Goal: Task Accomplishment & Management: Manage account settings

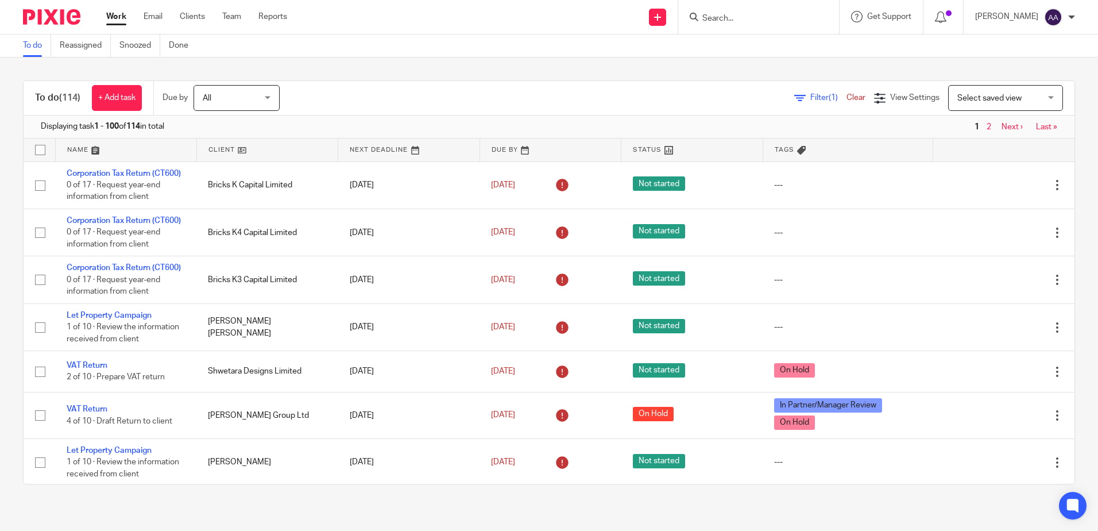
scroll to position [632, 0]
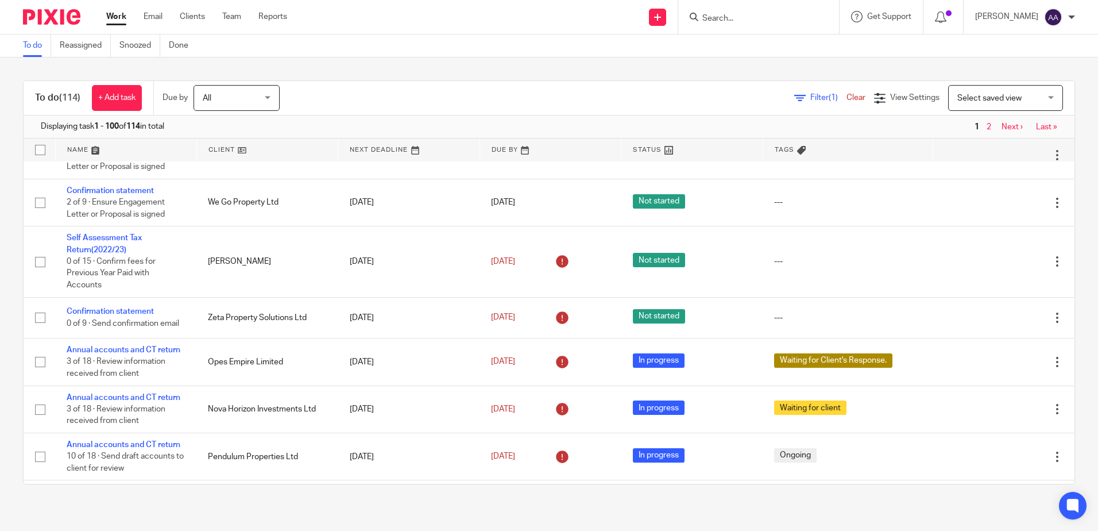
click at [751, 18] on input "Search" at bounding box center [752, 19] width 103 height 10
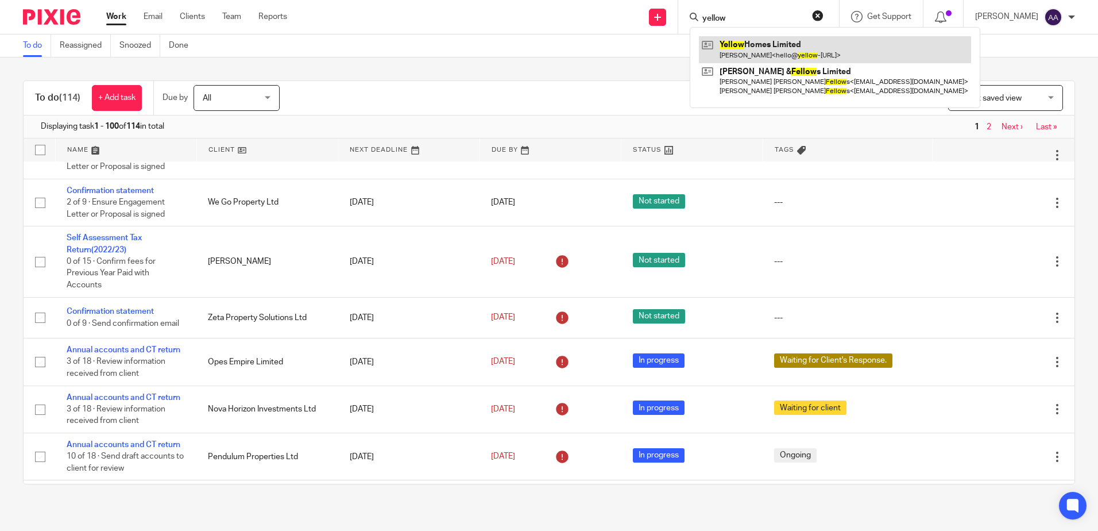
type input "yellow"
click at [767, 51] on link at bounding box center [835, 49] width 272 height 26
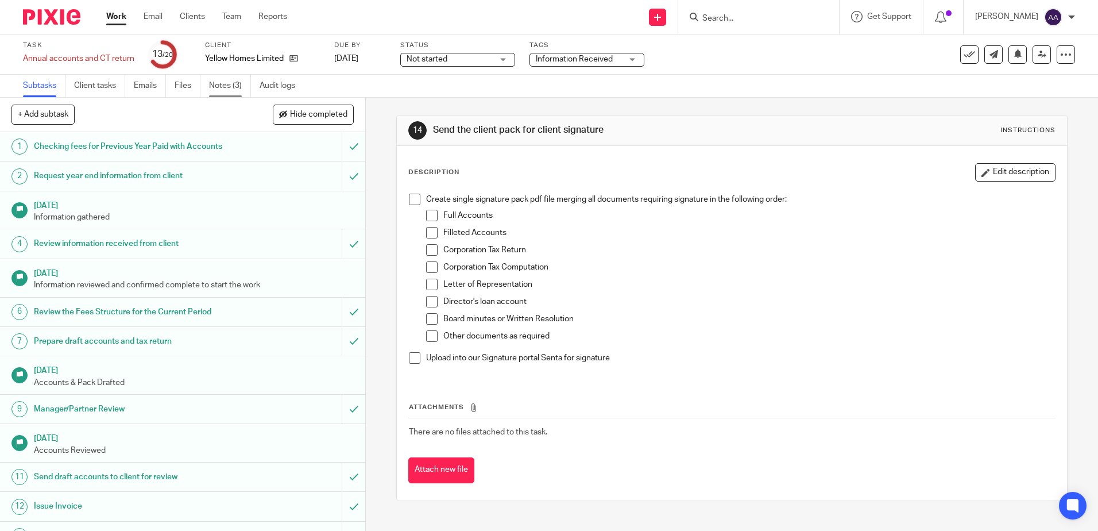
click at [222, 86] on link "Notes (3)" at bounding box center [230, 86] width 42 height 22
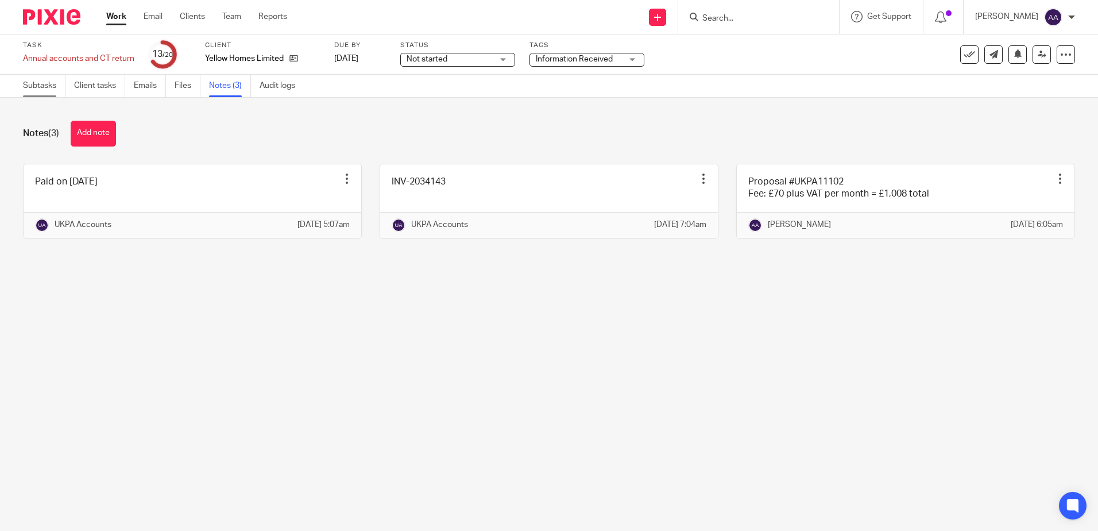
click at [57, 85] on link "Subtasks" at bounding box center [44, 86] width 42 height 22
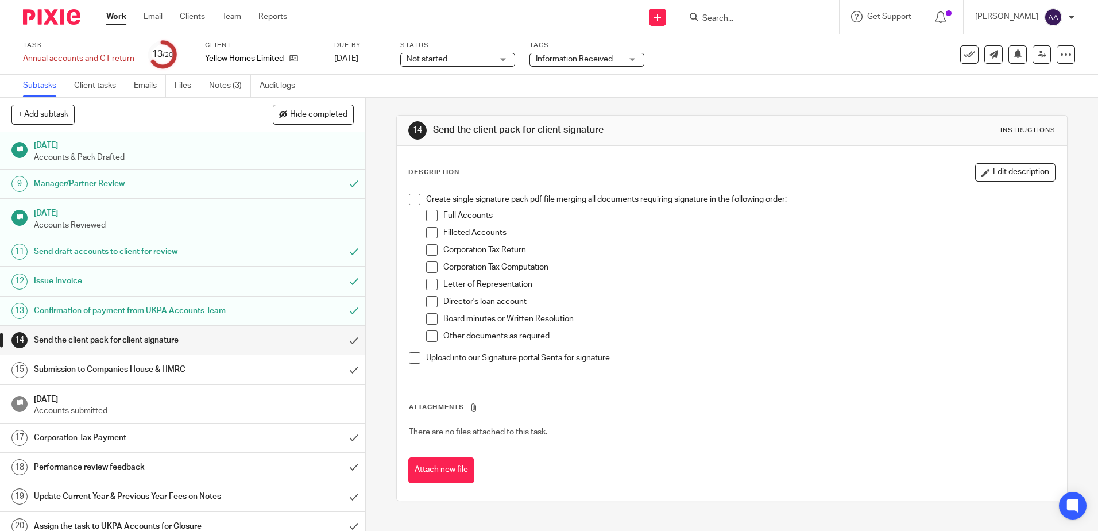
scroll to position [230, 0]
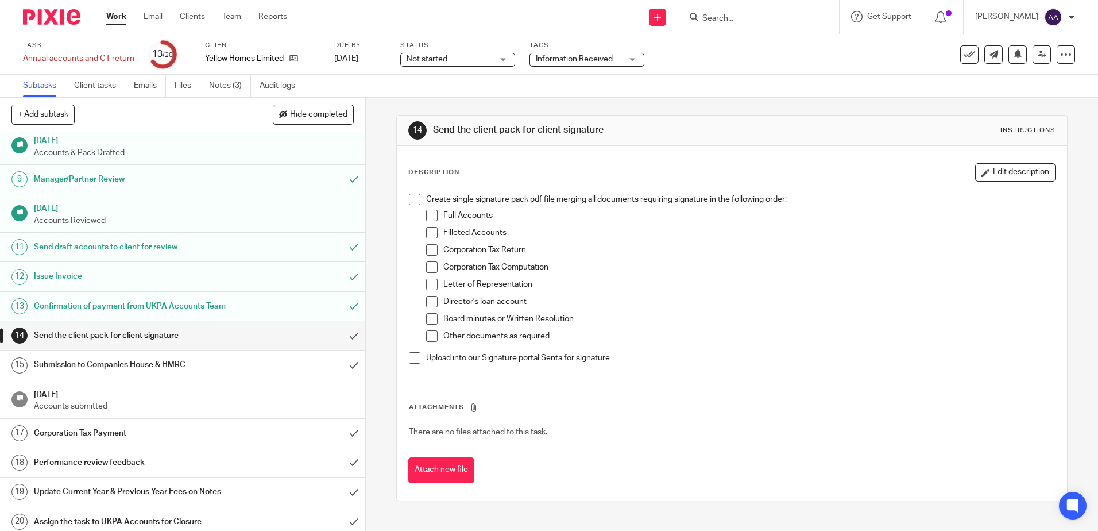
click at [413, 196] on span at bounding box center [414, 198] width 11 height 11
click at [411, 359] on span at bounding box center [414, 357] width 11 height 11
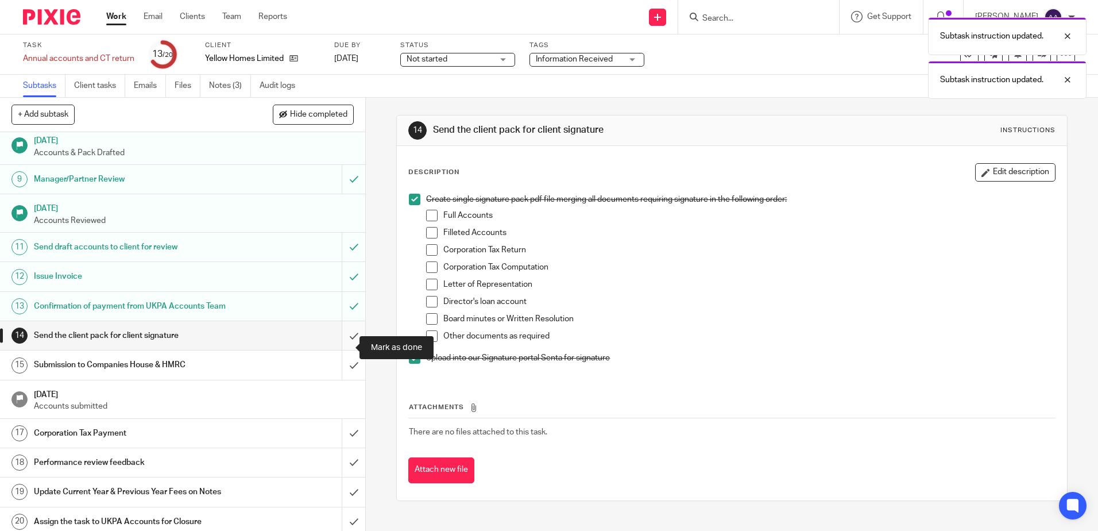
click at [340, 343] on input "submit" at bounding box center [182, 335] width 365 height 29
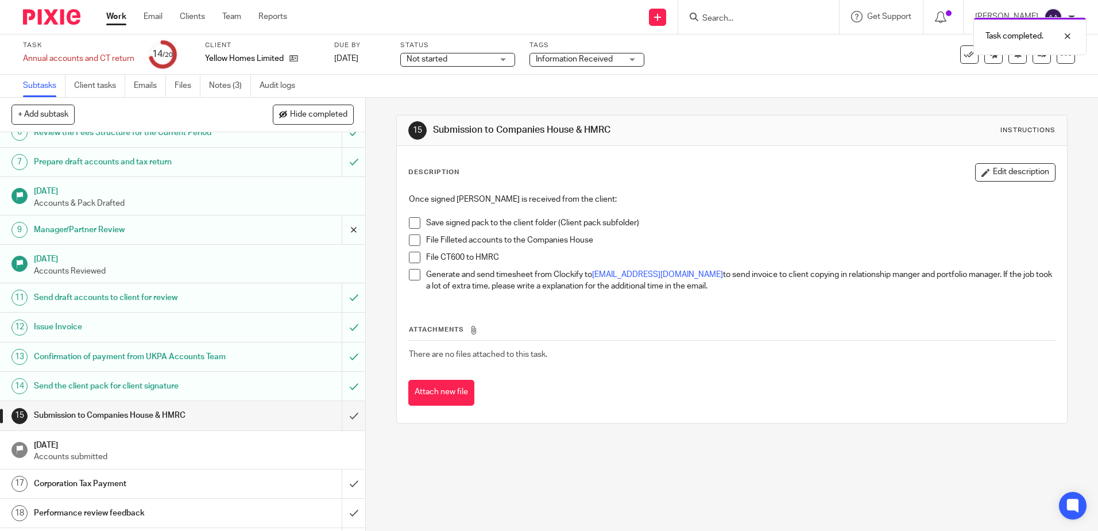
scroll to position [230, 0]
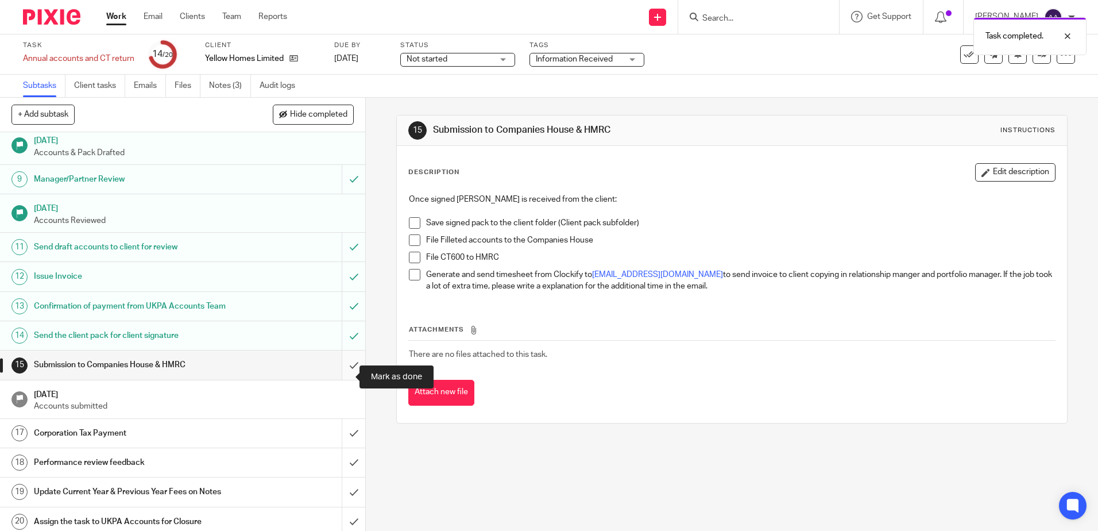
click at [343, 371] on input "submit" at bounding box center [182, 364] width 365 height 29
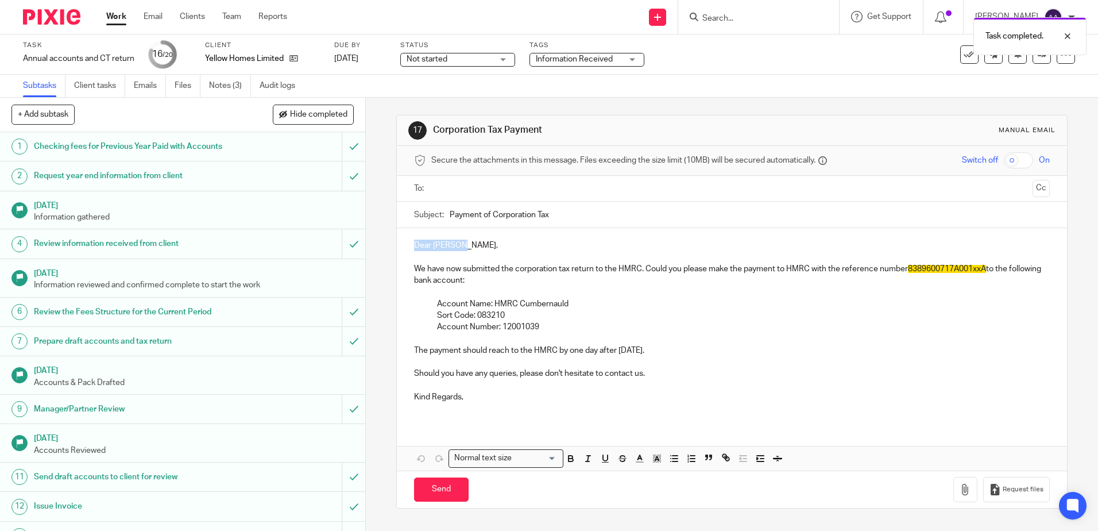
drag, startPoint x: 465, startPoint y: 246, endPoint x: 400, endPoint y: 245, distance: 65.5
click at [400, 245] on div "Dear [PERSON_NAME], We have now submitted the corporation tax return to the HMR…" at bounding box center [731, 325] width 669 height 195
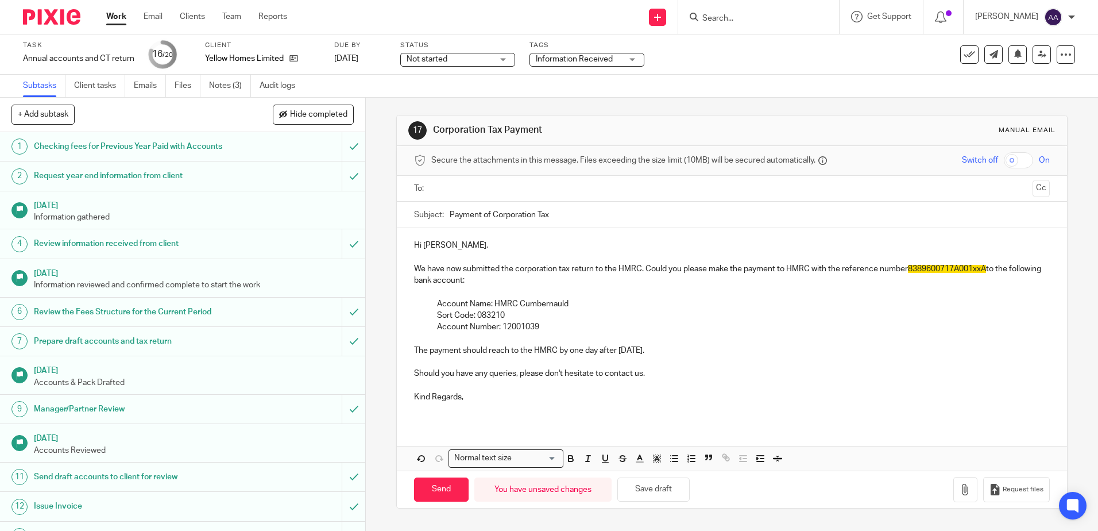
click at [822, 273] on p "We have now submitted the corporation tax return to the HMRC. Could you please …" at bounding box center [731, 275] width 635 height 24
click at [989, 266] on p "We have now submitted the corporation tax return to the HMRC. Could you please …" at bounding box center [731, 275] width 635 height 24
click at [981, 267] on span "8389600717A001xxA" at bounding box center [947, 269] width 78 height 8
click at [867, 298] on p "Account Name: HMRC Cumbernauld" at bounding box center [743, 303] width 612 height 11
click at [772, 269] on p "We have now submitted the corporation tax return to the HMRC. Could you please …" at bounding box center [731, 275] width 635 height 24
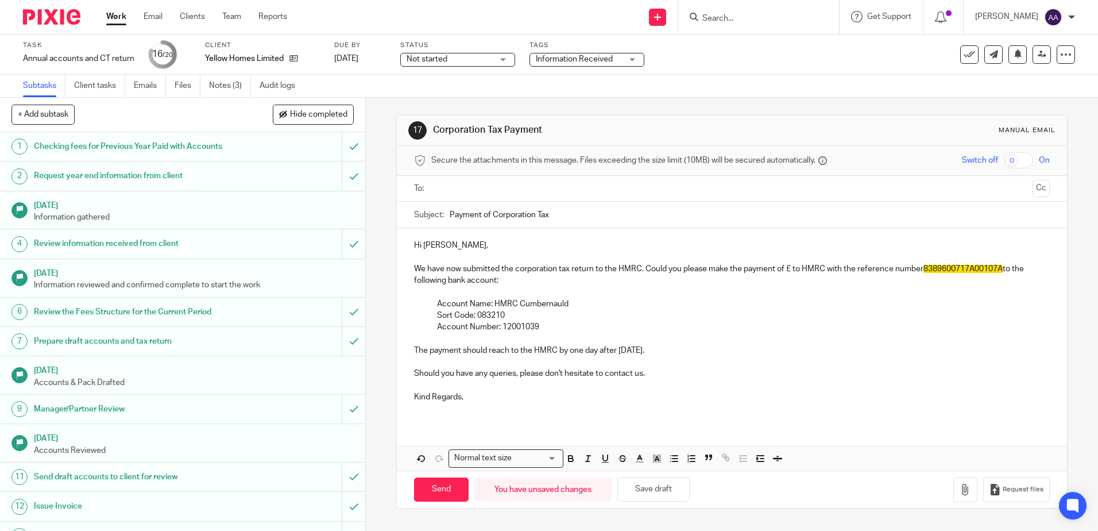
click at [788, 267] on p "We have now submitted the corporation tax return to the HMRC. Could you please …" at bounding box center [731, 275] width 635 height 24
drag, startPoint x: 819, startPoint y: 270, endPoint x: 785, endPoint y: 266, distance: 34.1
click at [785, 266] on p "We have now submitted the corporation tax return to the HMRC. Could you please …" at bounding box center [731, 275] width 635 height 24
click at [654, 462] on icon "button" at bounding box center [657, 458] width 10 height 10
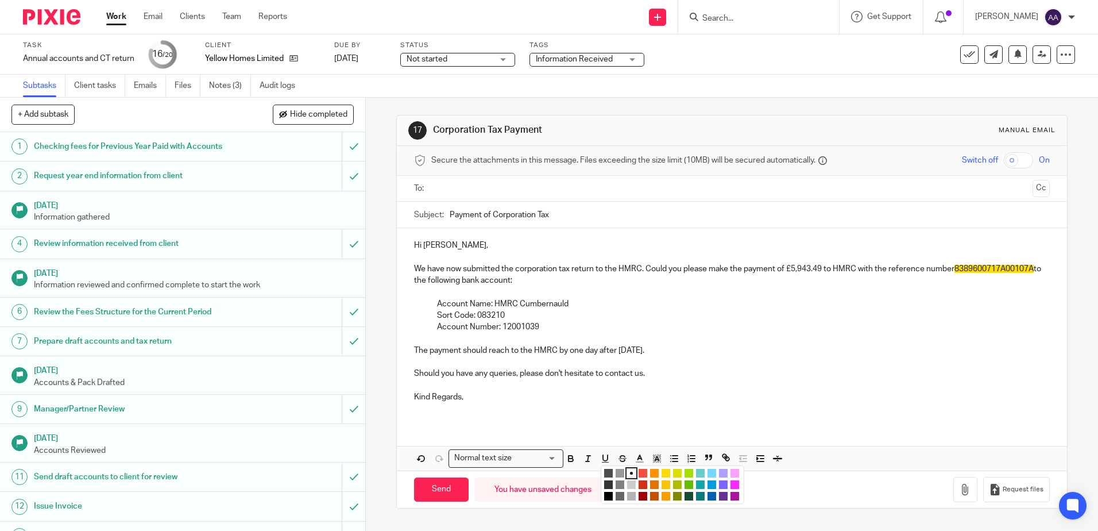
click at [664, 475] on li "color:#FCDC00" at bounding box center [665, 473] width 9 height 9
click at [725, 389] on p at bounding box center [731, 384] width 635 height 11
drag, startPoint x: 574, startPoint y: 351, endPoint x: 599, endPoint y: 351, distance: 25.3
click at [599, 351] on p "The payment should reach to the HMRC by one day after 30 Dec 2025." at bounding box center [731, 350] width 635 height 11
click at [580, 357] on p at bounding box center [731, 361] width 635 height 11
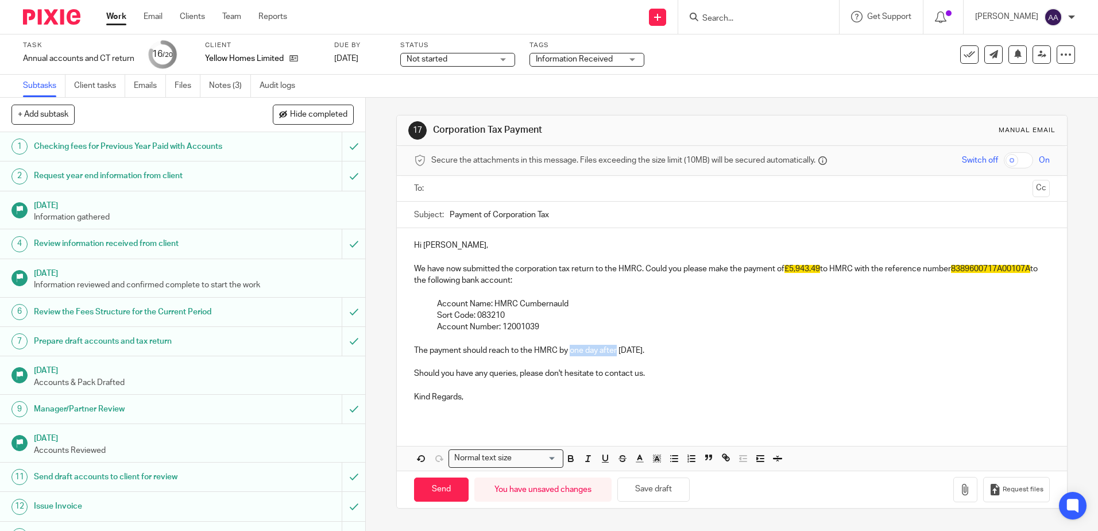
drag, startPoint x: 567, startPoint y: 348, endPoint x: 614, endPoint y: 353, distance: 46.8
click at [614, 353] on p "The payment should reach to the HMRC by one day after 30 Dec 2025." at bounding box center [731, 350] width 635 height 11
click at [531, 397] on p "Kind Regards," at bounding box center [731, 396] width 635 height 11
click at [436, 393] on p "Kind Regards," at bounding box center [731, 396] width 635 height 11
click at [486, 398] on p "Kind regards," at bounding box center [731, 396] width 635 height 11
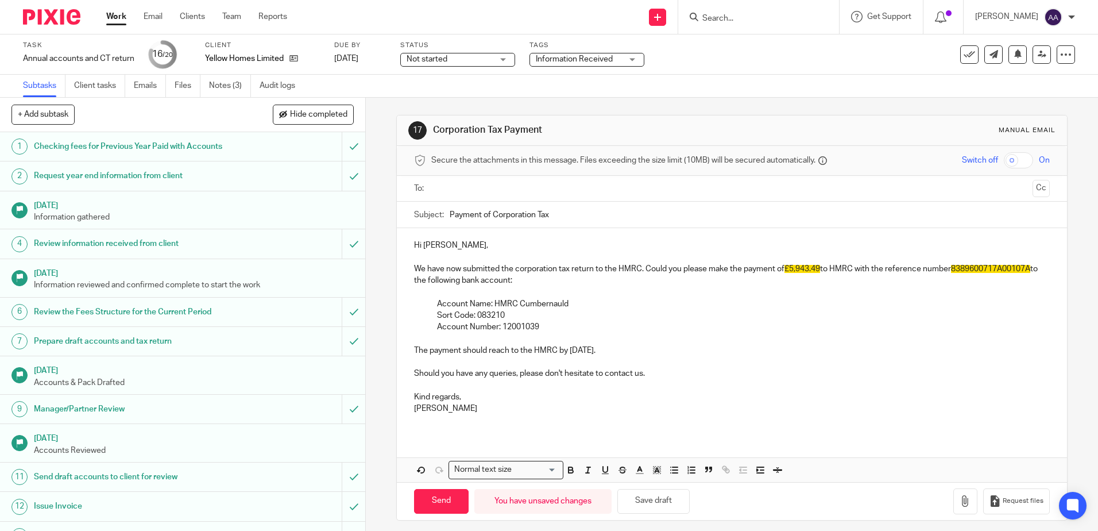
click at [458, 190] on input "text" at bounding box center [731, 188] width 592 height 13
click at [1032, 188] on button "Cc" at bounding box center [1040, 189] width 17 height 17
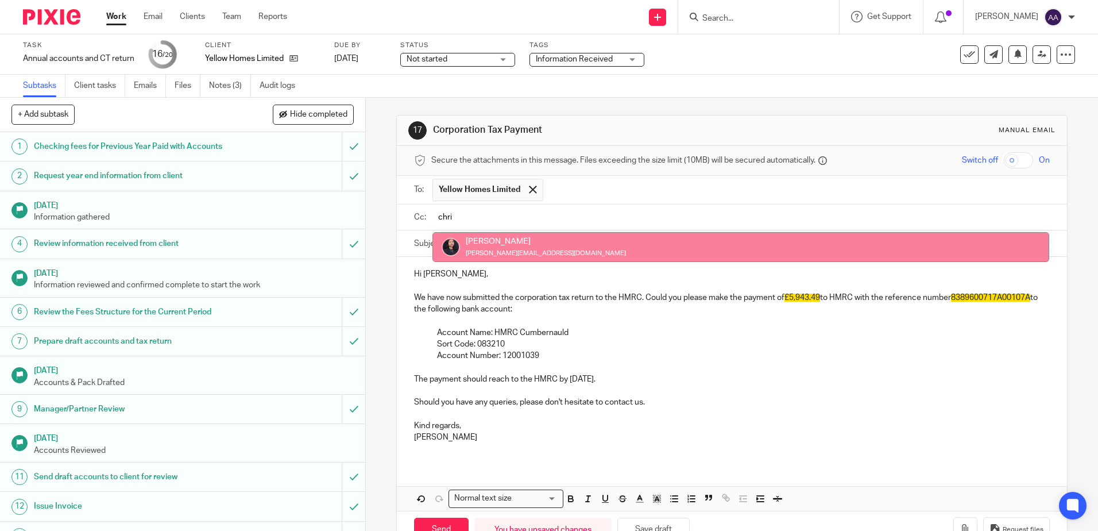
type input "chri"
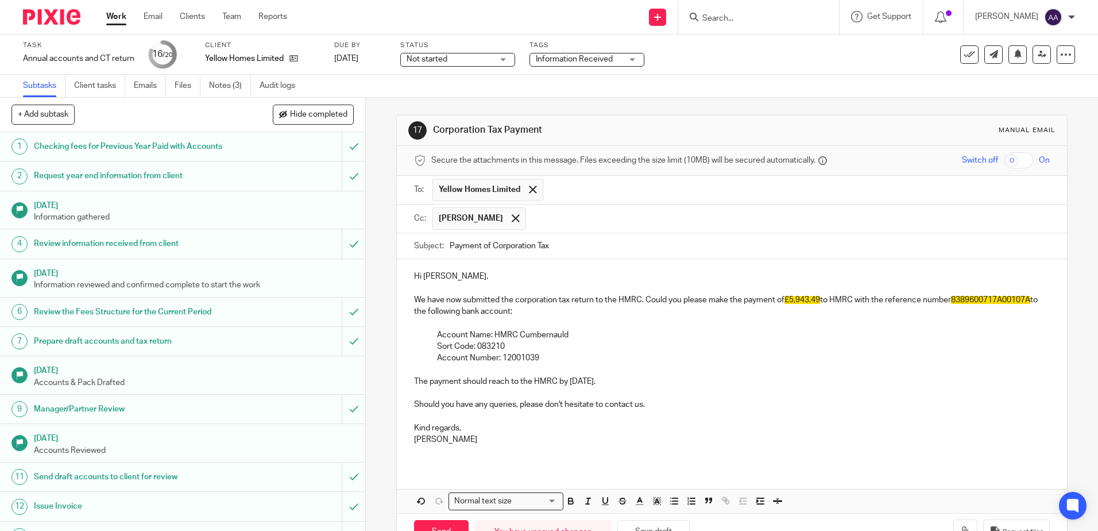
click at [804, 214] on input "text" at bounding box center [788, 218] width 513 height 22
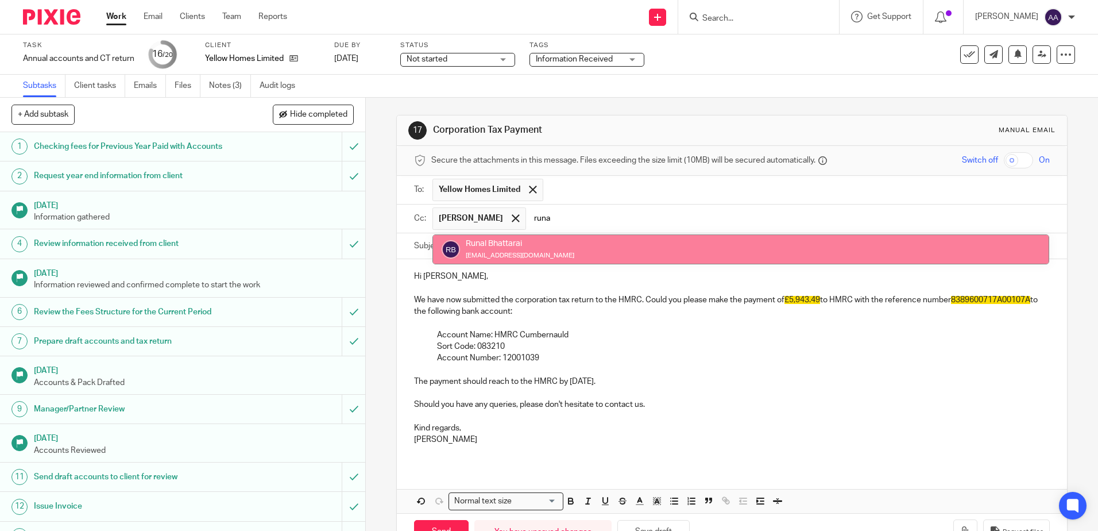
type input "runa"
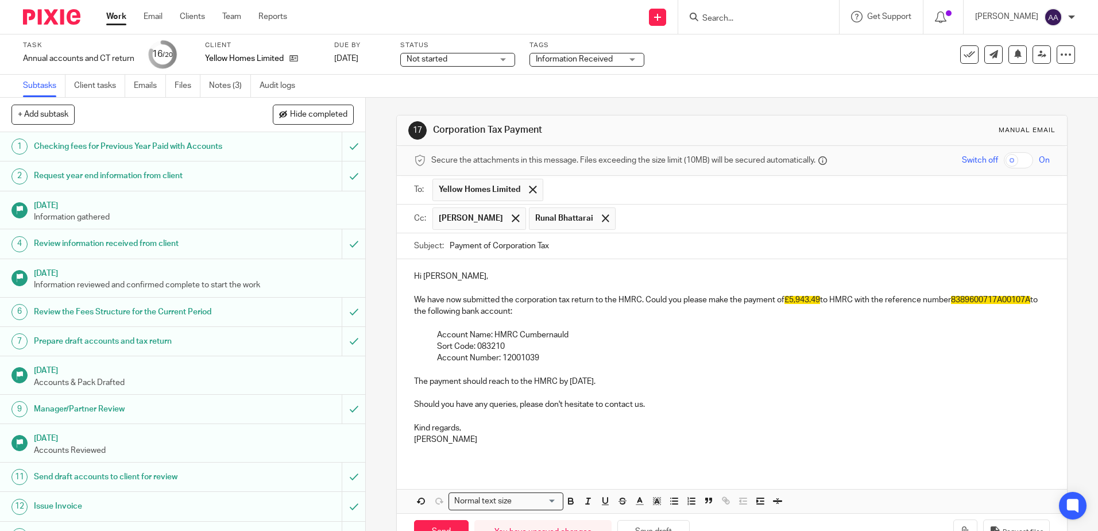
click at [568, 349] on p "Sort Code: 083210" at bounding box center [743, 345] width 612 height 11
click at [609, 432] on p "Kind regards," at bounding box center [731, 427] width 635 height 11
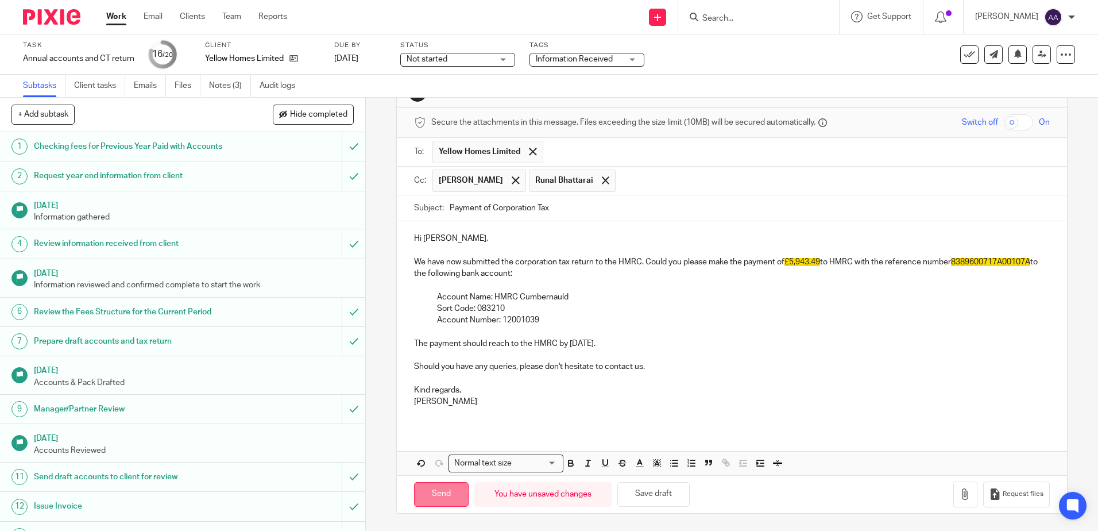
click at [434, 490] on input "Send" at bounding box center [441, 494] width 55 height 25
type input "Sent"
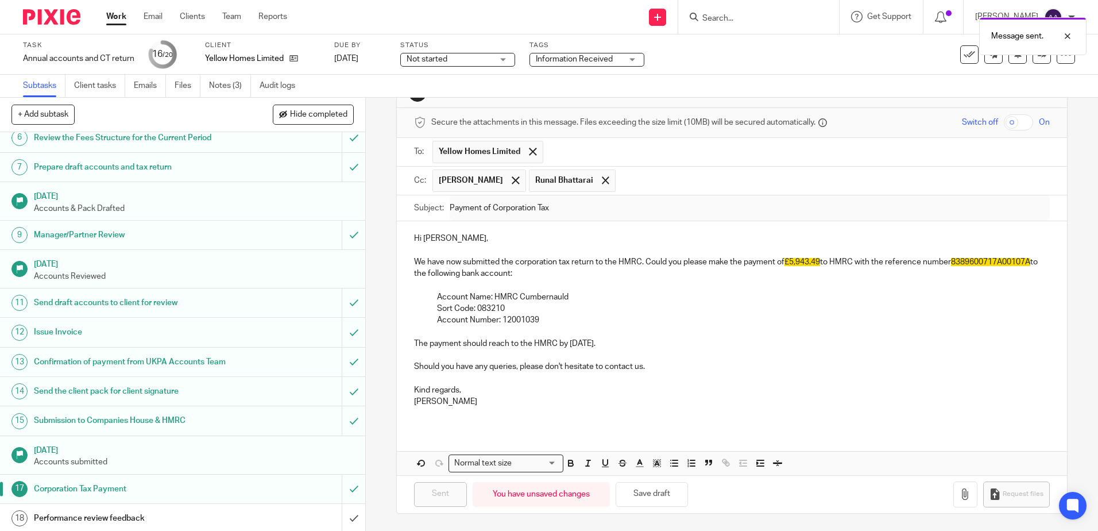
scroll to position [247, 0]
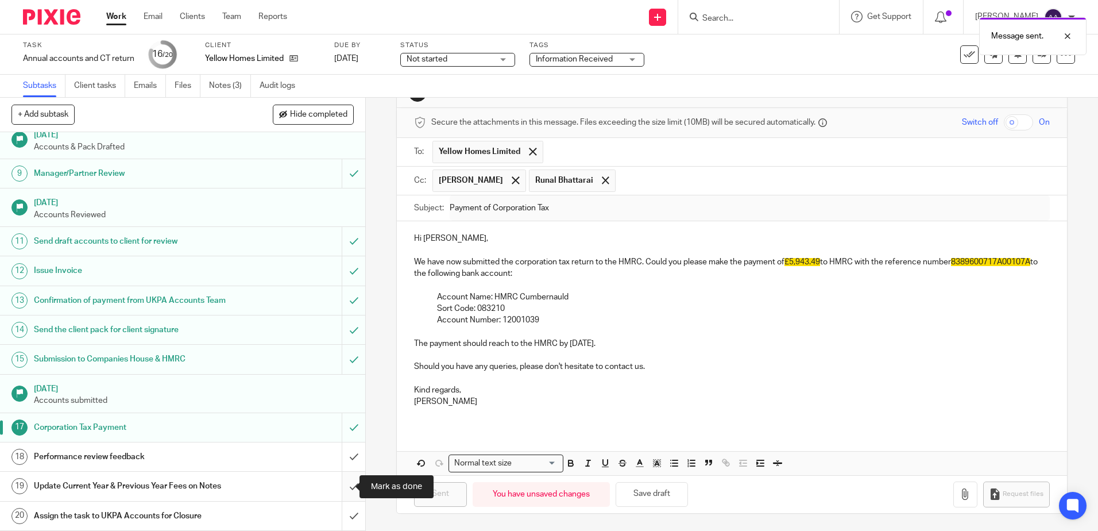
click at [341, 488] on input "submit" at bounding box center [182, 485] width 365 height 29
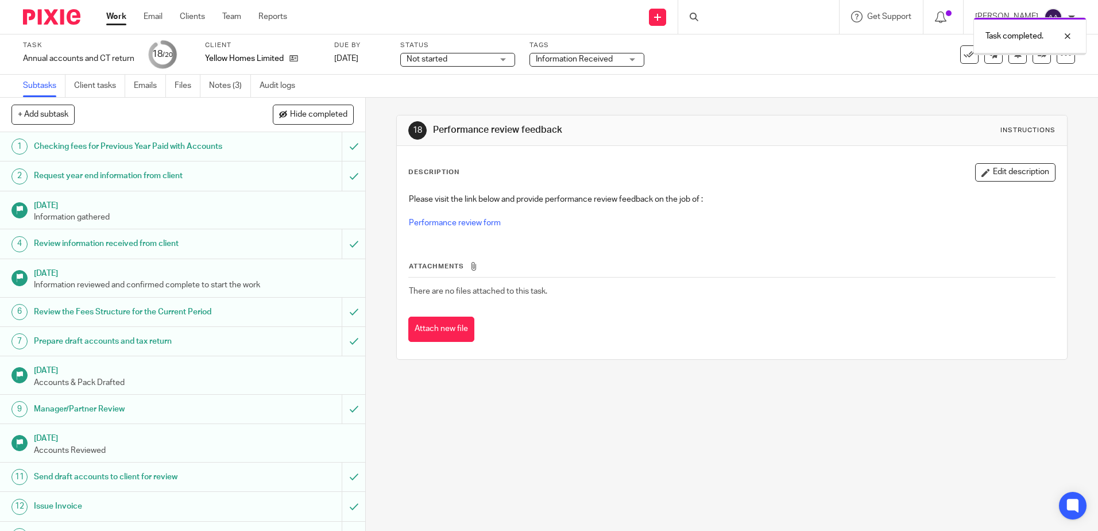
scroll to position [247, 0]
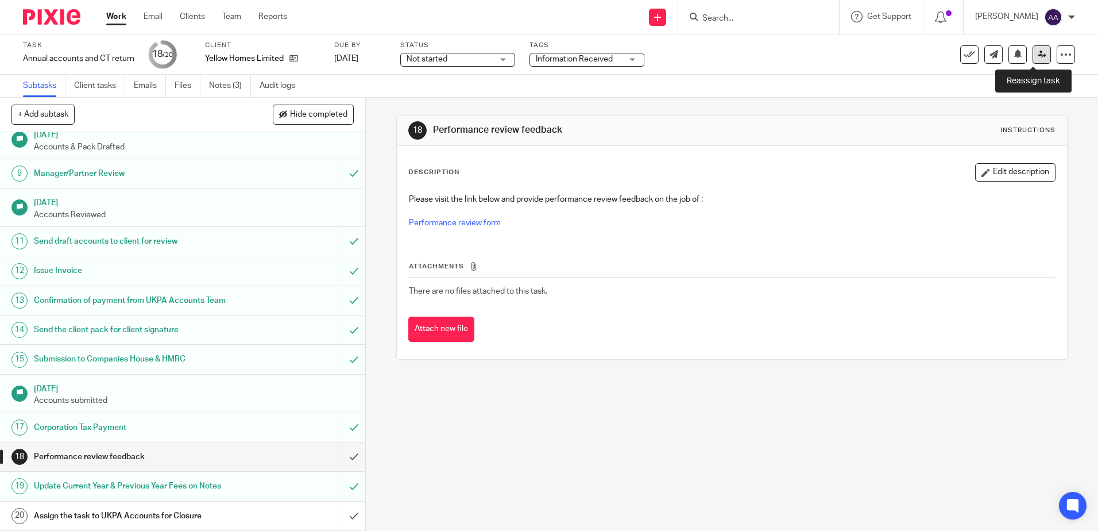
click at [1039, 59] on link at bounding box center [1041, 54] width 18 height 18
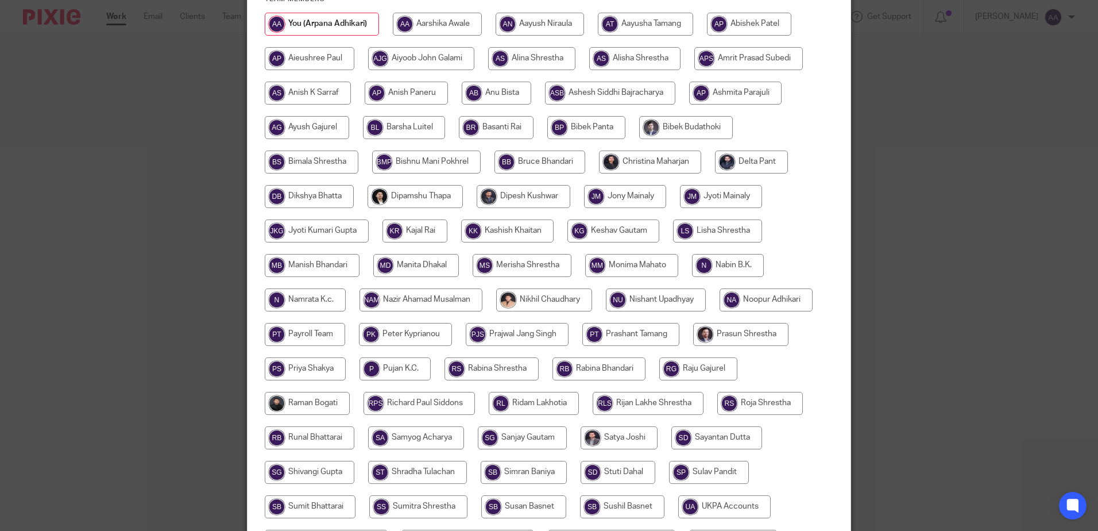
scroll to position [230, 0]
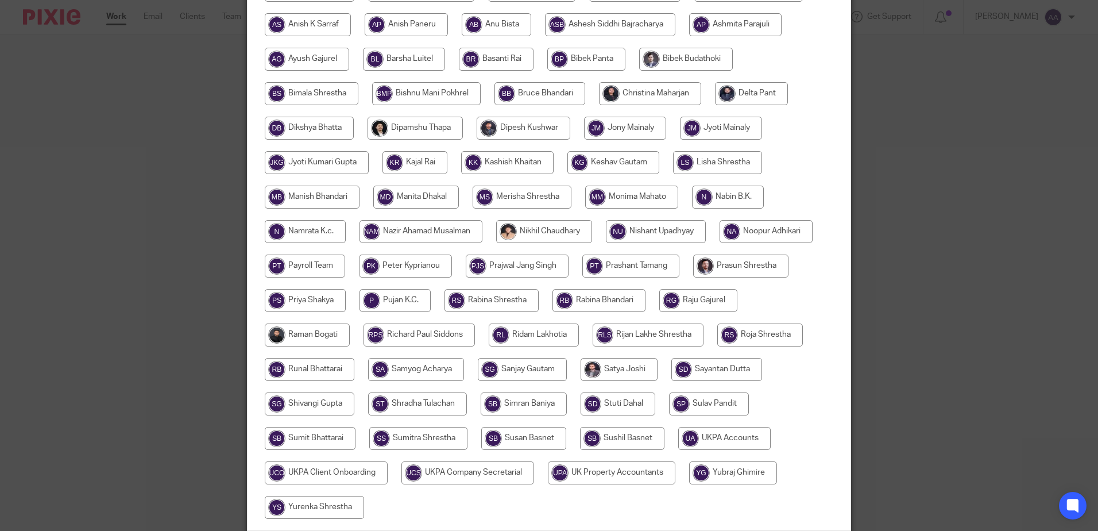
click at [663, 99] on input "radio" at bounding box center [650, 93] width 102 height 23
radio input "true"
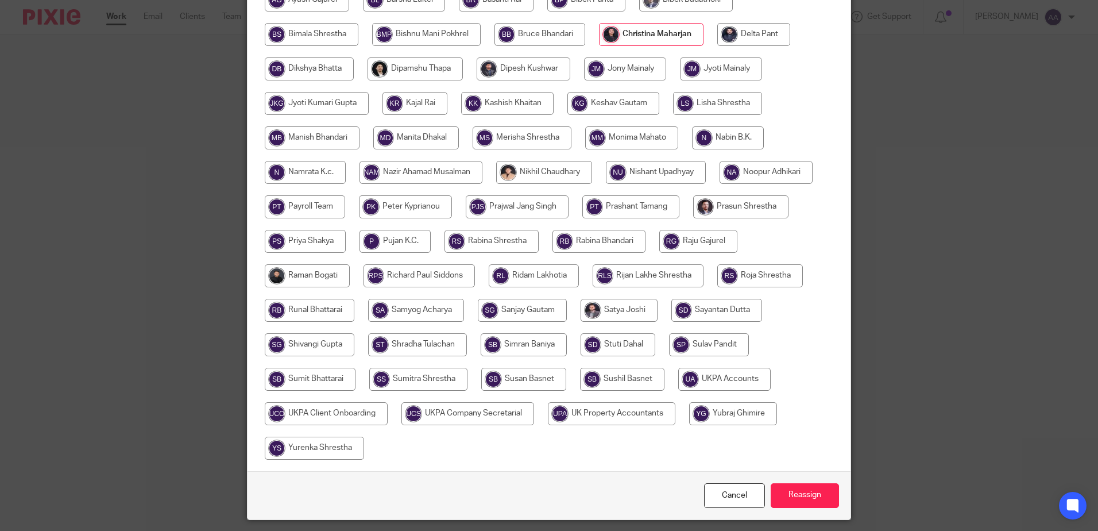
scroll to position [324, 0]
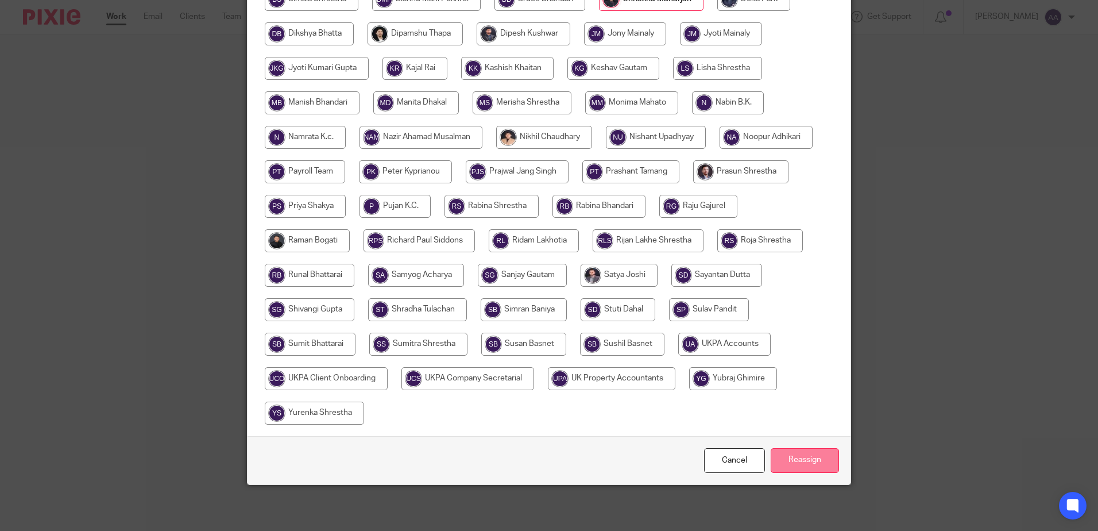
click at [798, 464] on input "Reassign" at bounding box center [805, 460] width 68 height 25
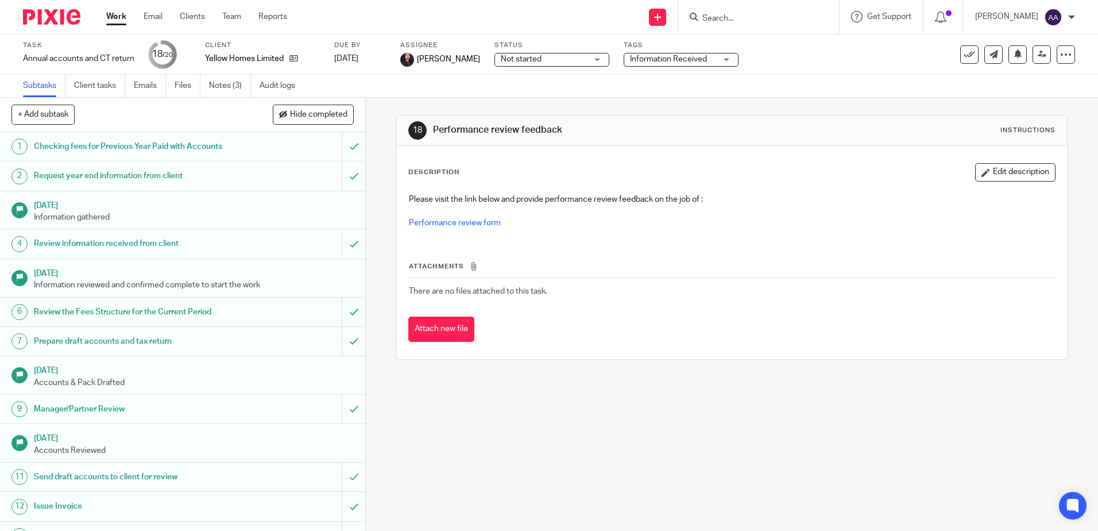
click at [772, 17] on input "Search" at bounding box center [752, 19] width 103 height 10
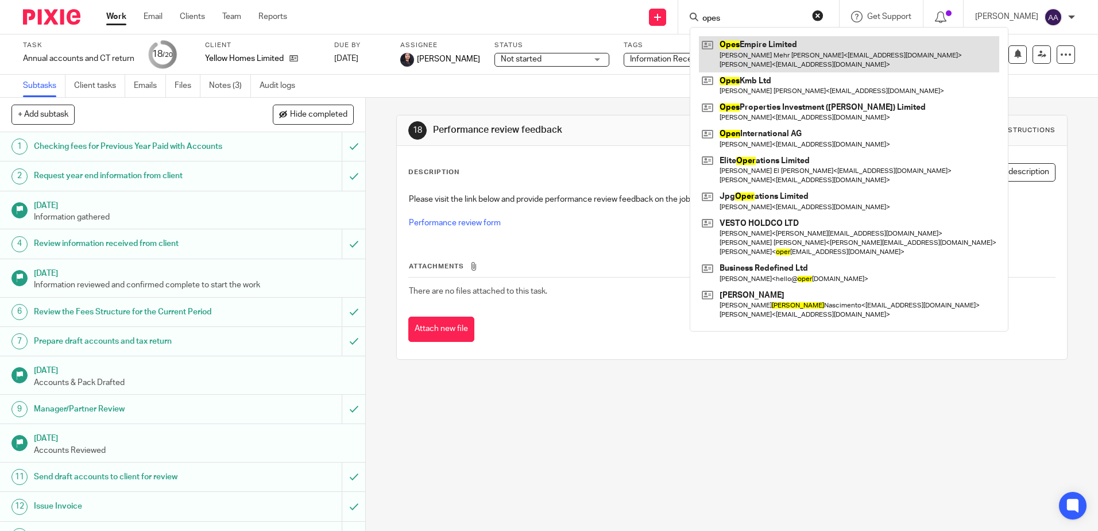
type input "opes"
click at [749, 47] on link at bounding box center [849, 54] width 300 height 36
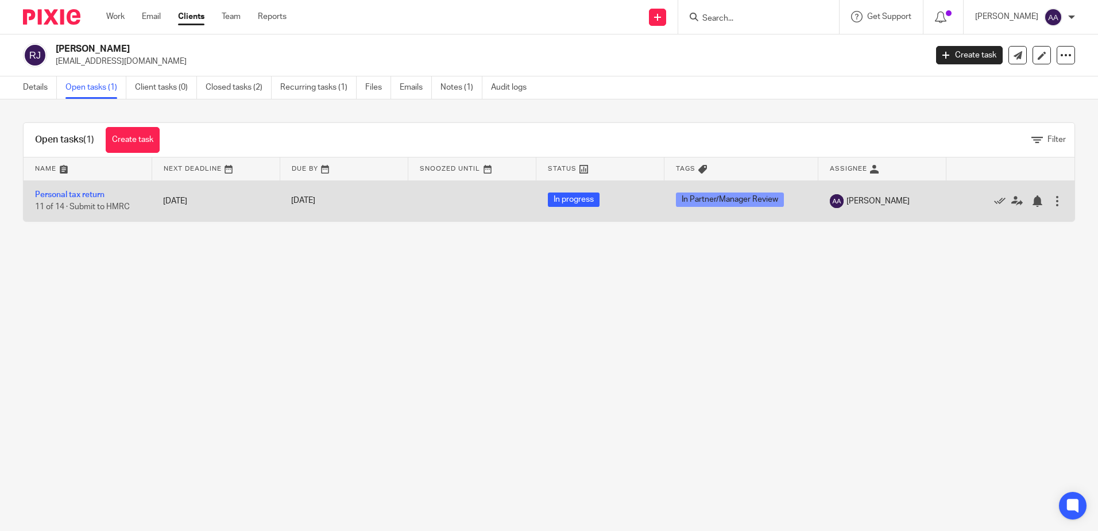
drag, startPoint x: 103, startPoint y: 195, endPoint x: 106, endPoint y: 182, distance: 13.5
click at [103, 195] on link "Personal tax return" at bounding box center [69, 195] width 69 height 8
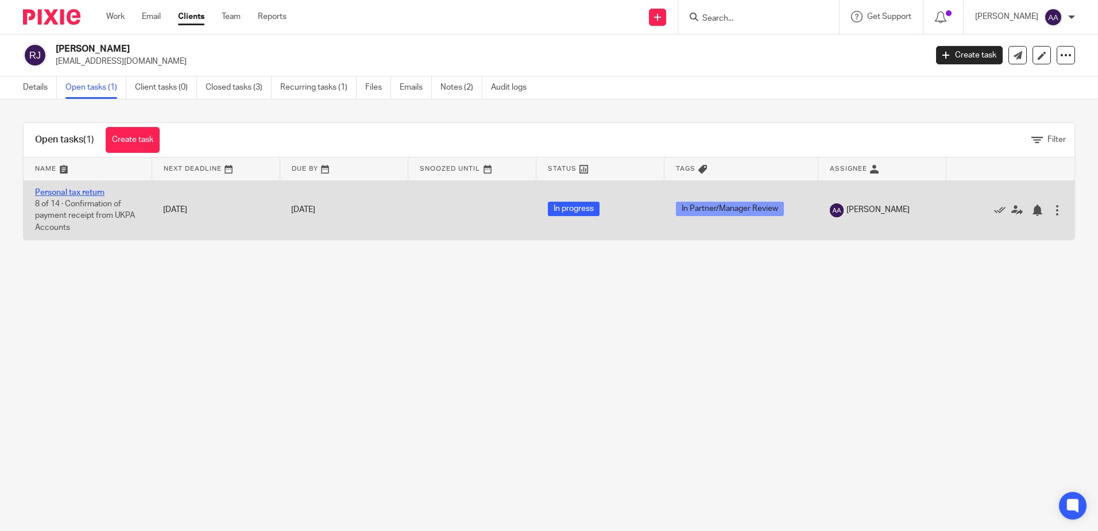
click at [86, 192] on link "Personal tax return" at bounding box center [69, 192] width 69 height 8
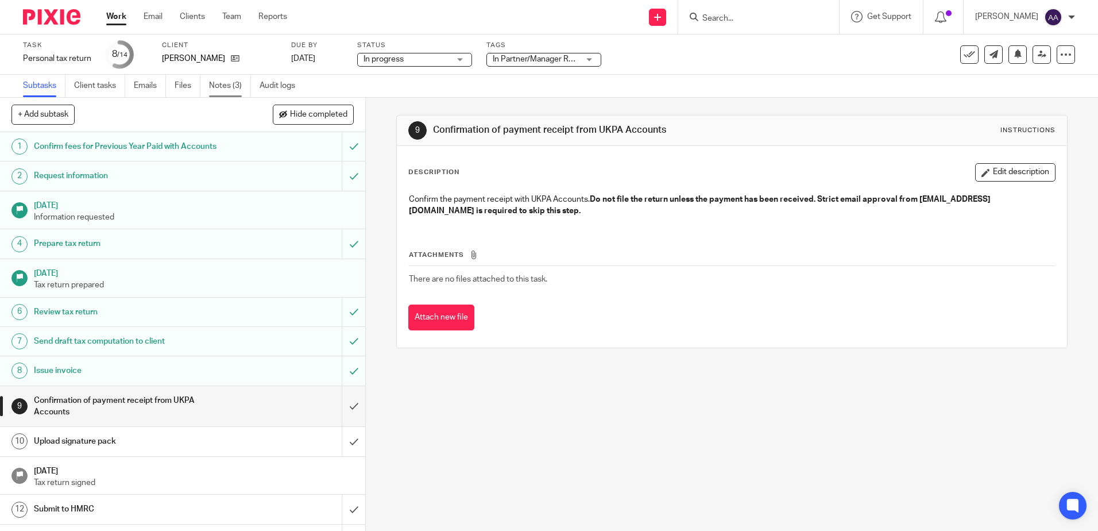
drag, startPoint x: 223, startPoint y: 90, endPoint x: 224, endPoint y: 84, distance: 5.8
click at [223, 90] on link "Notes (3)" at bounding box center [230, 86] width 42 height 22
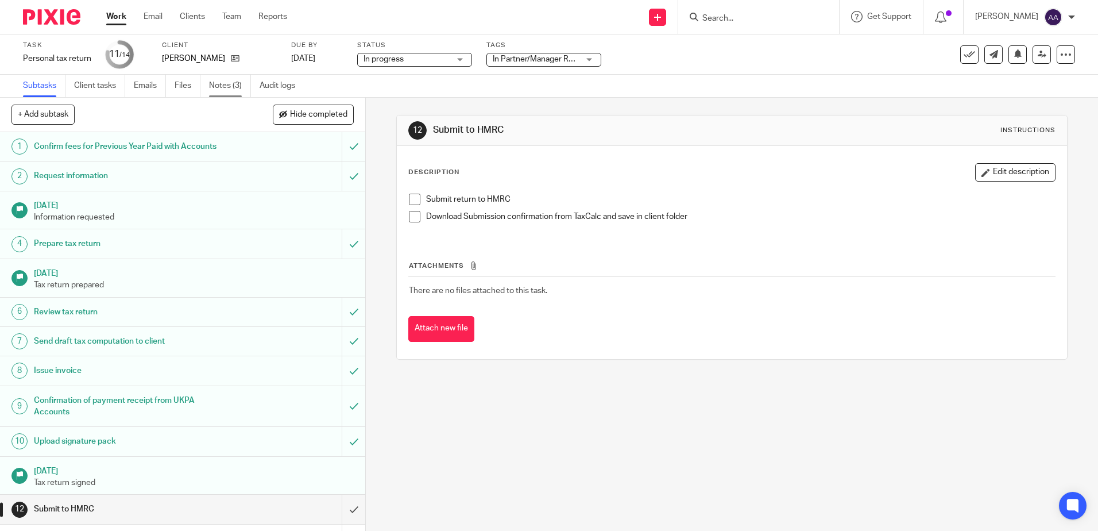
click at [233, 83] on link "Notes (3)" at bounding box center [230, 86] width 42 height 22
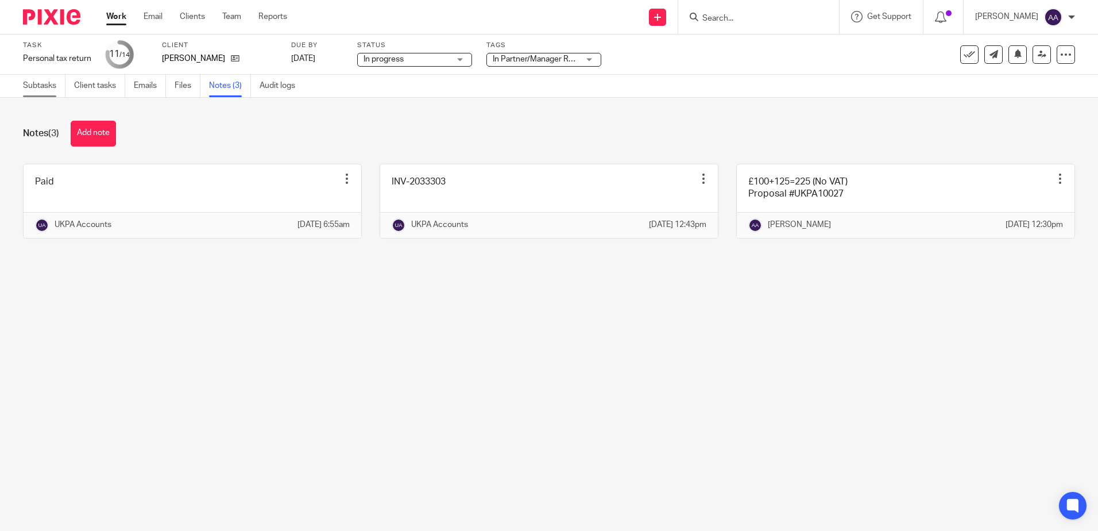
click at [56, 80] on link "Subtasks" at bounding box center [44, 86] width 42 height 22
click at [46, 88] on link "Subtasks" at bounding box center [44, 86] width 42 height 22
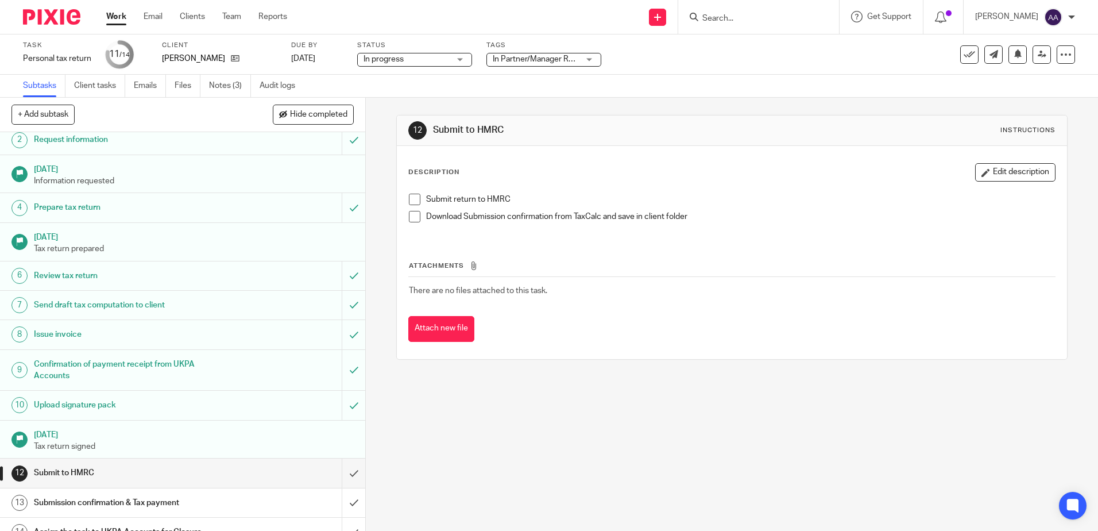
scroll to position [52, 0]
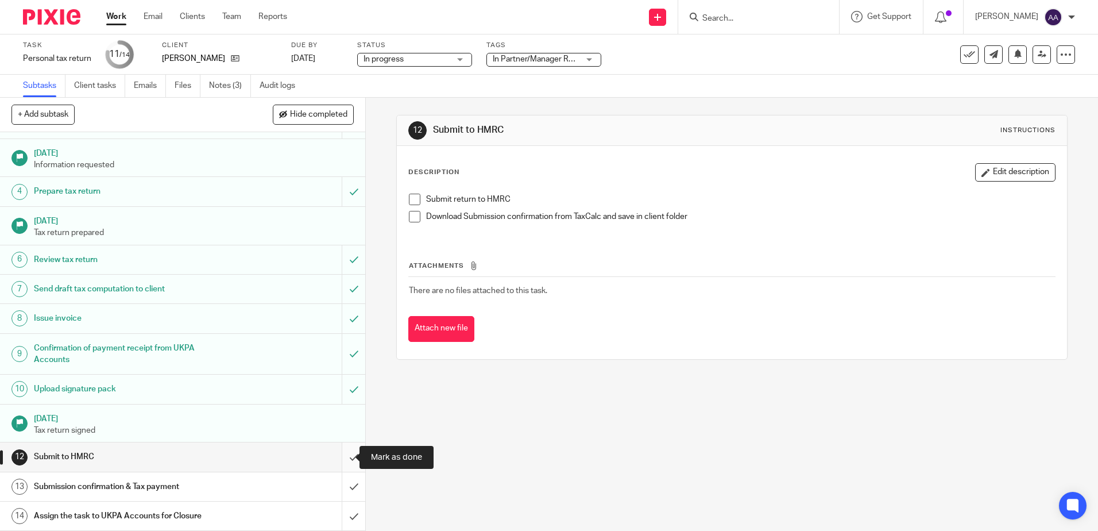
click at [340, 458] on input "submit" at bounding box center [182, 456] width 365 height 29
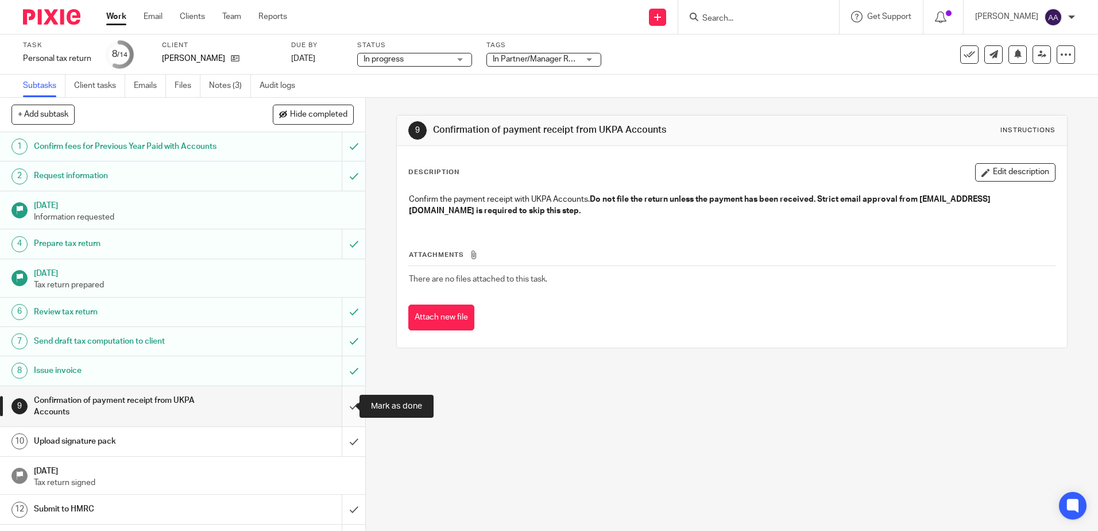
click at [336, 419] on input "submit" at bounding box center [182, 406] width 365 height 41
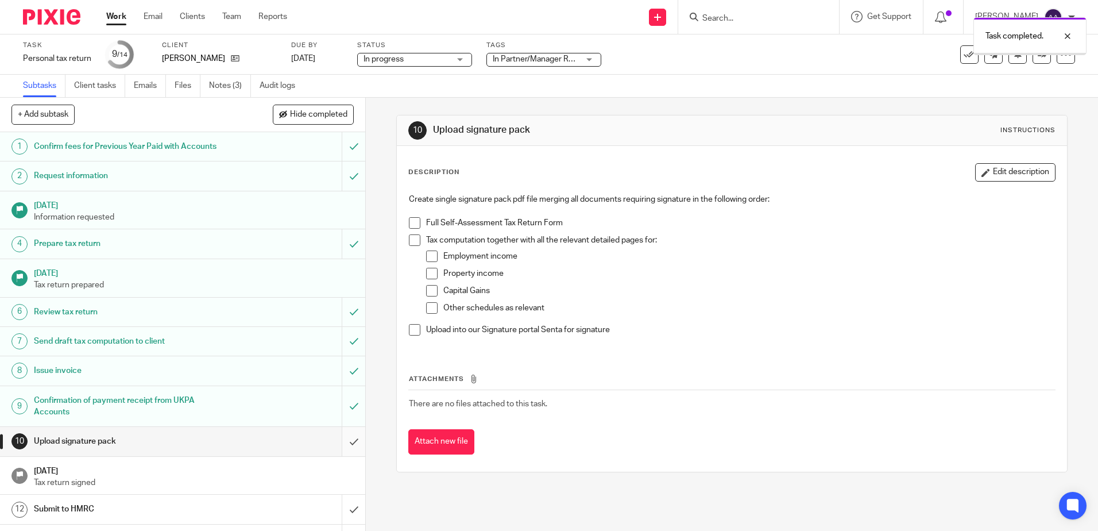
click at [346, 445] on input "submit" at bounding box center [182, 441] width 365 height 29
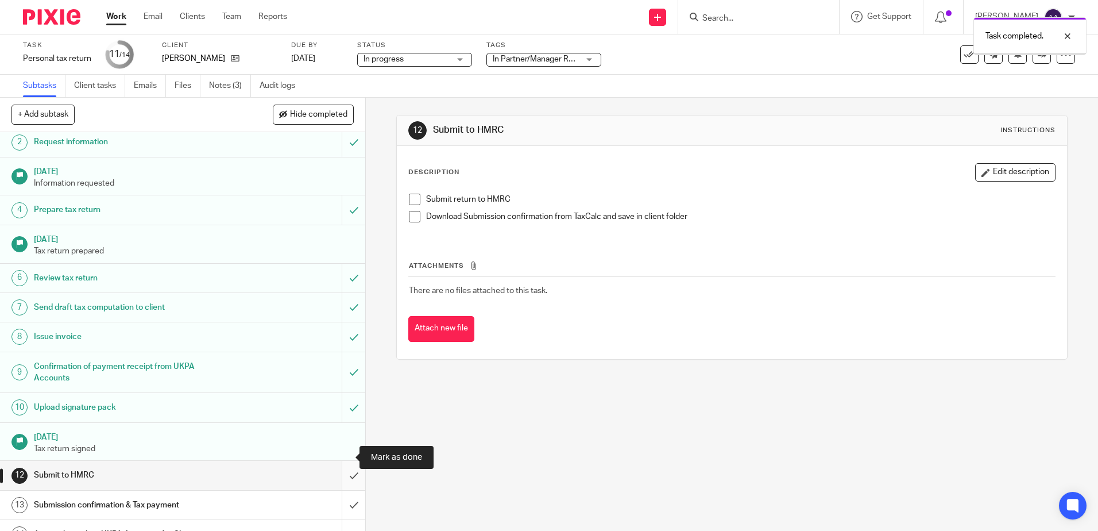
scroll to position [52, 0]
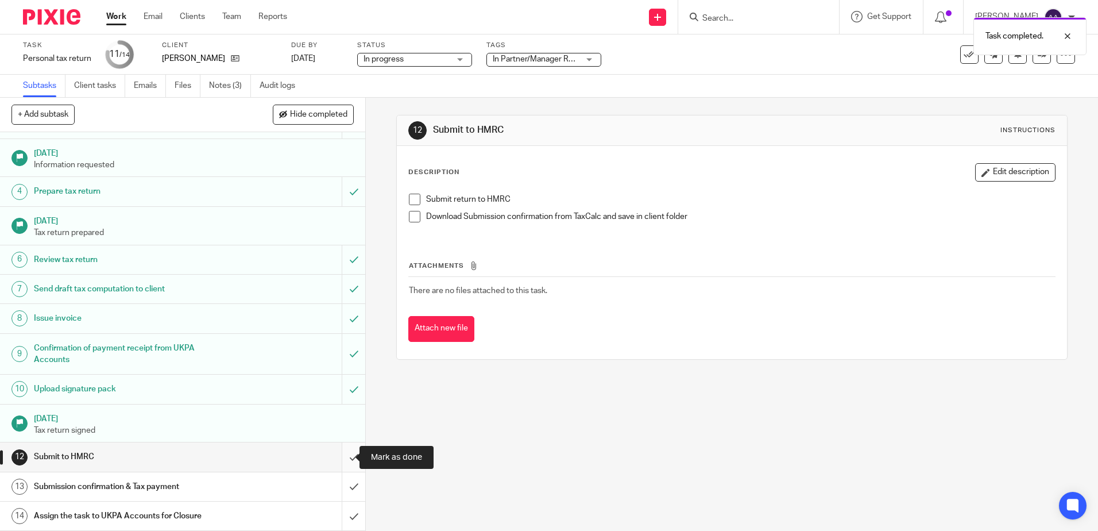
click at [345, 458] on input "submit" at bounding box center [182, 456] width 365 height 29
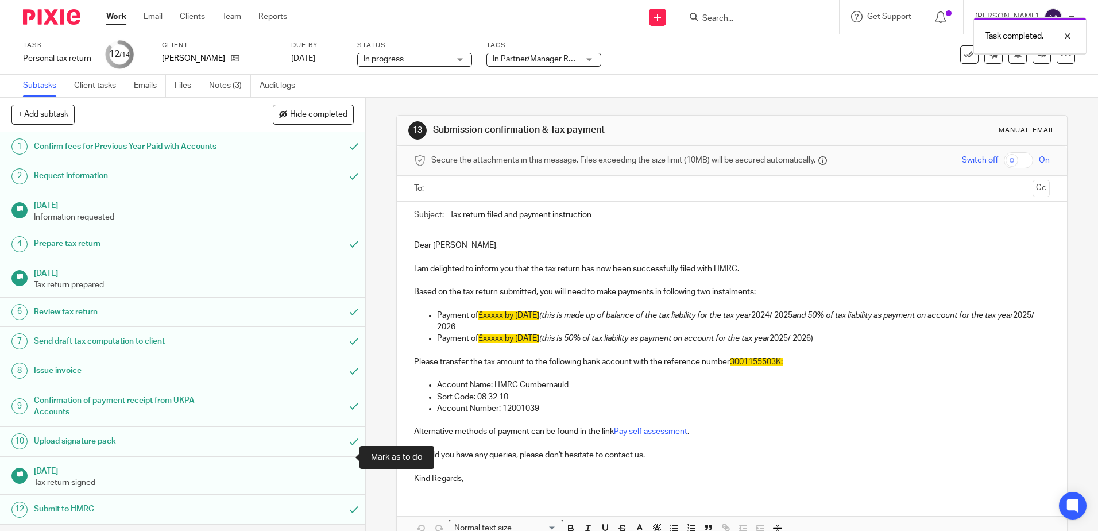
scroll to position [52, 0]
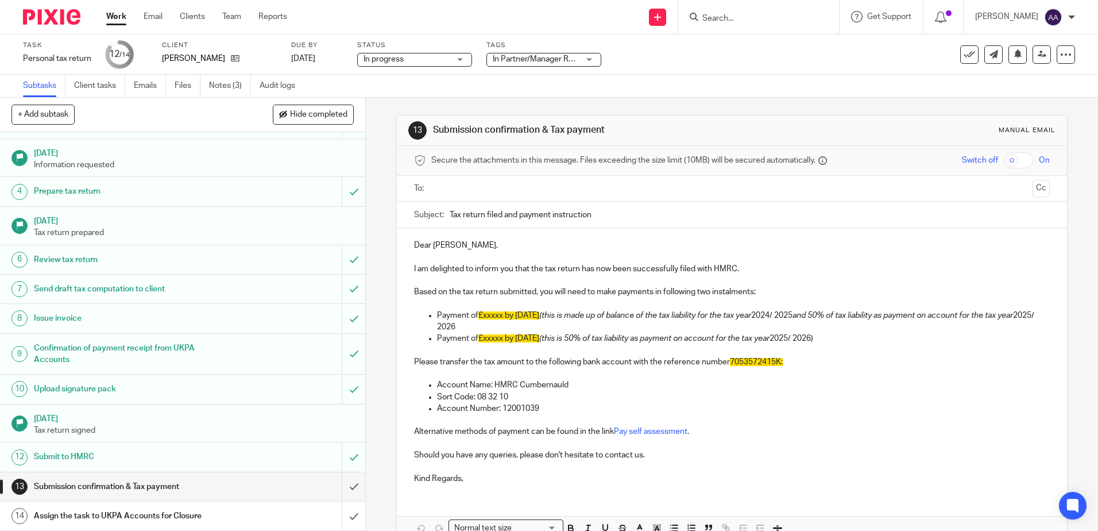
click at [727, 20] on input "Search" at bounding box center [752, 19] width 103 height 10
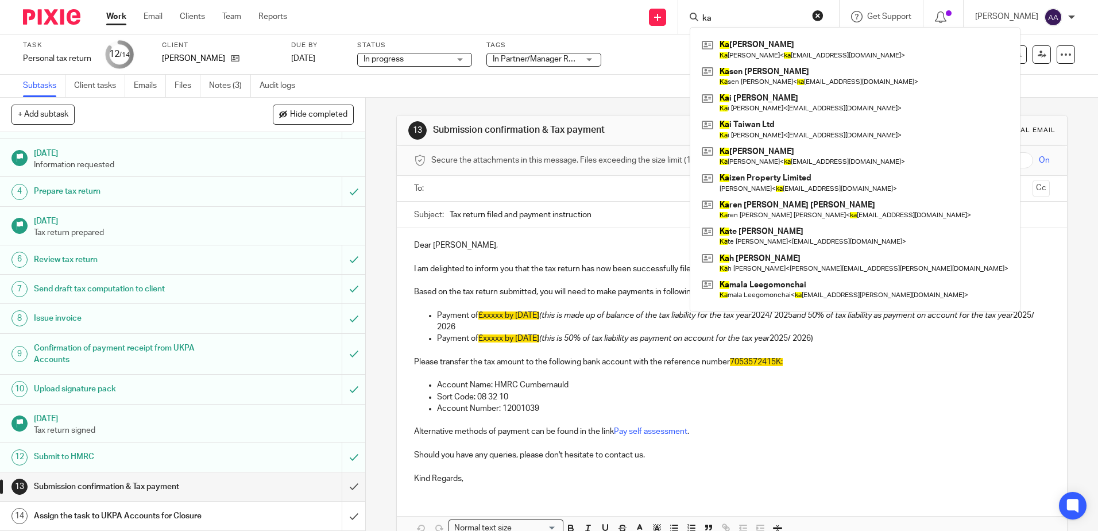
type input "k"
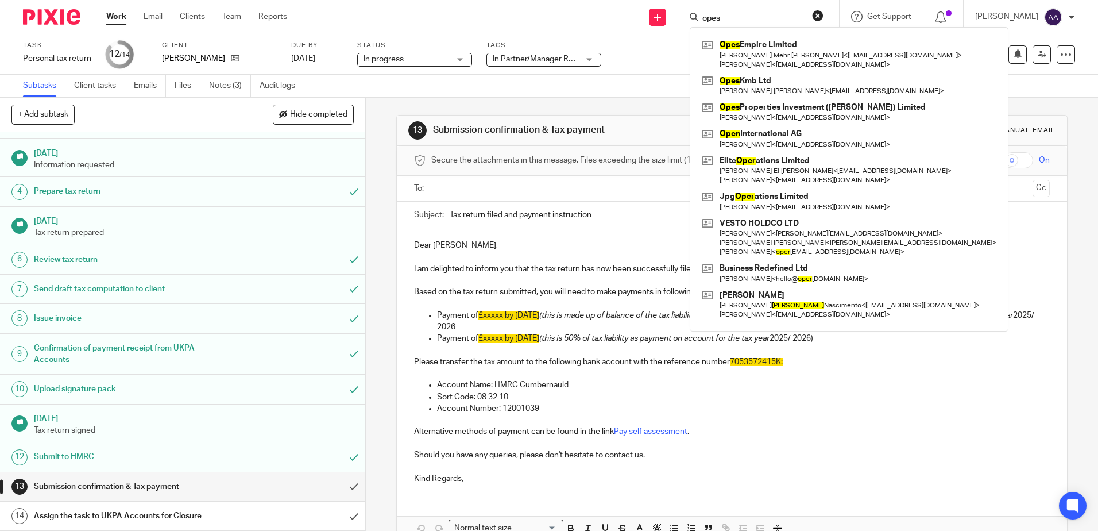
type input "opes"
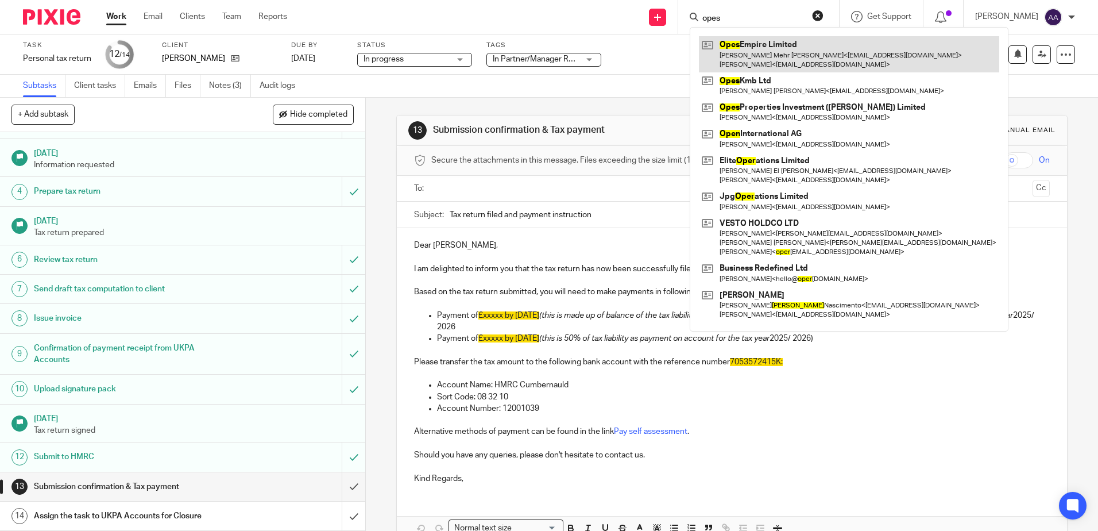
click at [759, 42] on link at bounding box center [849, 54] width 300 height 36
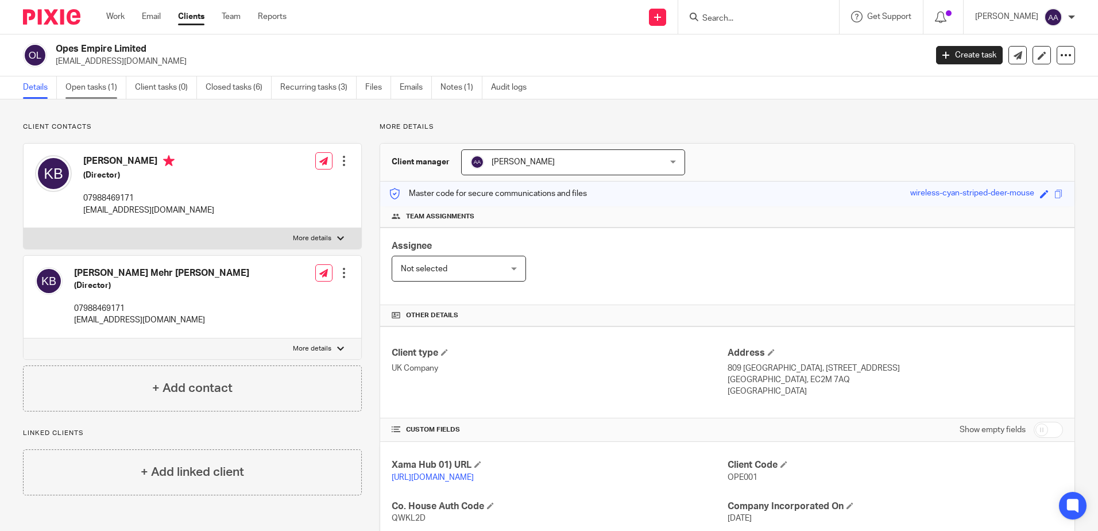
click at [104, 86] on link "Open tasks (1)" at bounding box center [95, 87] width 61 height 22
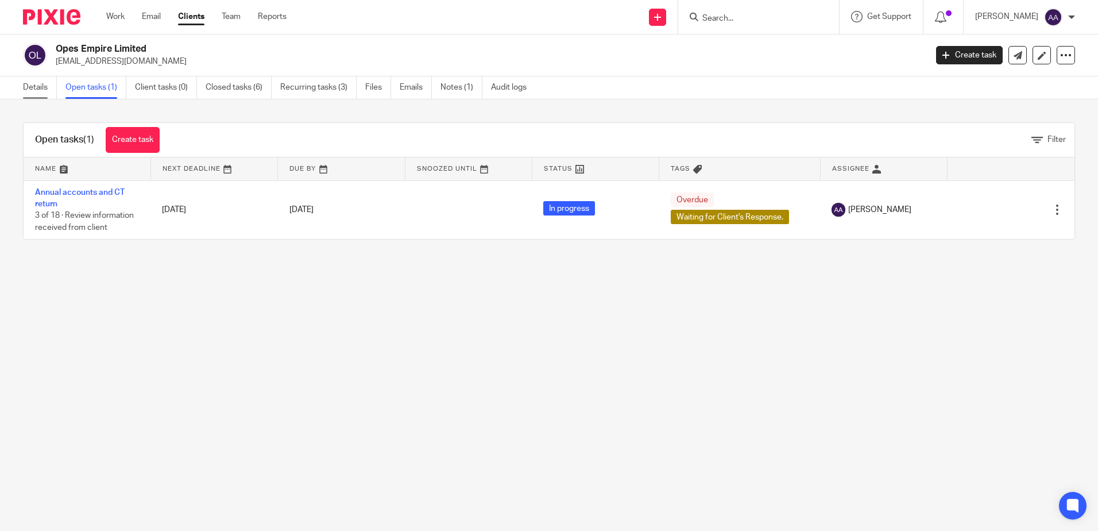
click at [42, 95] on link "Details" at bounding box center [40, 87] width 34 height 22
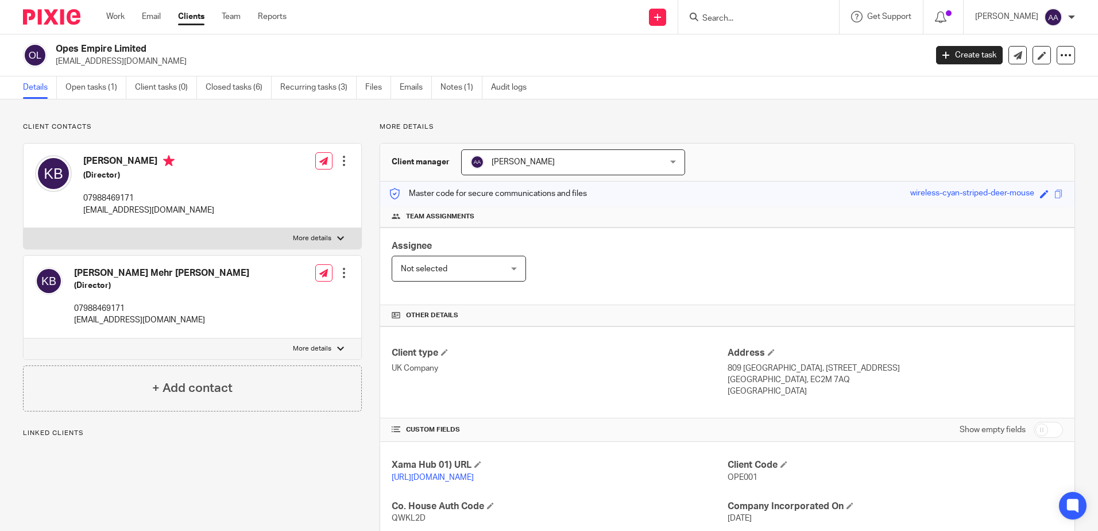
scroll to position [276, 0]
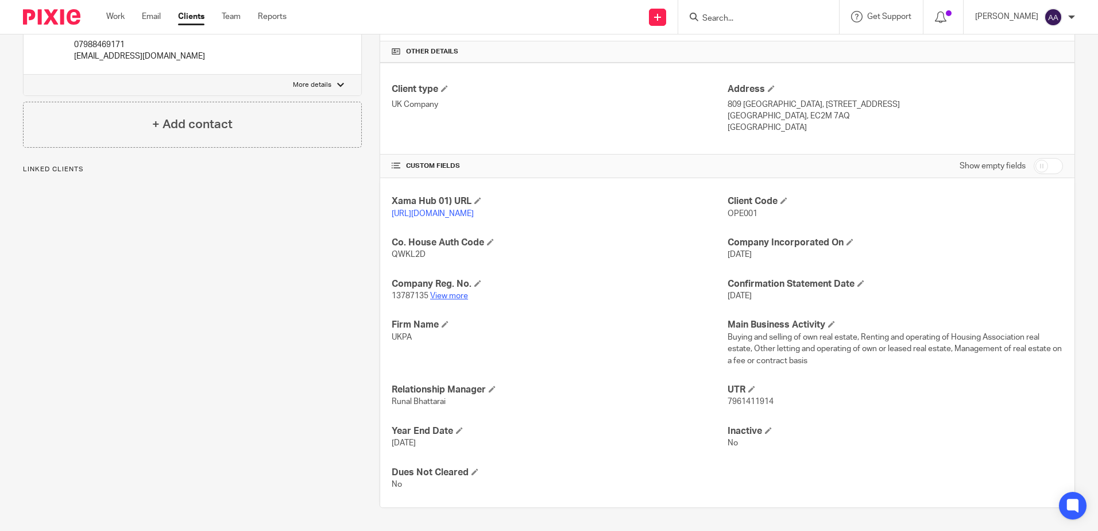
click at [463, 295] on link "View more" at bounding box center [449, 296] width 38 height 8
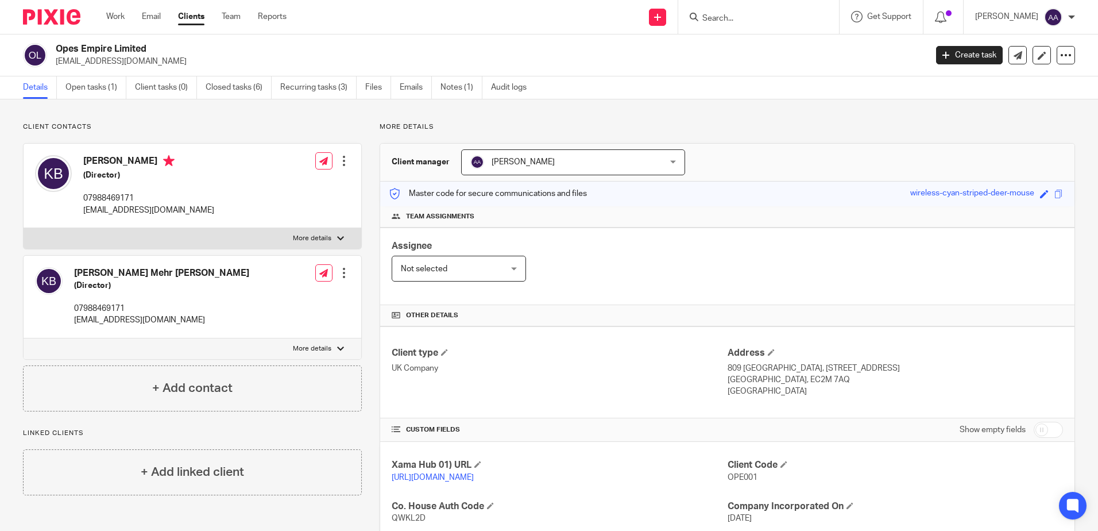
click at [761, 10] on form at bounding box center [762, 17] width 122 height 14
click at [757, 22] on input "Search" at bounding box center [752, 19] width 103 height 10
type input "rabih"
click at [828, 49] on link at bounding box center [790, 49] width 183 height 26
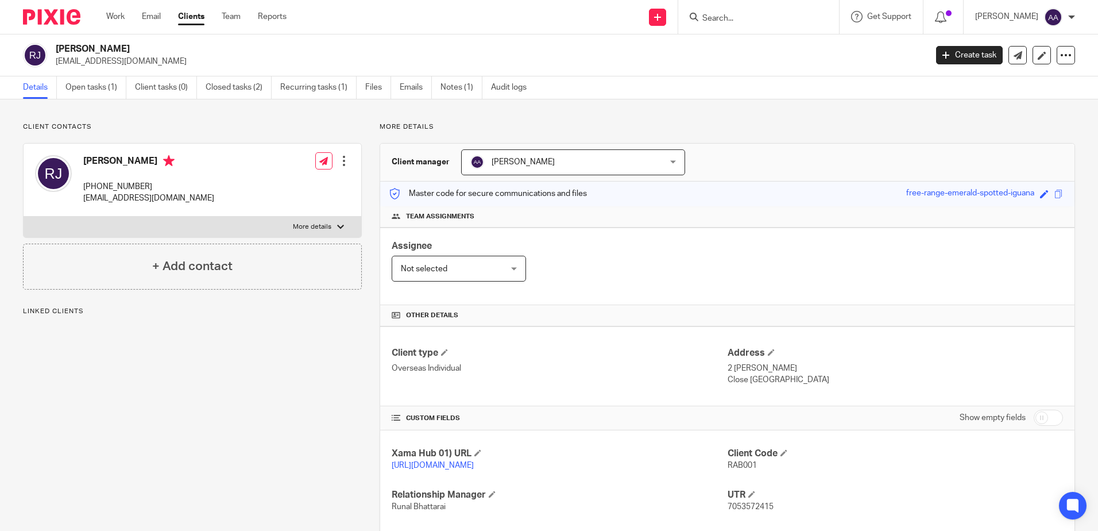
click at [89, 89] on link "Open tasks (1)" at bounding box center [95, 87] width 61 height 22
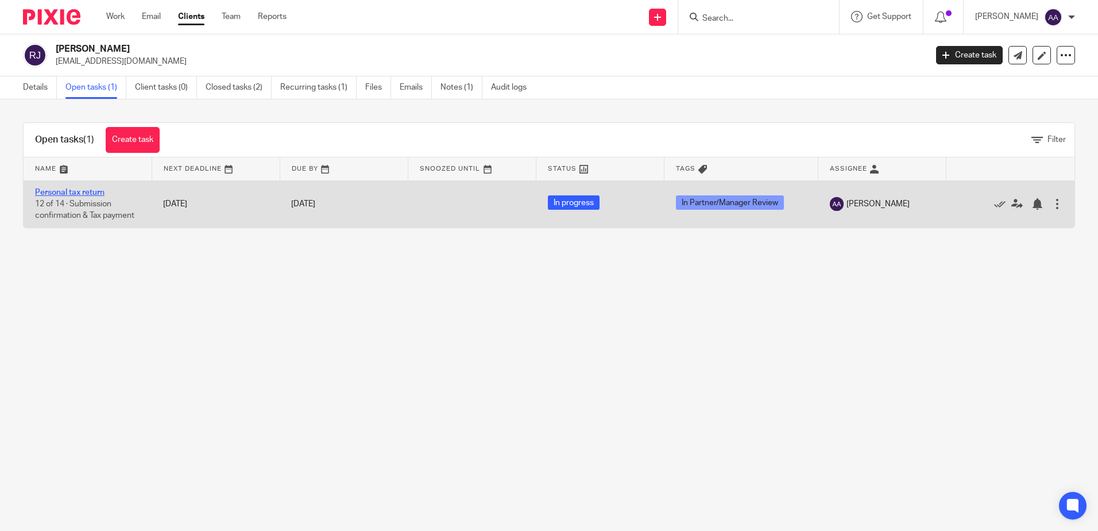
click at [84, 191] on link "Personal tax return" at bounding box center [69, 192] width 69 height 8
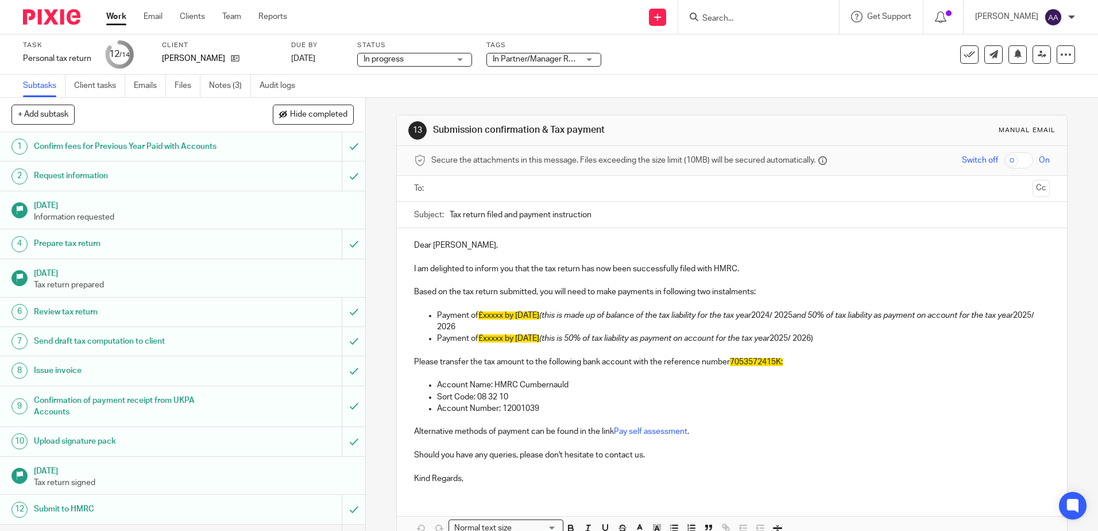
click at [736, 22] on input "Search" at bounding box center [752, 19] width 103 height 10
type input "poh"
drag, startPoint x: 764, startPoint y: 47, endPoint x: 664, endPoint y: 9, distance: 106.7
click at [764, 47] on link at bounding box center [802, 49] width 206 height 26
drag, startPoint x: 736, startPoint y: 16, endPoint x: 719, endPoint y: 17, distance: 17.2
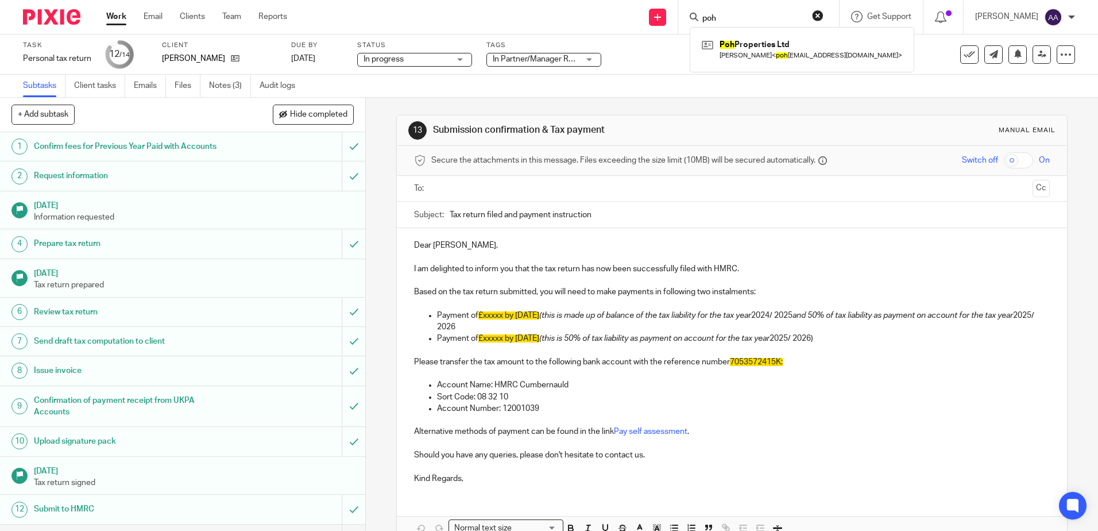
click at [719, 17] on input "poh" at bounding box center [752, 19] width 103 height 10
click at [917, 86] on div "Subtasks Client tasks Emails Files Notes (3) Audit logs" at bounding box center [549, 86] width 1098 height 23
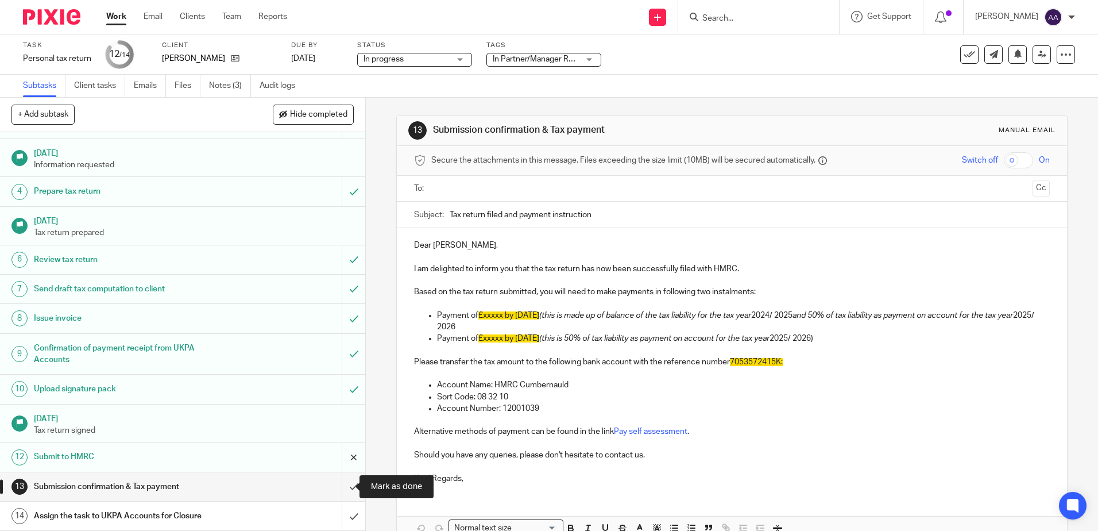
drag, startPoint x: 340, startPoint y: 483, endPoint x: 342, endPoint y: 444, distance: 39.7
click at [340, 483] on input "submit" at bounding box center [182, 486] width 365 height 29
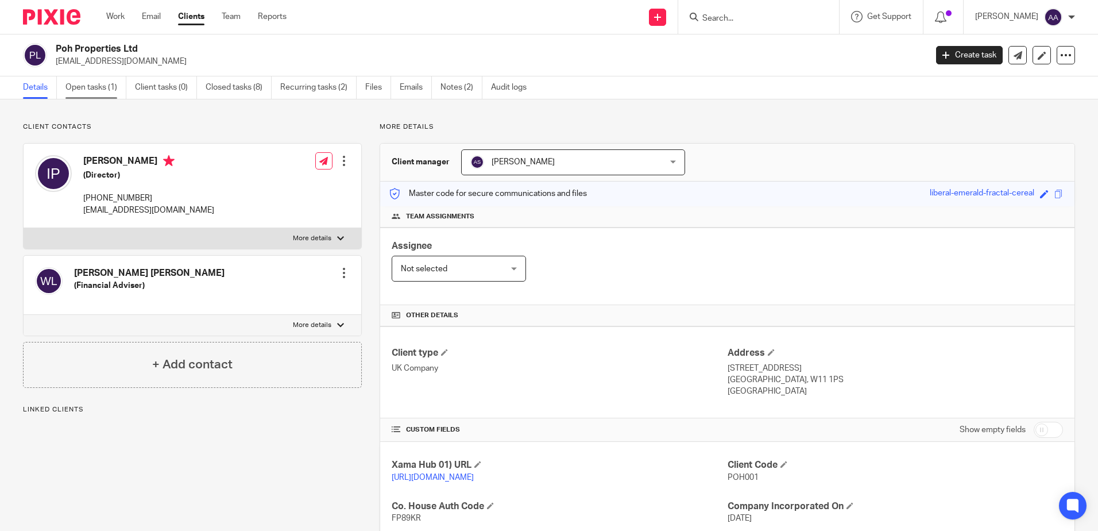
drag, startPoint x: 0, startPoint y: 0, endPoint x: 116, endPoint y: 92, distance: 148.3
click at [116, 92] on link "Open tasks (1)" at bounding box center [95, 87] width 61 height 22
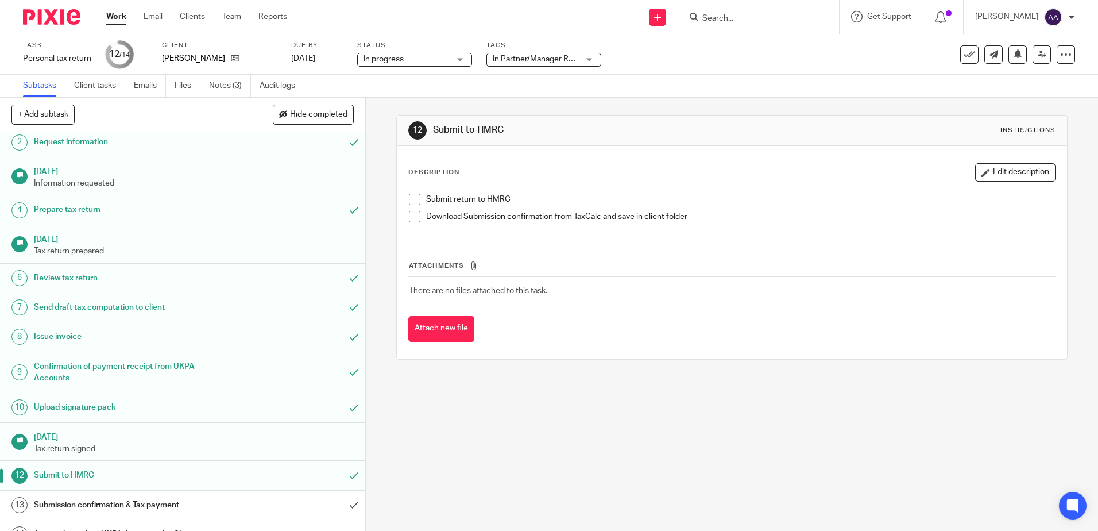
scroll to position [52, 0]
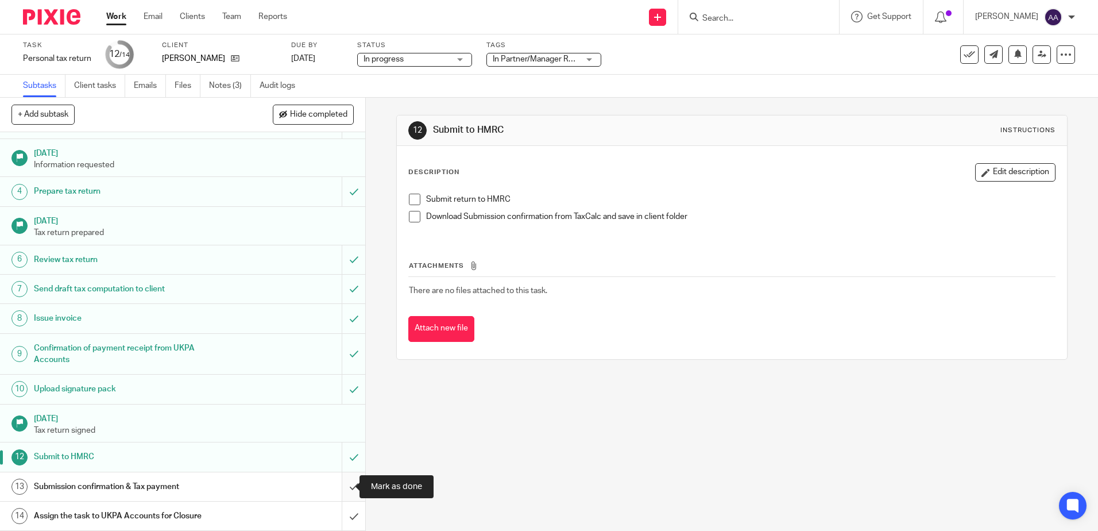
click at [337, 490] on input "submit" at bounding box center [182, 486] width 365 height 29
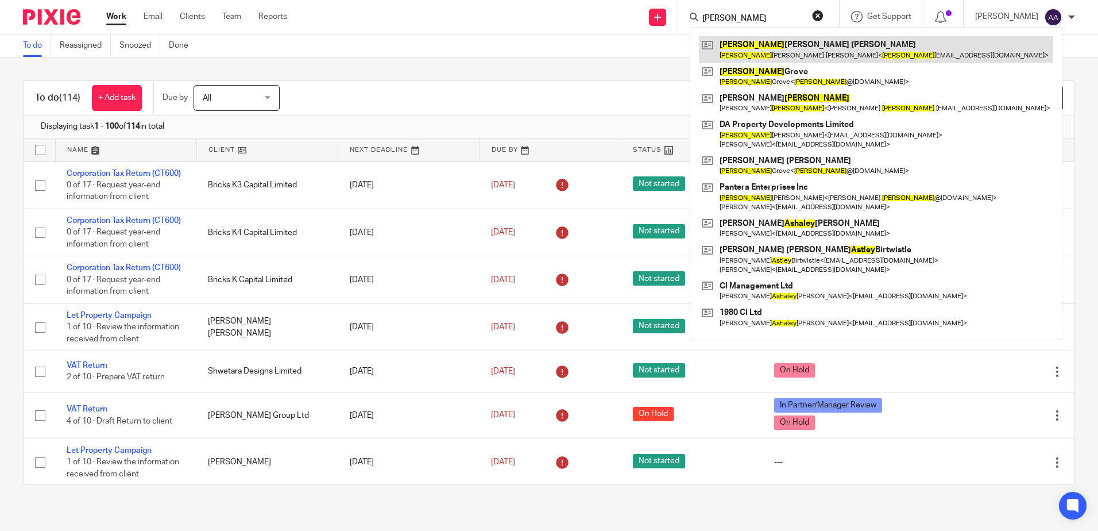
type input "[PERSON_NAME]"
drag, startPoint x: 742, startPoint y: 49, endPoint x: 750, endPoint y: 47, distance: 8.0
click at [742, 49] on link at bounding box center [876, 49] width 354 height 26
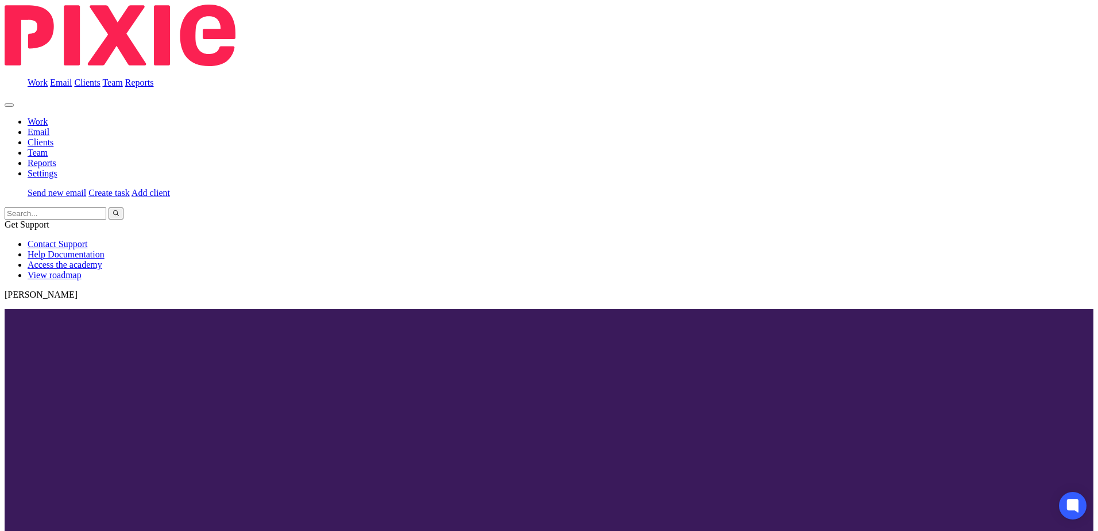
drag, startPoint x: 154, startPoint y: 184, endPoint x: 81, endPoint y: 188, distance: 73.1
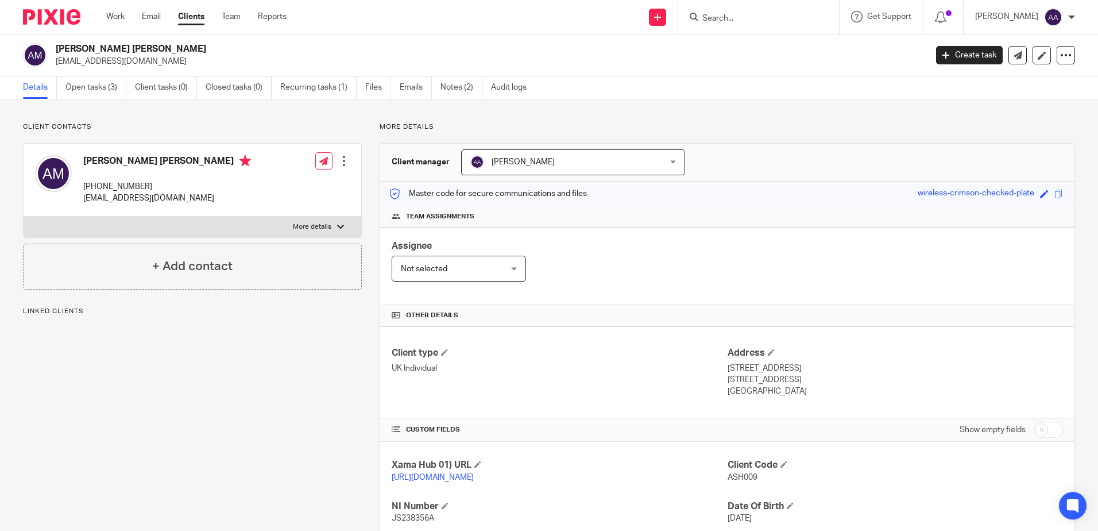
click at [81, 188] on div "Ashley Steven Mark +44 794 356 8080 ashley_mark89@yahoo.com" at bounding box center [143, 179] width 216 height 61
copy p "+44 794 356 8080"
drag, startPoint x: 218, startPoint y: 436, endPoint x: 269, endPoint y: 415, distance: 54.8
click at [219, 436] on div "Client contacts Ashley Steven Mark +44 794 356 8080 ashley_mark89@yahoo.com Edi…" at bounding box center [183, 373] width 357 height 502
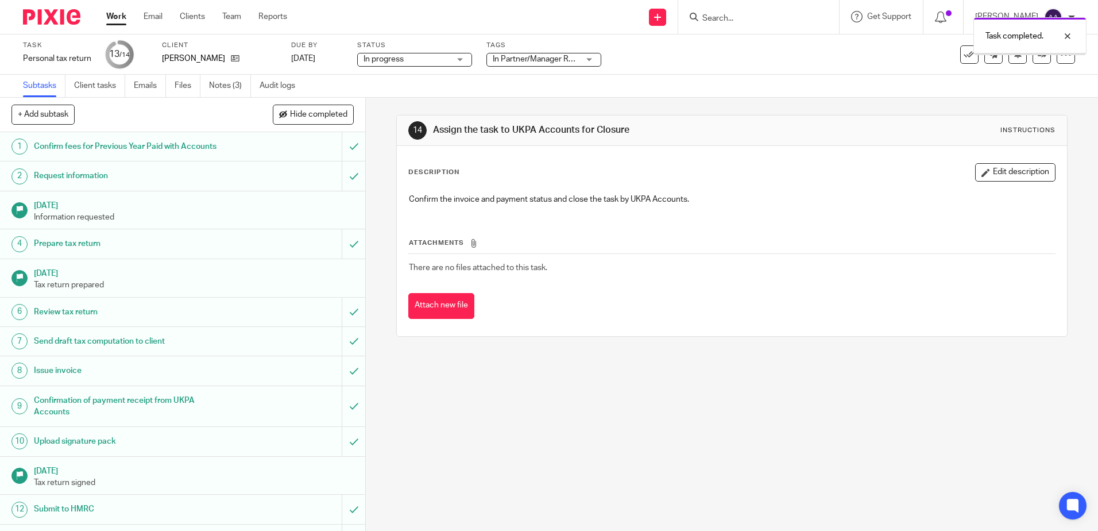
scroll to position [52, 0]
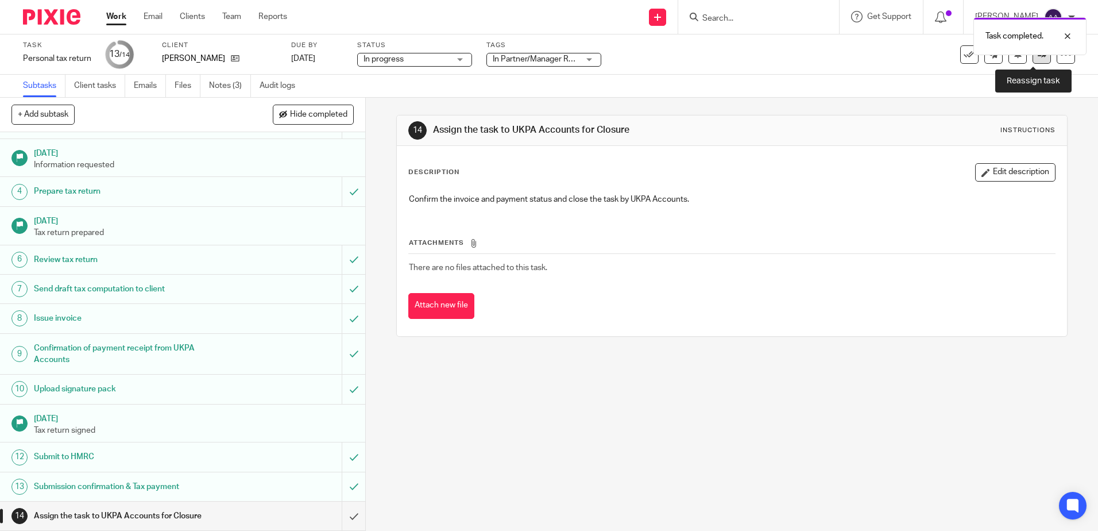
click at [1038, 58] on icon at bounding box center [1042, 54] width 9 height 9
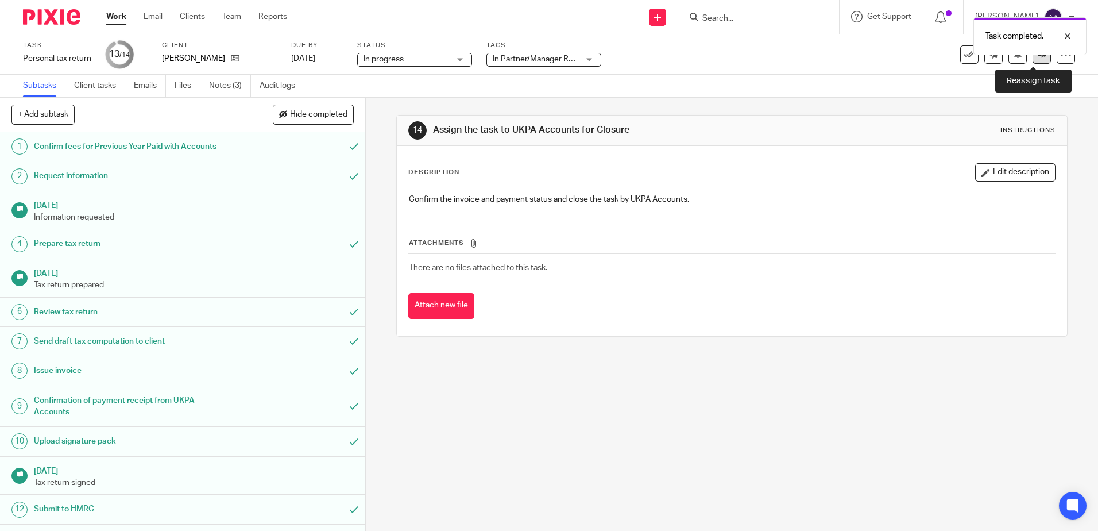
click at [1038, 56] on icon at bounding box center [1042, 54] width 9 height 9
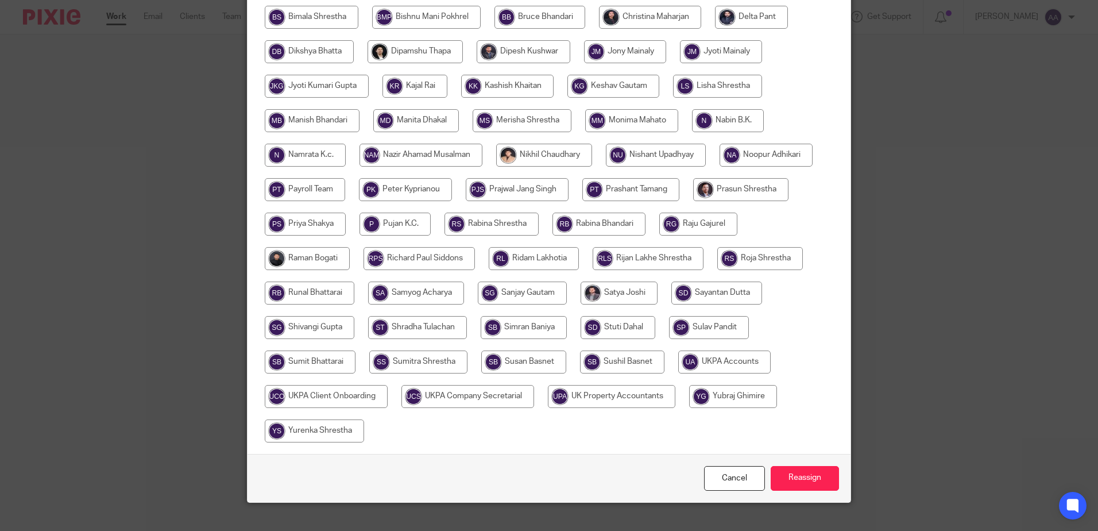
scroll to position [324, 0]
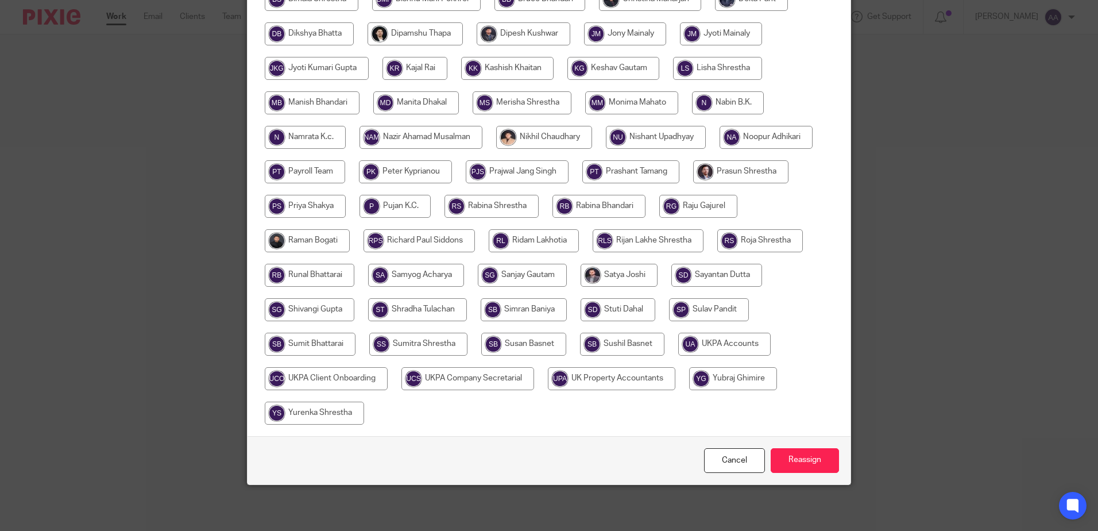
click at [726, 345] on input "radio" at bounding box center [724, 343] width 92 height 23
radio input "true"
click at [830, 459] on input "Reassign" at bounding box center [805, 460] width 68 height 25
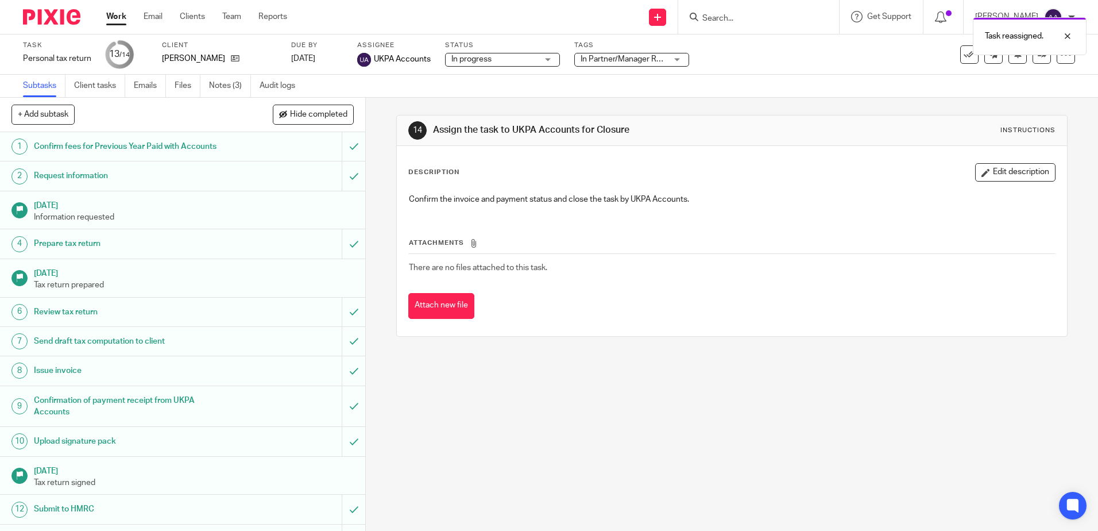
drag, startPoint x: 65, startPoint y: 19, endPoint x: 83, endPoint y: 3, distance: 24.4
click at [65, 19] on img at bounding box center [51, 17] width 57 height 16
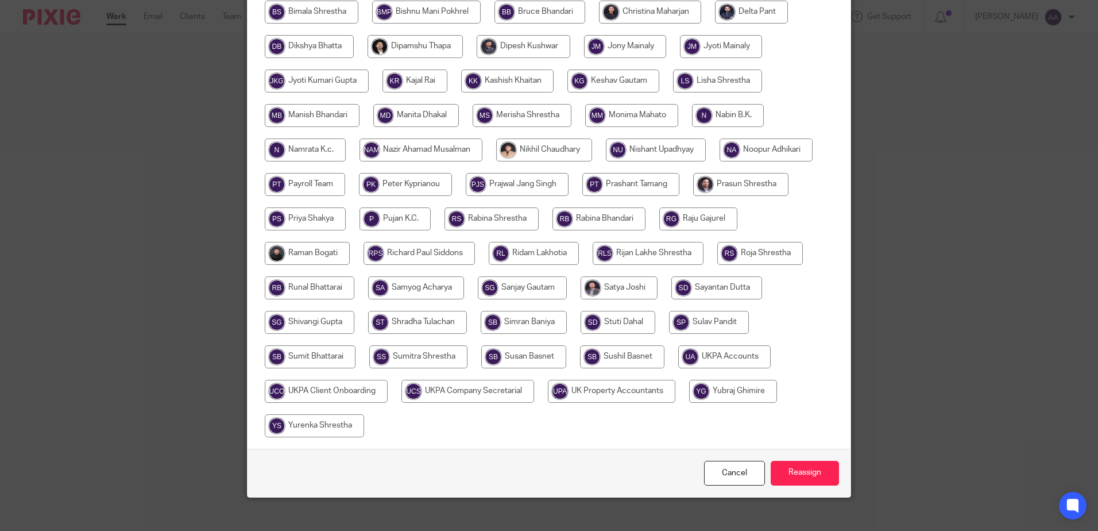
scroll to position [324, 0]
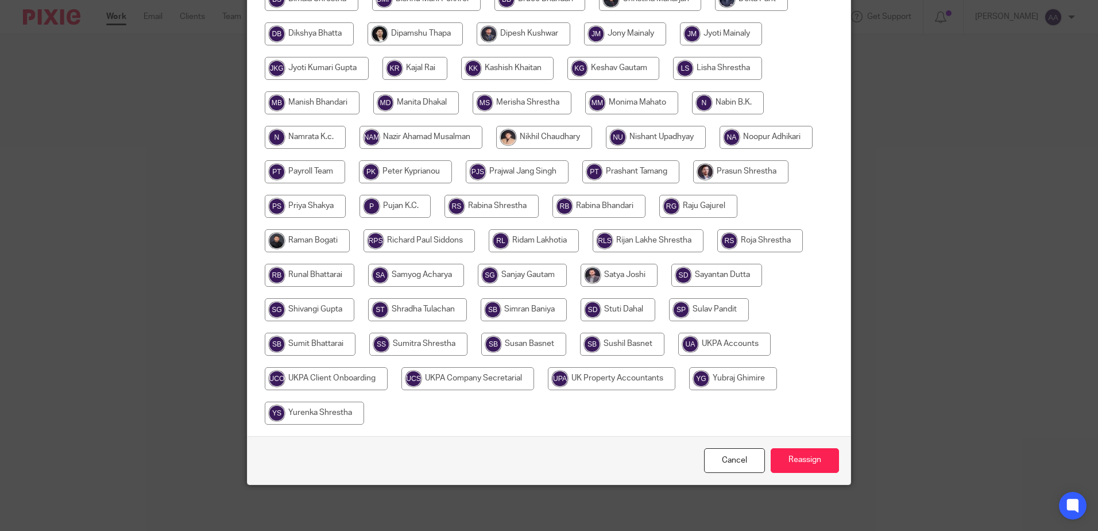
click at [717, 341] on input "radio" at bounding box center [724, 343] width 92 height 23
radio input "true"
click at [811, 465] on input "Reassign" at bounding box center [805, 460] width 68 height 25
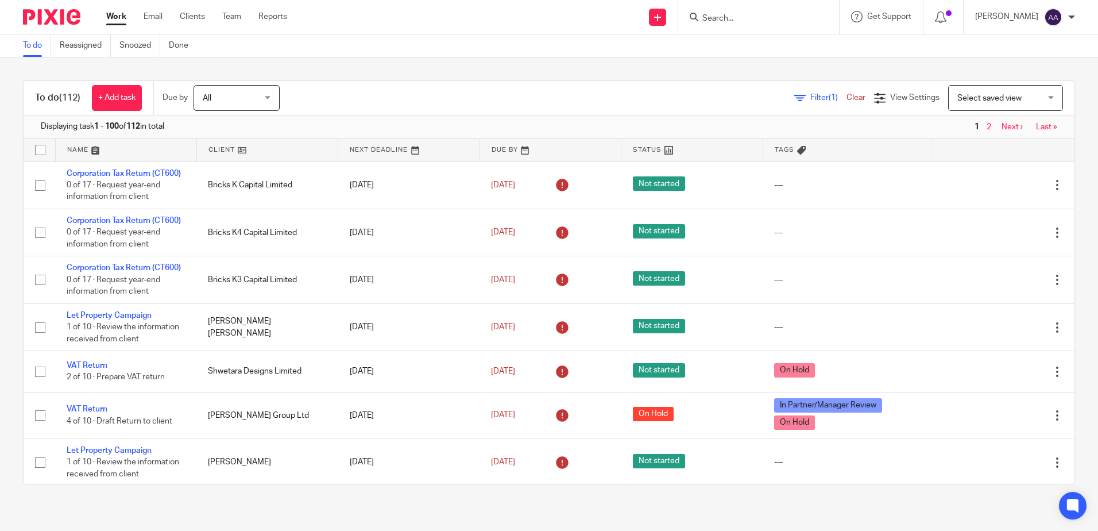
click at [757, 22] on input "Search" at bounding box center [752, 19] width 103 height 10
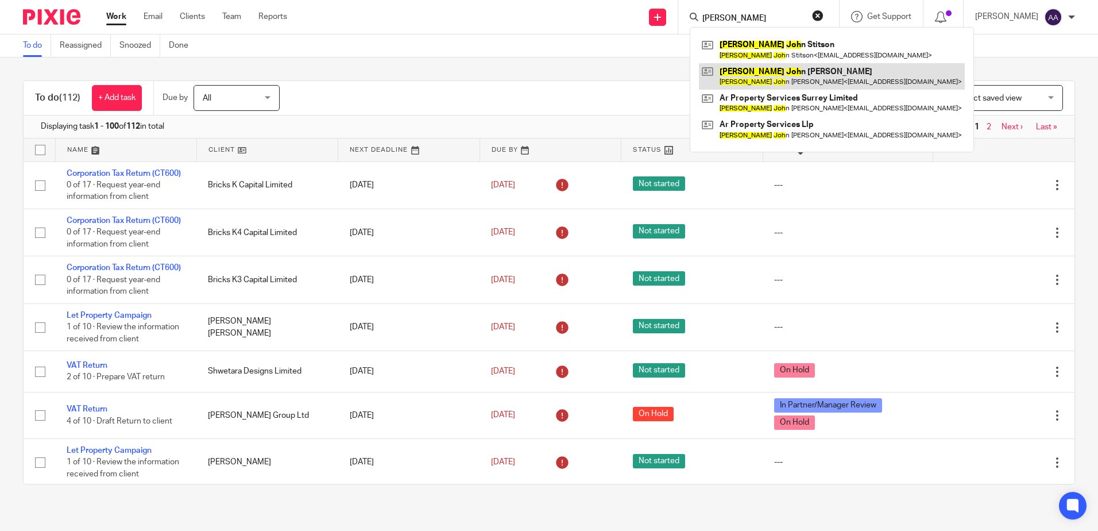
type input "andrew joh"
click at [804, 72] on link at bounding box center [832, 76] width 266 height 26
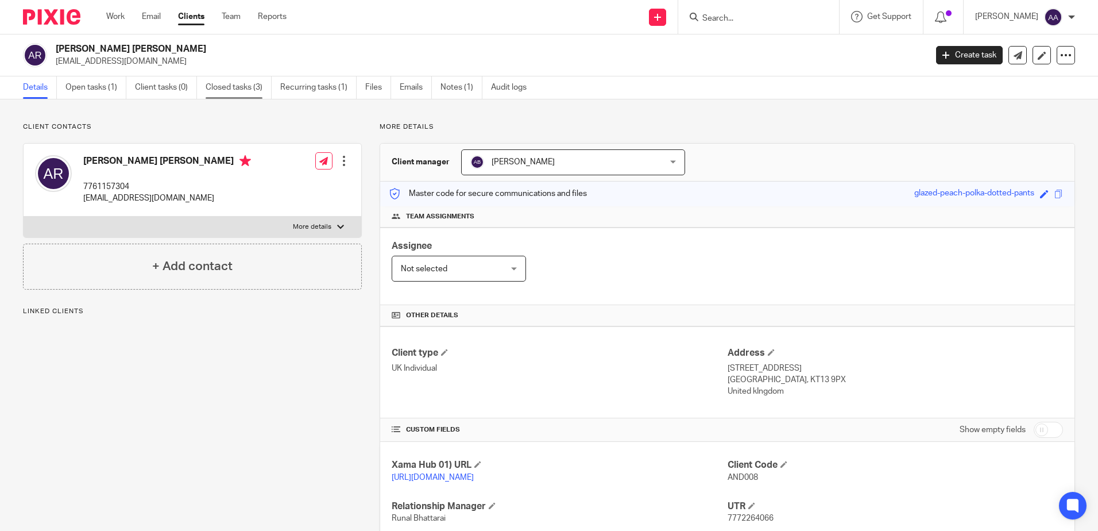
click at [251, 84] on link "Closed tasks (3)" at bounding box center [239, 87] width 66 height 22
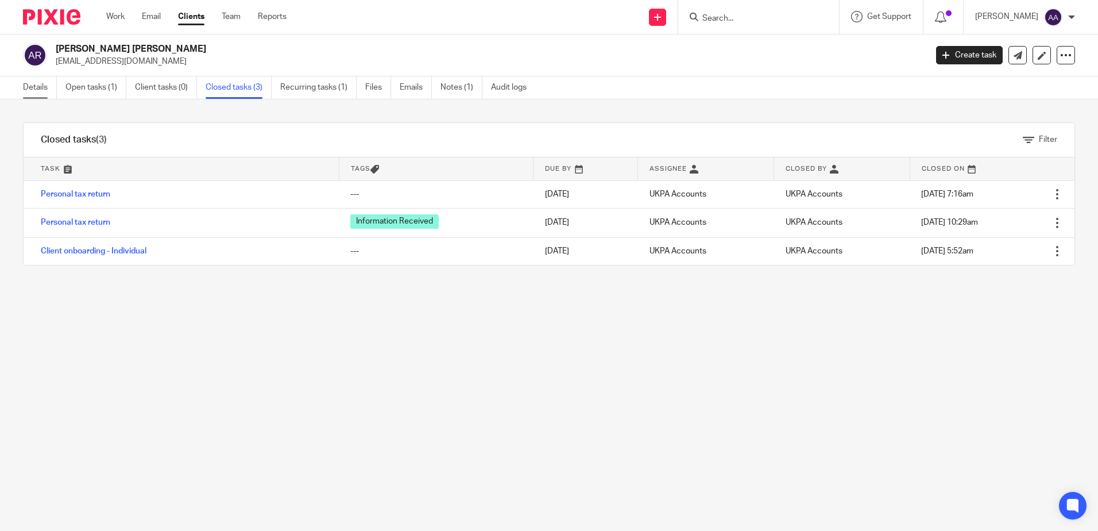
click at [26, 86] on link "Details" at bounding box center [40, 87] width 34 height 22
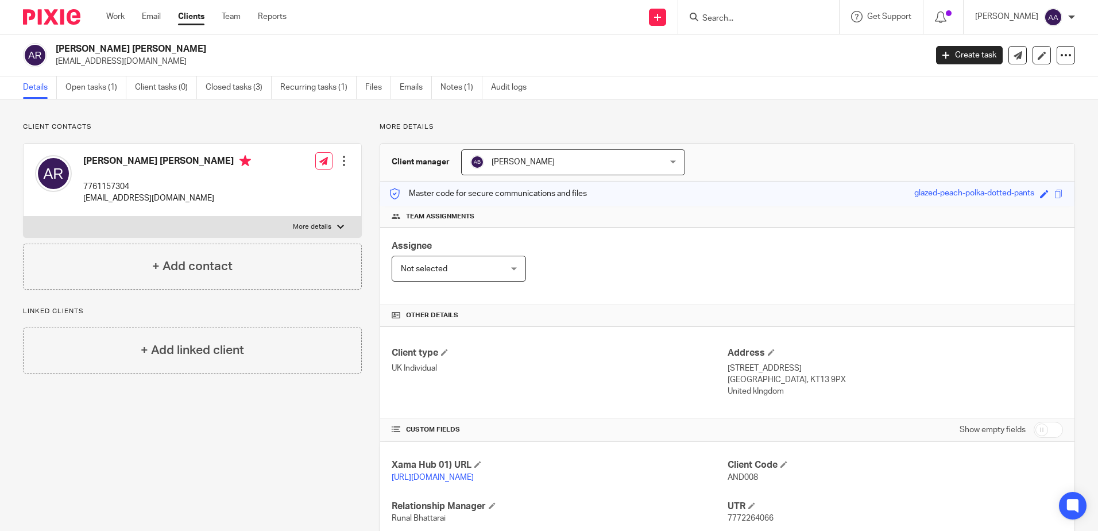
scroll to position [129, 0]
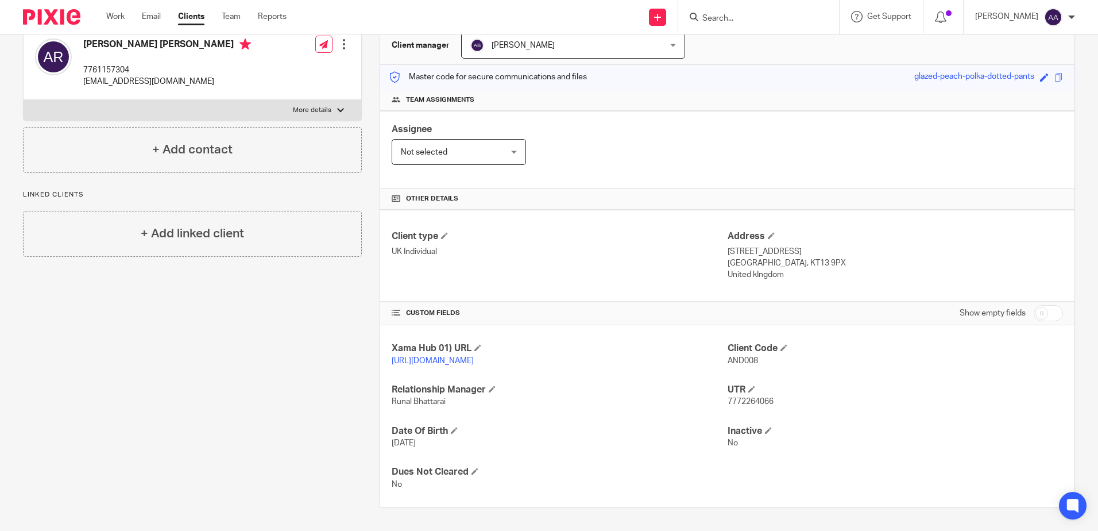
click at [49, 19] on img at bounding box center [51, 17] width 57 height 16
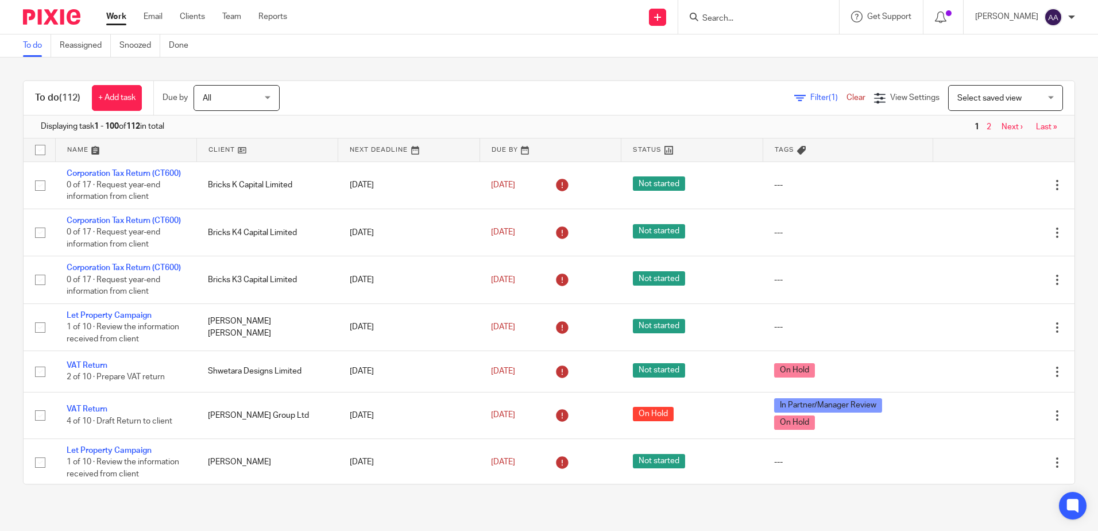
click at [712, 20] on input "Search" at bounding box center [752, 19] width 103 height 10
click at [800, 102] on div "Filter (1) Clear" at bounding box center [834, 98] width 80 height 12
click at [810, 97] on span "Filter (1)" at bounding box center [828, 98] width 36 height 8
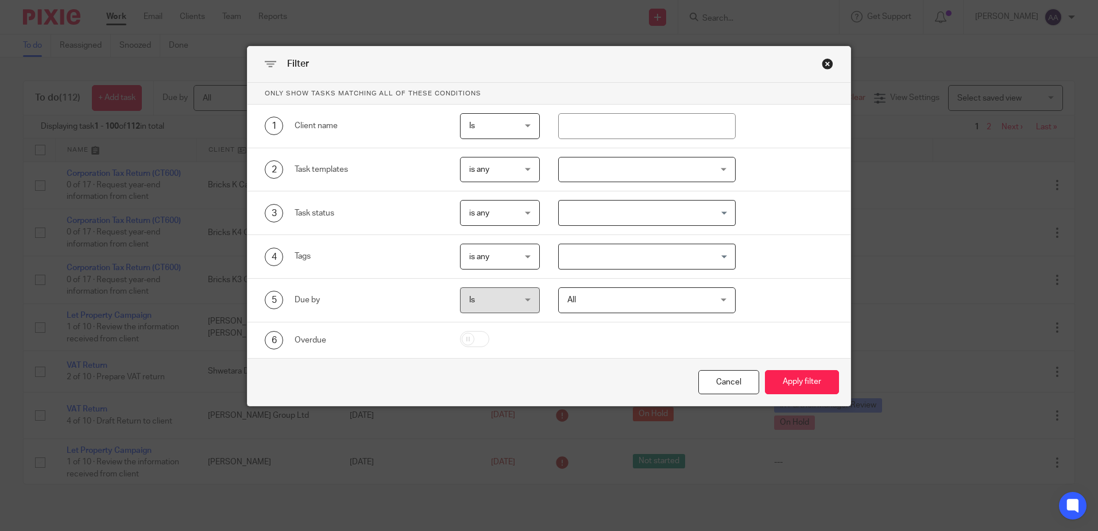
click at [617, 171] on div at bounding box center [646, 170] width 177 height 26
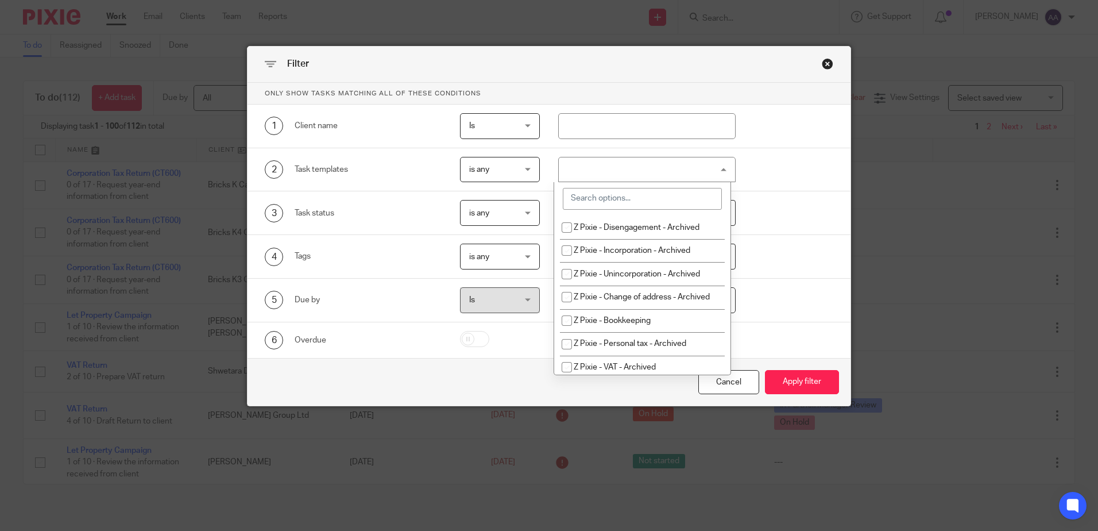
click at [594, 207] on input "search" at bounding box center [642, 199] width 159 height 22
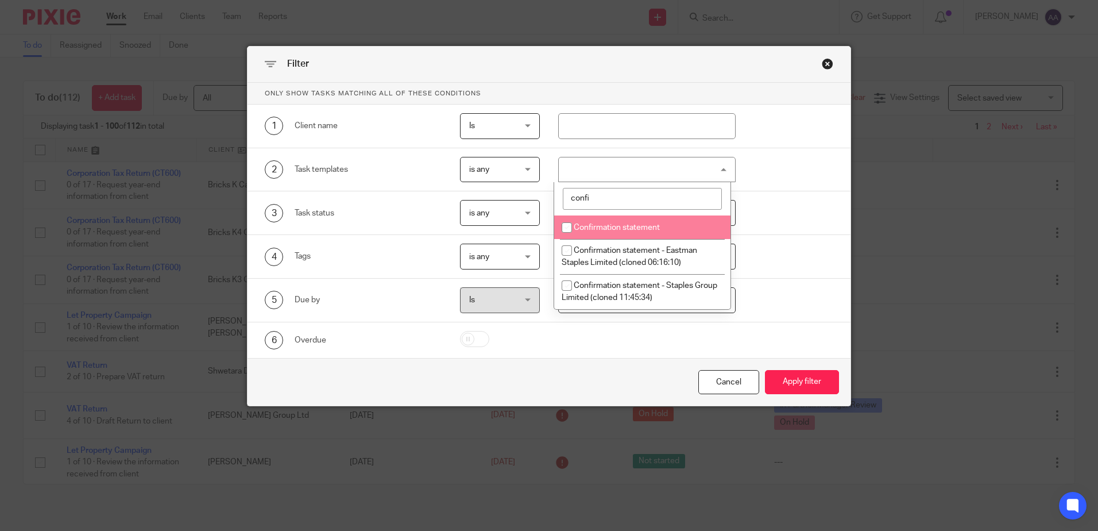
type input "confi"
click at [568, 228] on input "checkbox" at bounding box center [567, 227] width 22 height 22
checkbox input "true"
drag, startPoint x: 620, startPoint y: 204, endPoint x: 479, endPoint y: 180, distance: 143.2
click at [479, 180] on div "2 Task templates is any is any is any is none is_any Confirmation statement con…" at bounding box center [540, 170] width 586 height 26
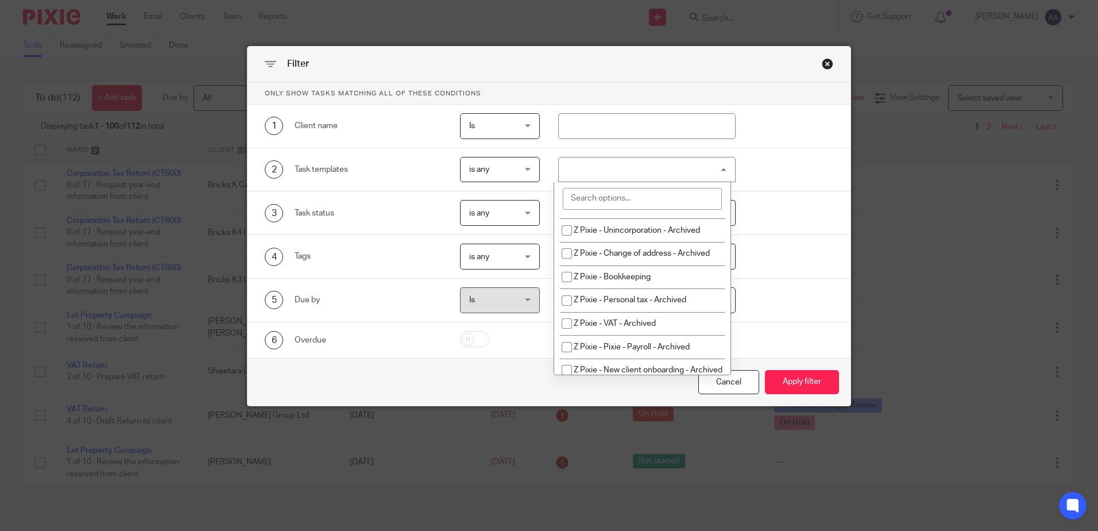
scroll to position [115, 0]
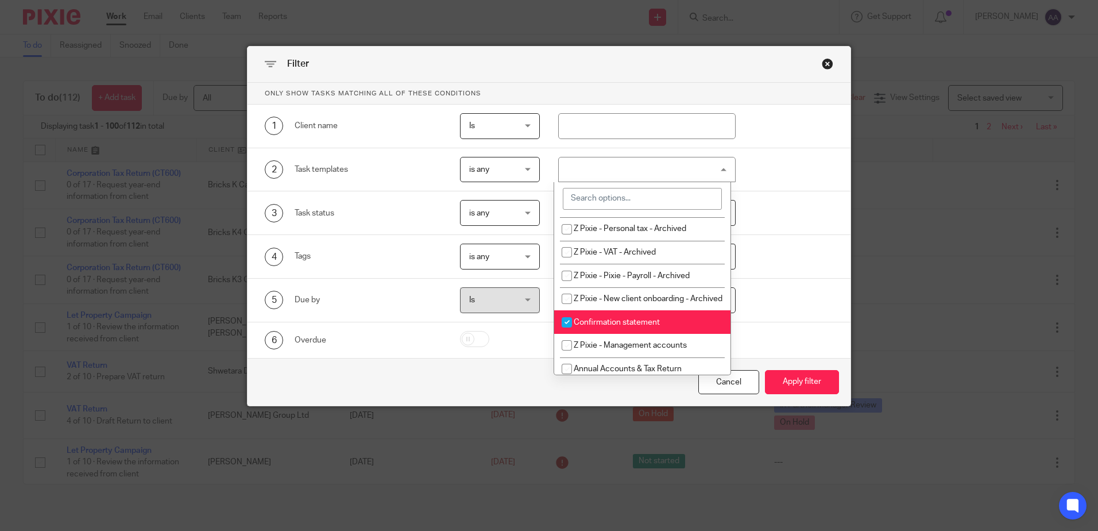
click at [565, 333] on input "checkbox" at bounding box center [567, 322] width 22 height 22
checkbox input "false"
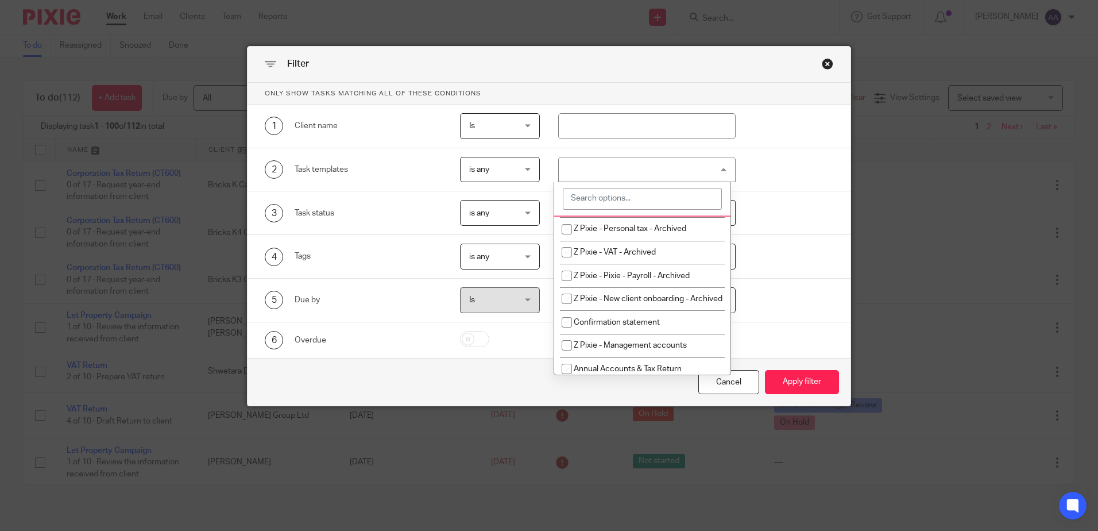
click at [607, 201] on input "search" at bounding box center [642, 199] width 159 height 22
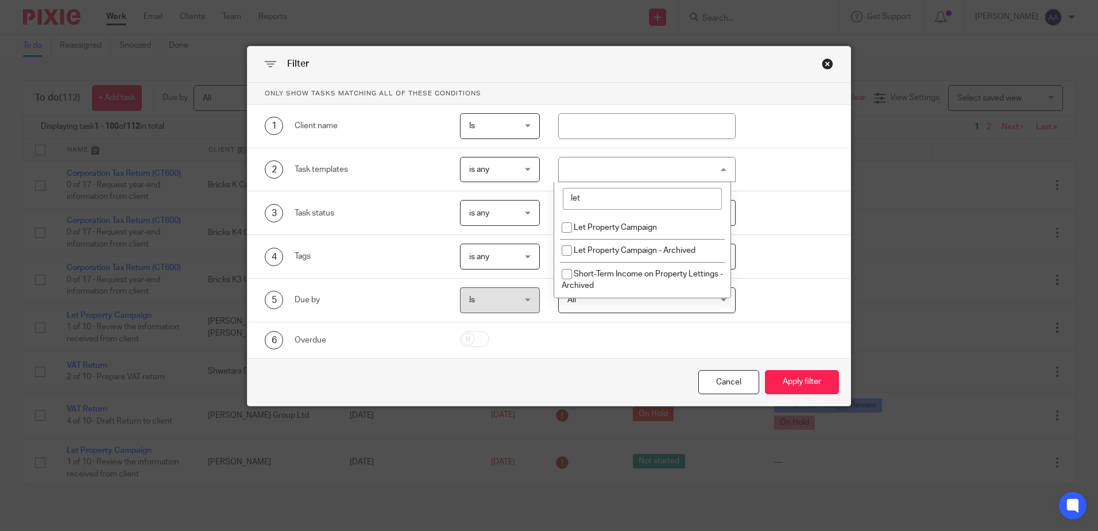
scroll to position [0, 0]
type input "let"
click at [569, 225] on input "checkbox" at bounding box center [567, 227] width 22 height 22
checkbox input "true"
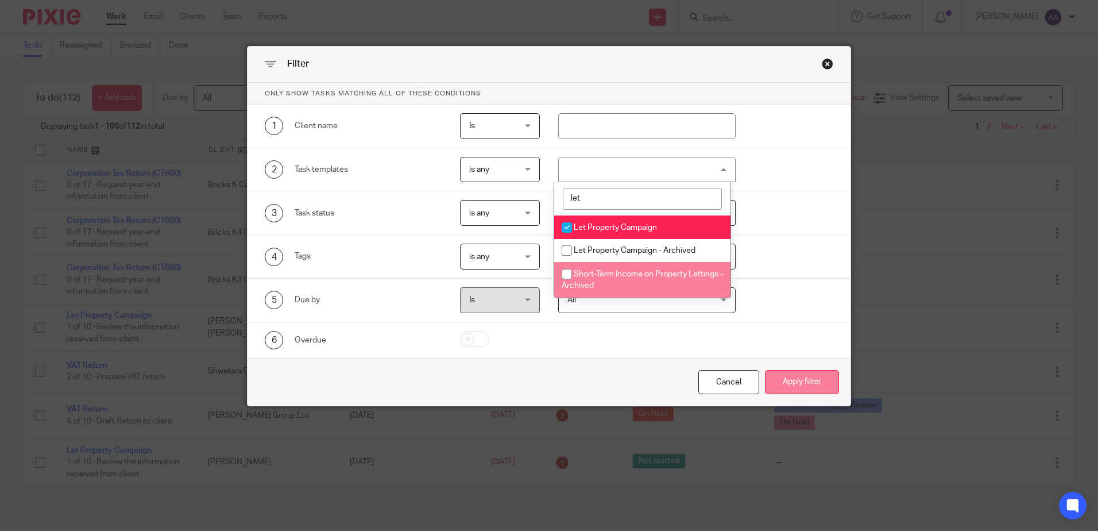
click at [791, 378] on button "Apply filter" at bounding box center [802, 382] width 74 height 25
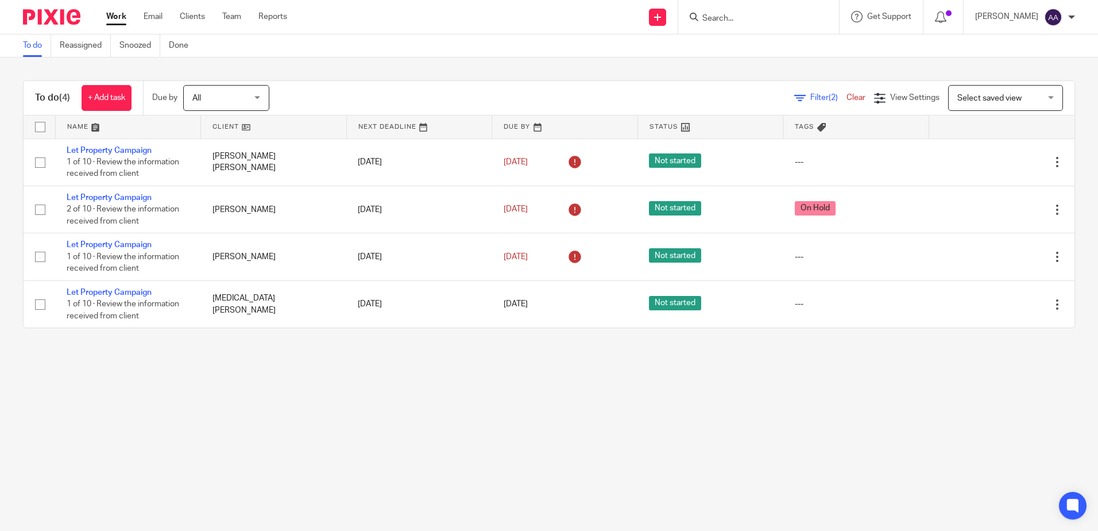
click at [73, 22] on img at bounding box center [51, 17] width 57 height 16
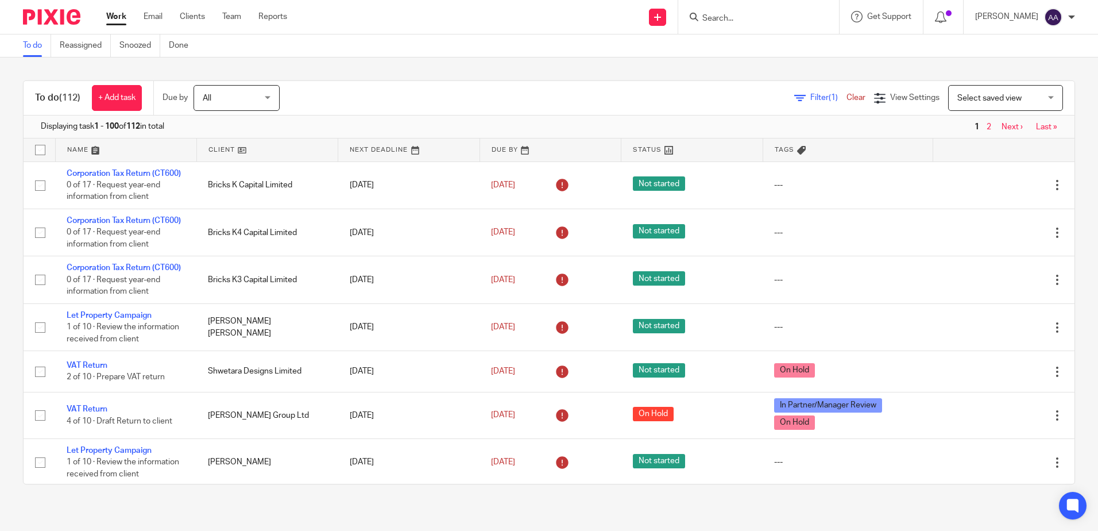
click at [720, 29] on div at bounding box center [758, 17] width 161 height 34
click at [726, 21] on input "Search" at bounding box center [752, 19] width 103 height 10
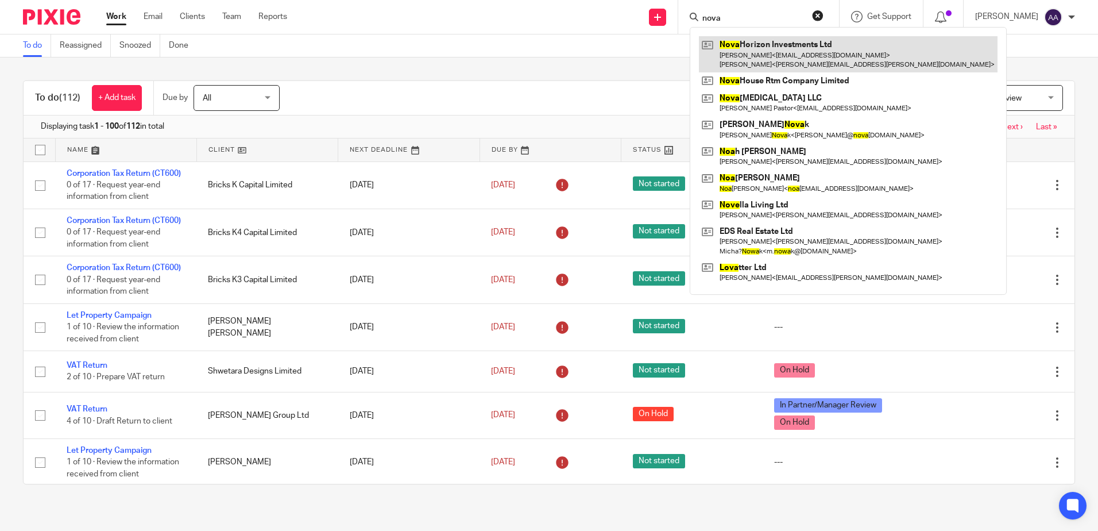
type input "nova"
drag, startPoint x: 761, startPoint y: 51, endPoint x: 747, endPoint y: 52, distance: 14.4
click at [761, 51] on link at bounding box center [848, 54] width 299 height 36
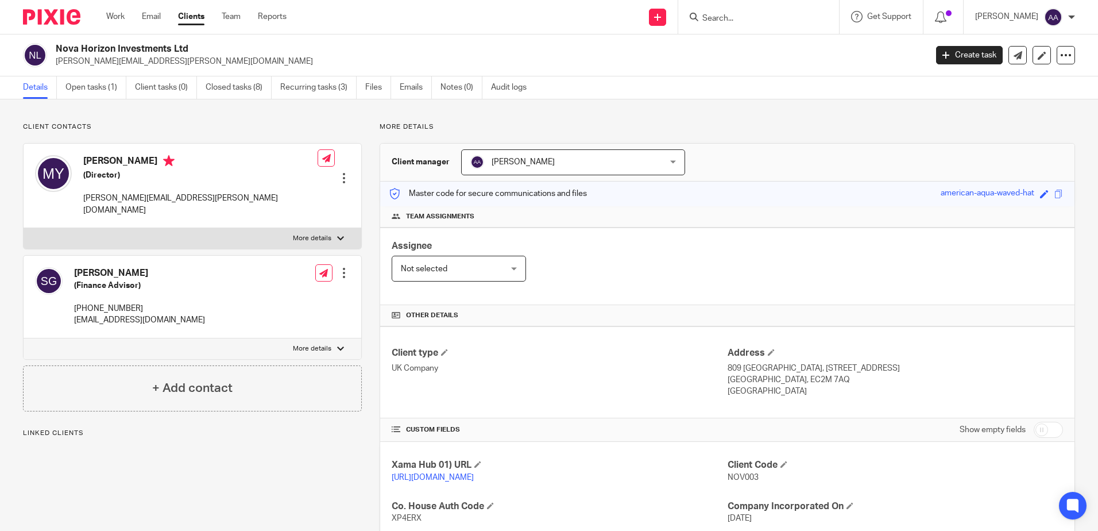
scroll to position [230, 0]
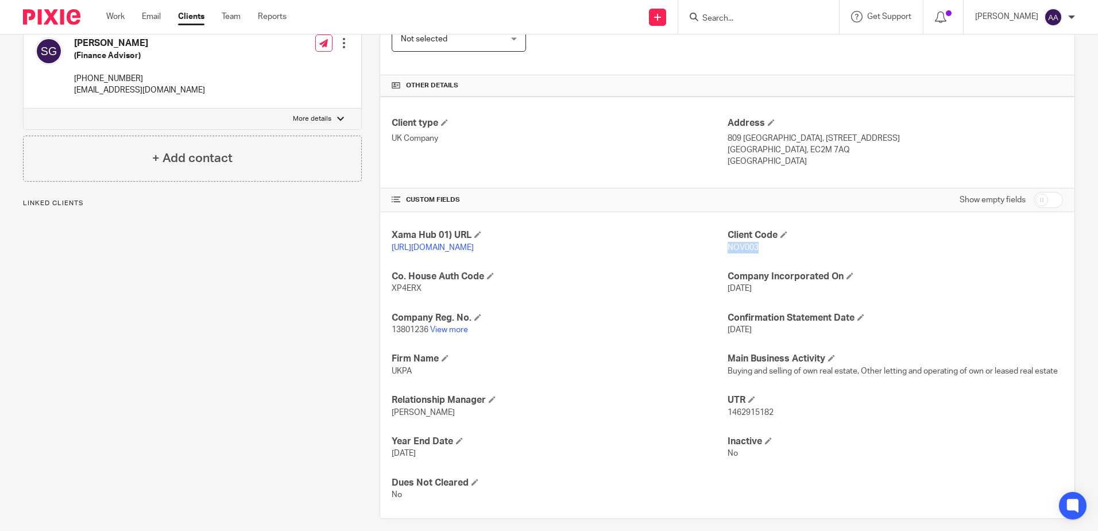
drag, startPoint x: 722, startPoint y: 245, endPoint x: 757, endPoint y: 247, distance: 35.1
click at [757, 247] on p "NOV003" at bounding box center [894, 247] width 335 height 11
copy span "NOV003"
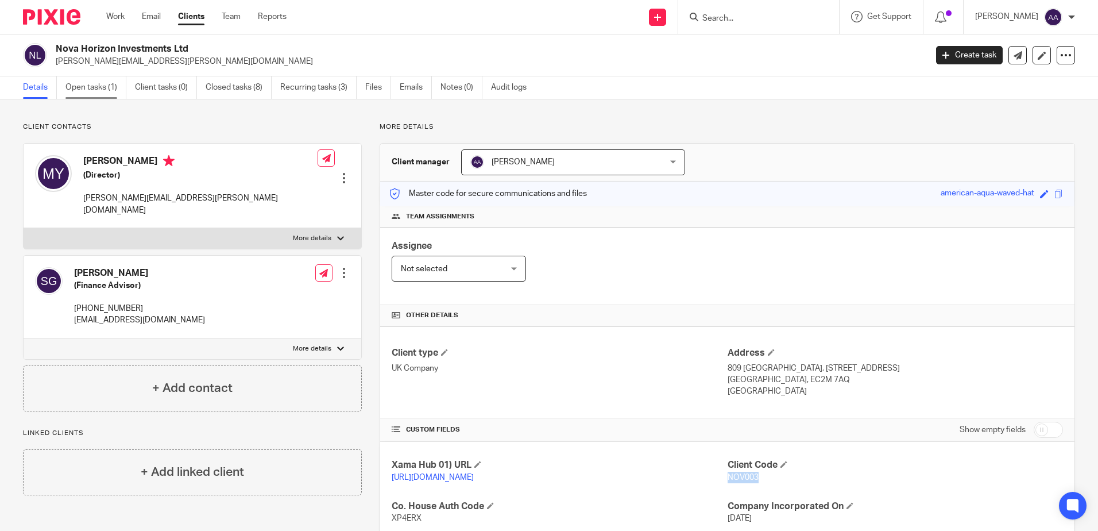
click at [119, 87] on link "Open tasks (1)" at bounding box center [95, 87] width 61 height 22
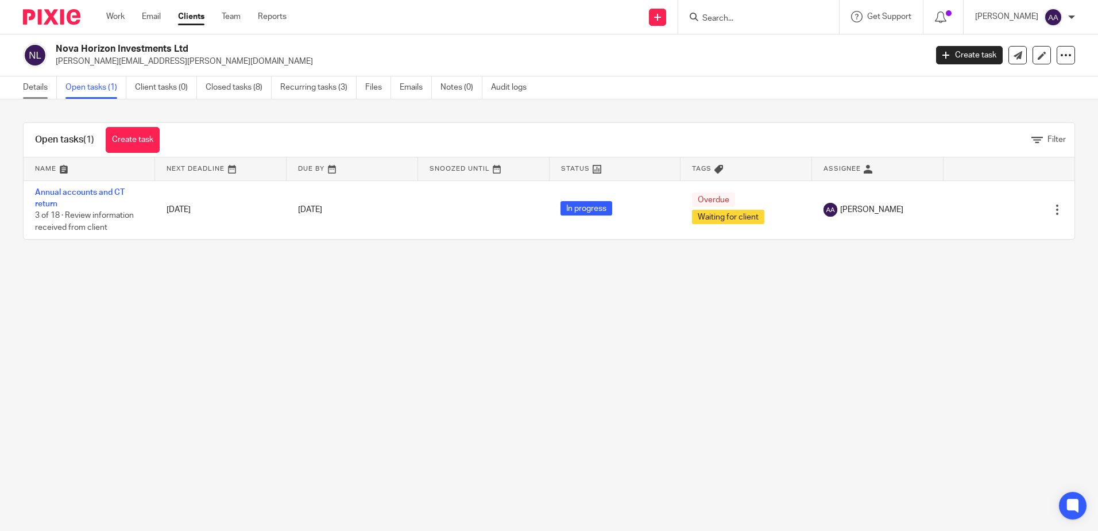
click at [29, 84] on link "Details" at bounding box center [40, 87] width 34 height 22
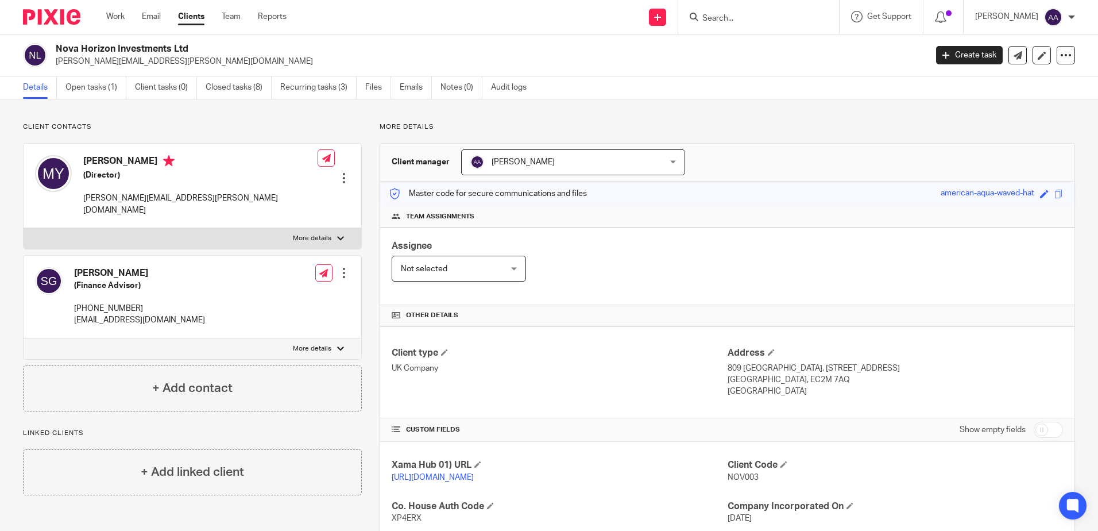
click at [756, 23] on input "Search" at bounding box center [752, 19] width 103 height 10
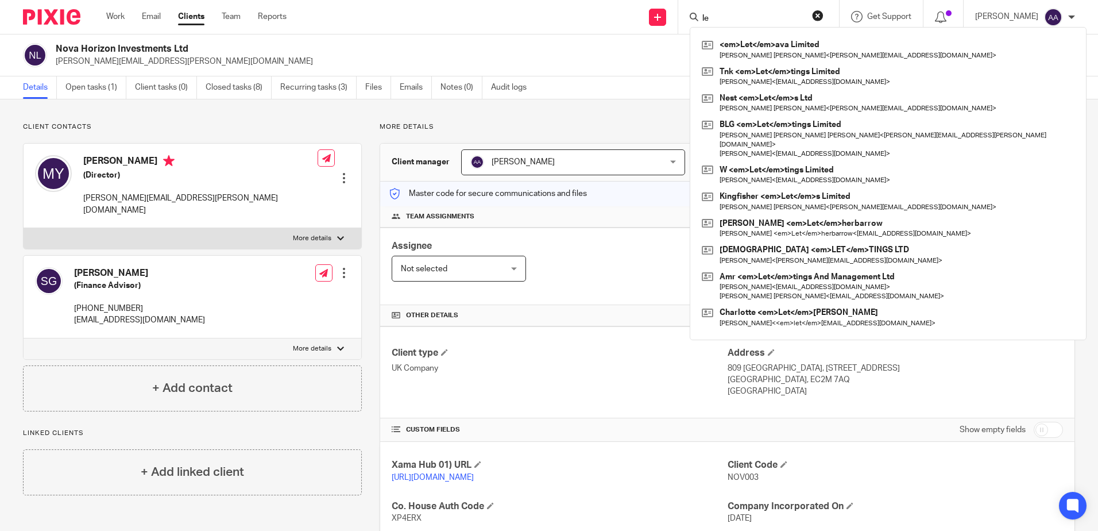
type input "l"
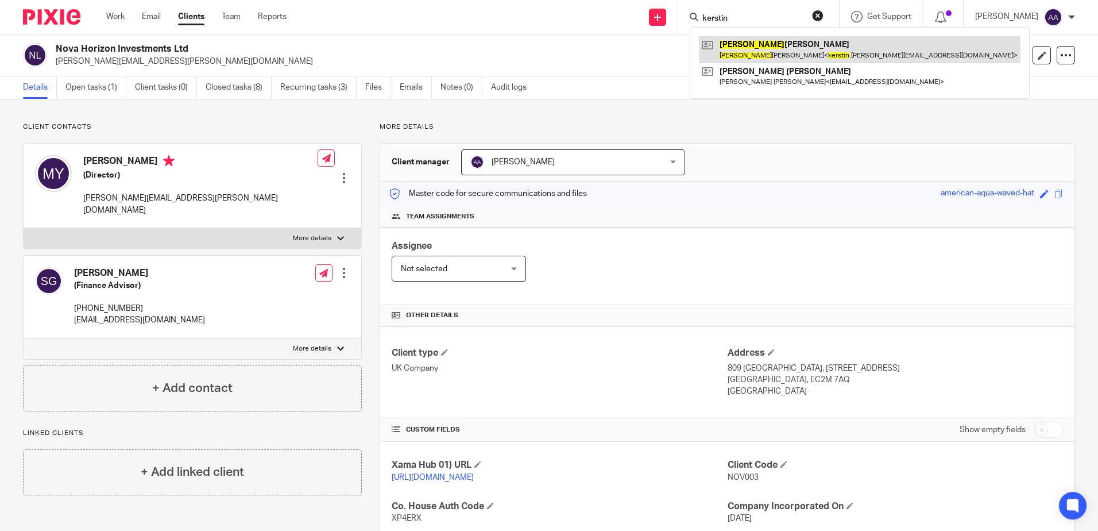
type input "kerstin"
click at [752, 49] on link at bounding box center [860, 49] width 322 height 26
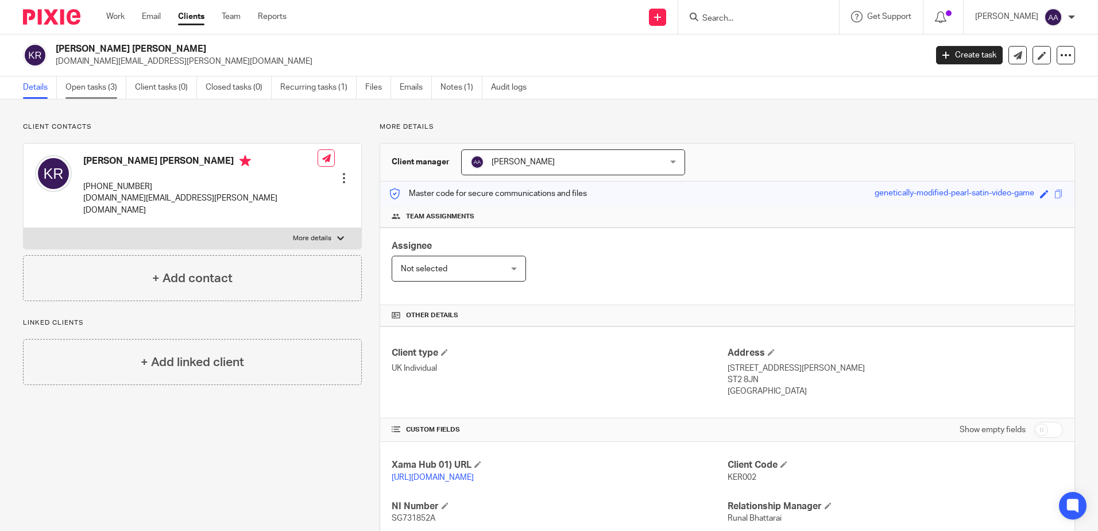
click at [99, 88] on link "Open tasks (3)" at bounding box center [95, 87] width 61 height 22
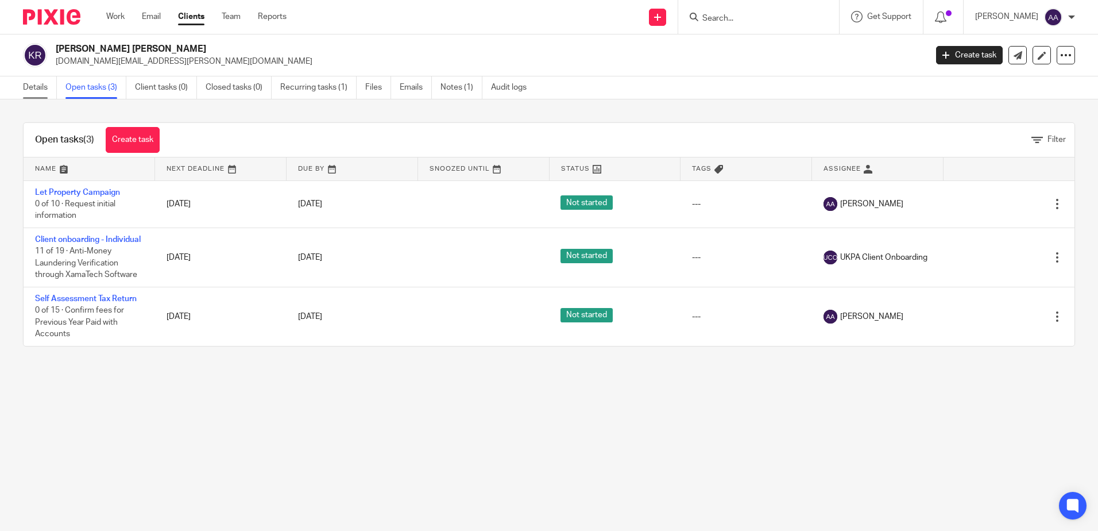
click at [27, 93] on link "Details" at bounding box center [40, 87] width 34 height 22
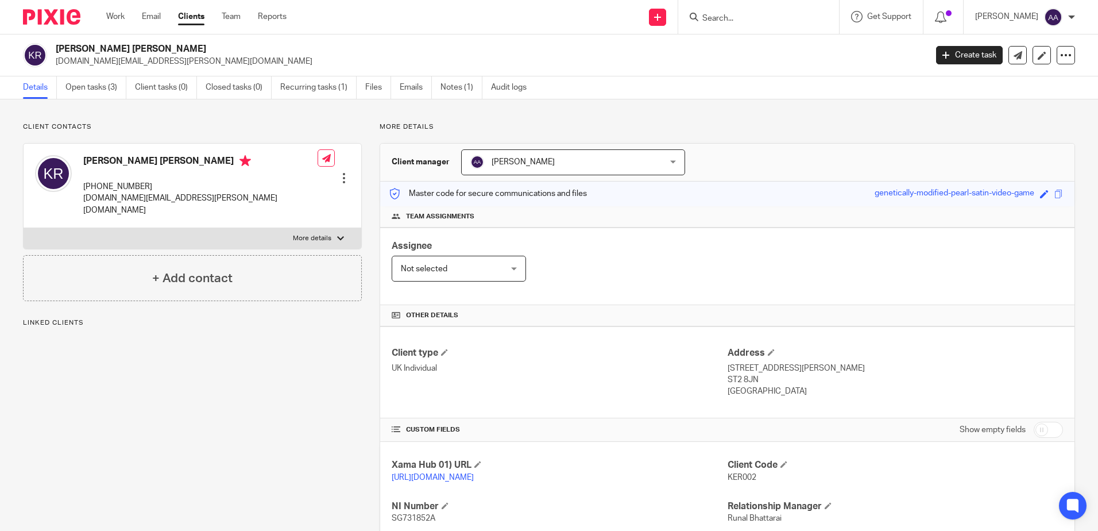
click at [44, 14] on img at bounding box center [51, 17] width 57 height 16
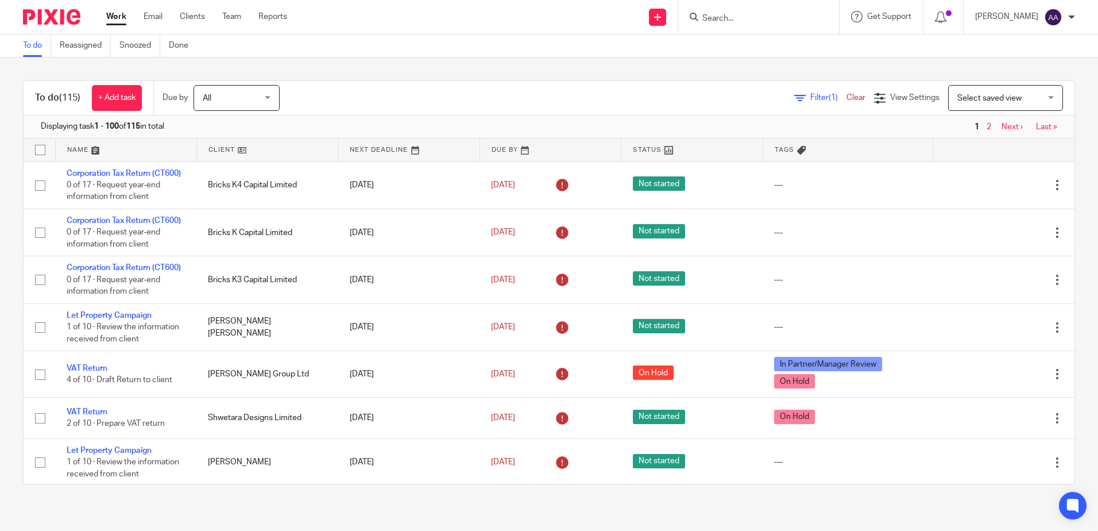
click at [727, 17] on input "Search" at bounding box center [752, 19] width 103 height 10
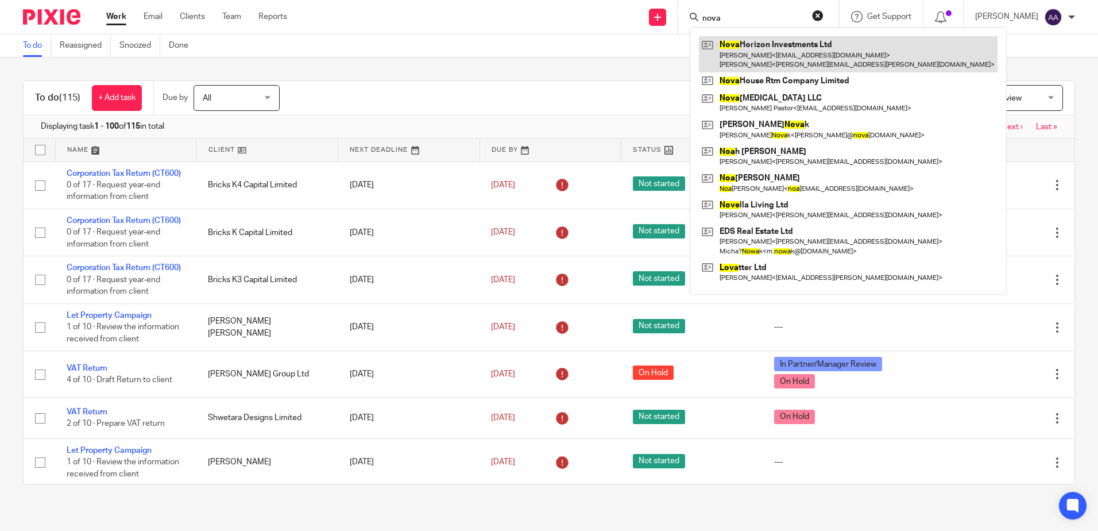
type input "nova"
click at [780, 59] on link at bounding box center [848, 54] width 299 height 36
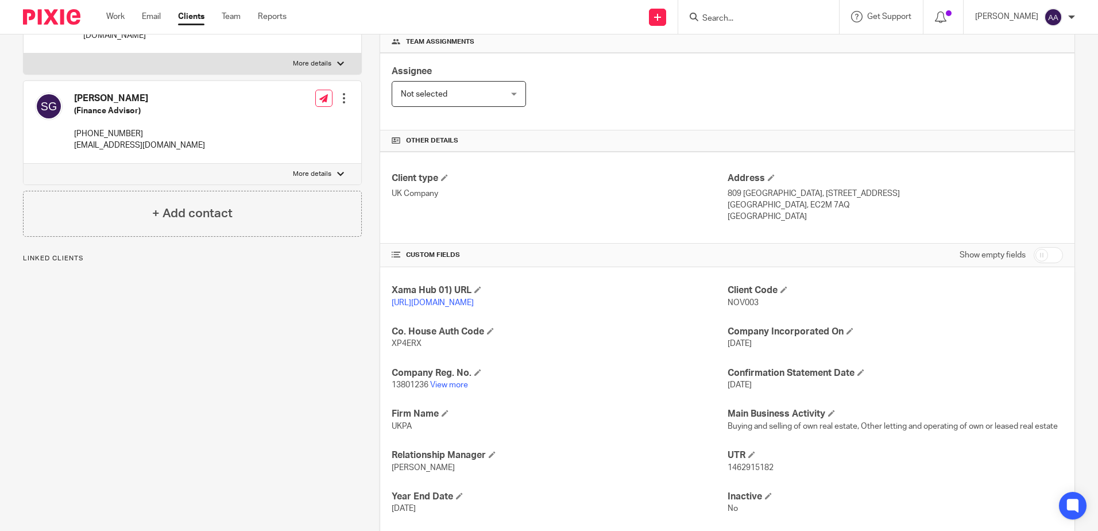
scroll to position [230, 0]
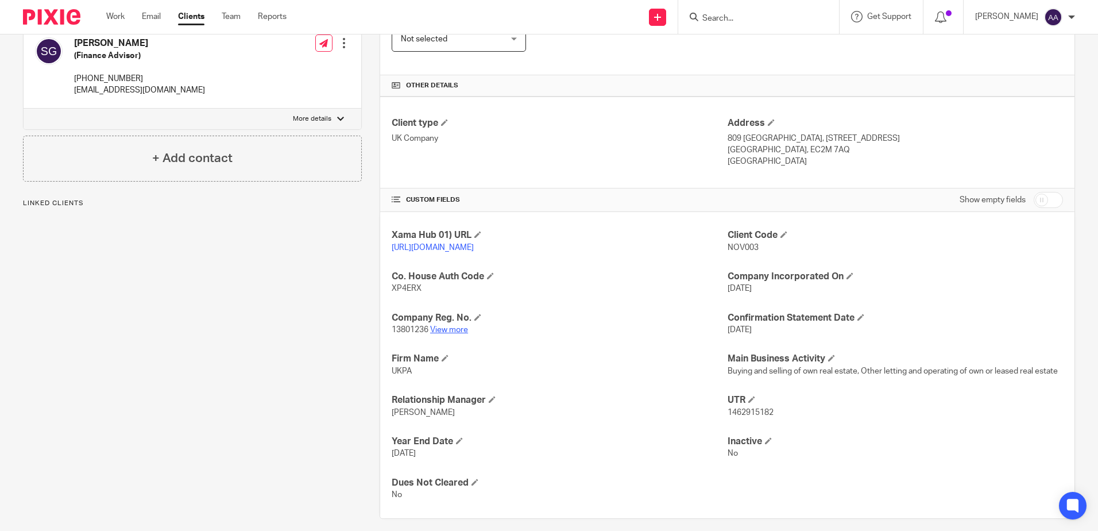
click at [463, 334] on link "View more" at bounding box center [449, 330] width 38 height 8
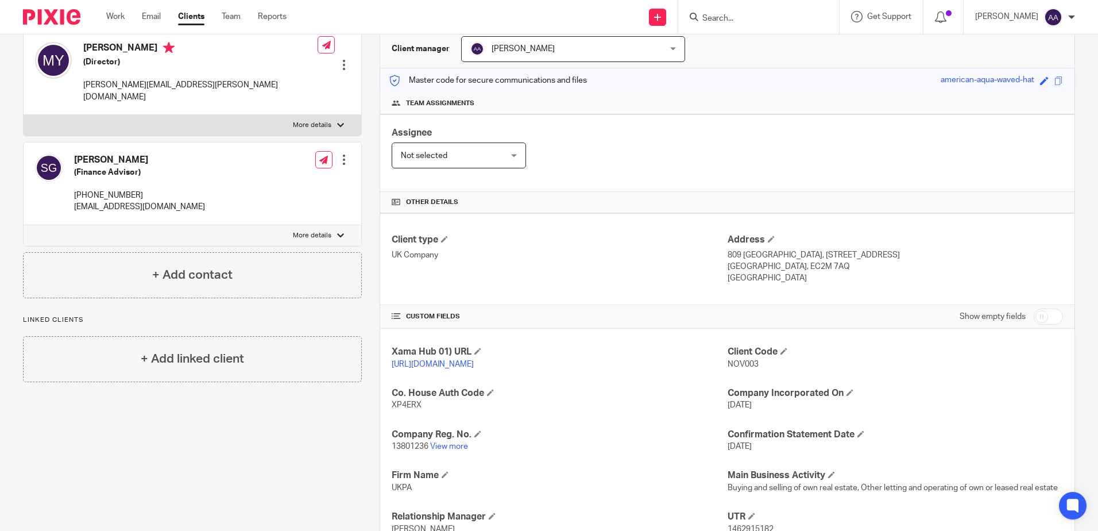
scroll to position [0, 0]
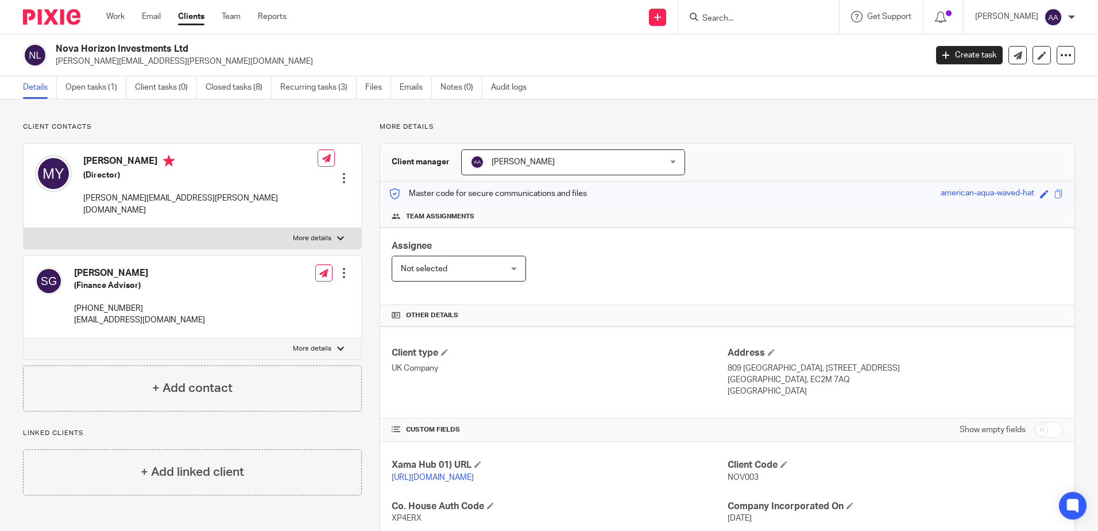
drag, startPoint x: 200, startPoint y: 48, endPoint x: 56, endPoint y: 47, distance: 144.1
click at [56, 47] on h2 "Nova Horizon Investments Ltd" at bounding box center [401, 49] width 690 height 12
copy h2 "Nova Horizon Investments Ltd"
click at [69, 22] on img at bounding box center [51, 17] width 57 height 16
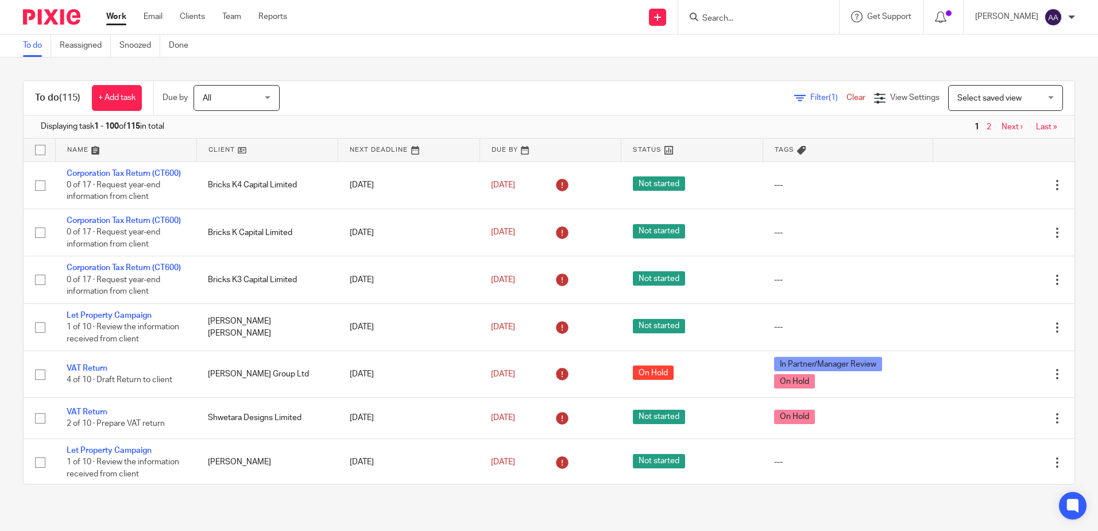
click at [772, 21] on input "Search" at bounding box center [752, 19] width 103 height 10
type input "hutong"
click at [763, 48] on link at bounding box center [799, 49] width 201 height 26
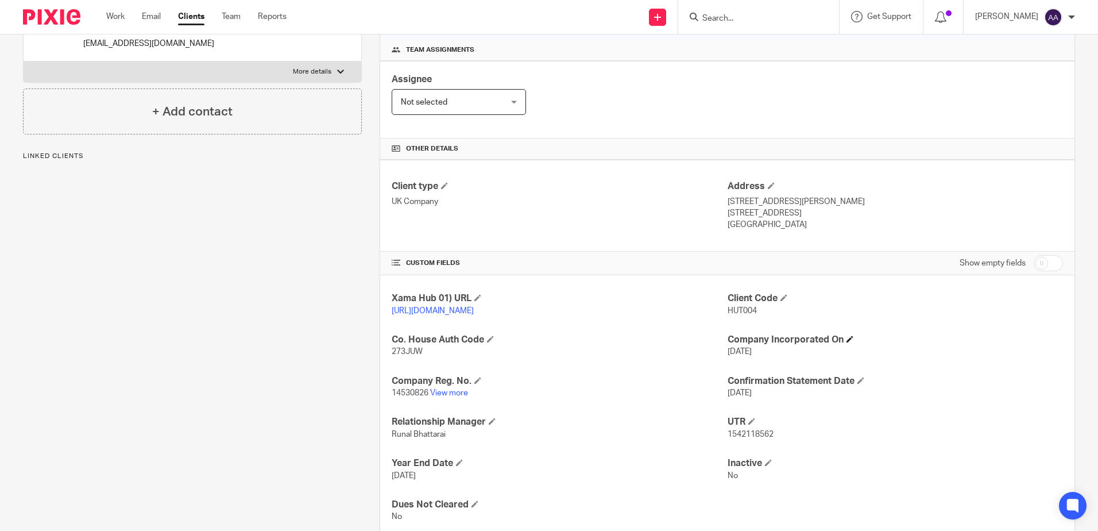
scroll to position [172, 0]
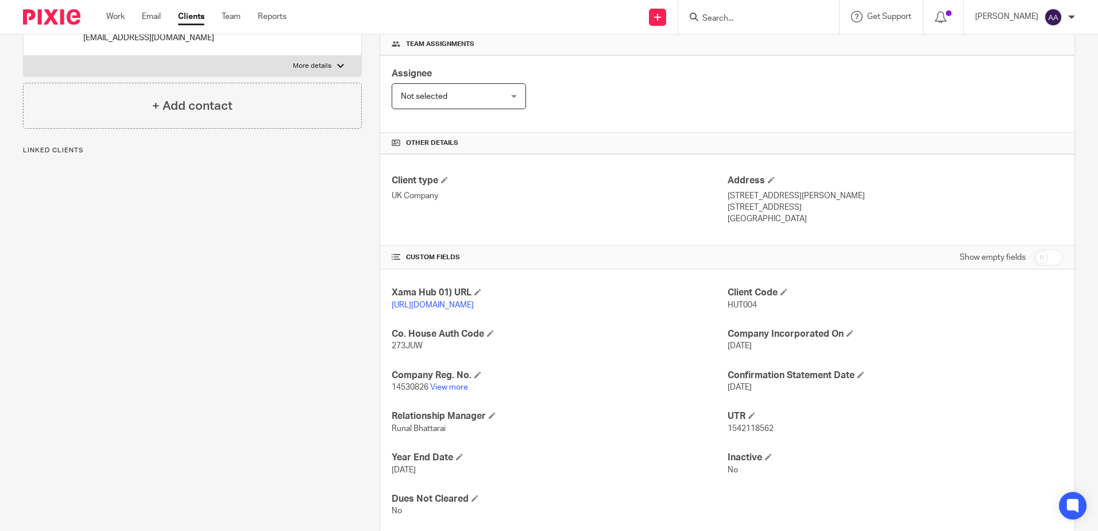
drag, startPoint x: 719, startPoint y: 303, endPoint x: 772, endPoint y: 303, distance: 53.4
click at [772, 303] on div "Xama Hub 01) URL [URL][DOMAIN_NAME] Client Code HUT004 Co. House Auth Code 273J…" at bounding box center [727, 401] width 694 height 265
drag, startPoint x: 772, startPoint y: 303, endPoint x: 756, endPoint y: 305, distance: 16.2
click at [765, 308] on p "HUT004" at bounding box center [894, 304] width 335 height 11
drag, startPoint x: 751, startPoint y: 304, endPoint x: 721, endPoint y: 305, distance: 29.9
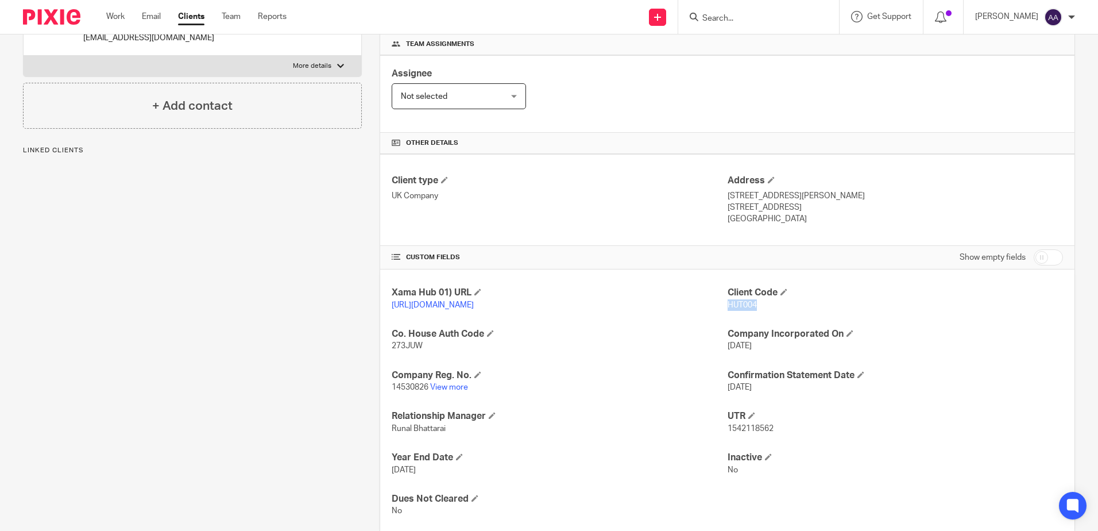
click at [727, 305] on p "HUT004" at bounding box center [894, 304] width 335 height 11
copy span "HUT004"
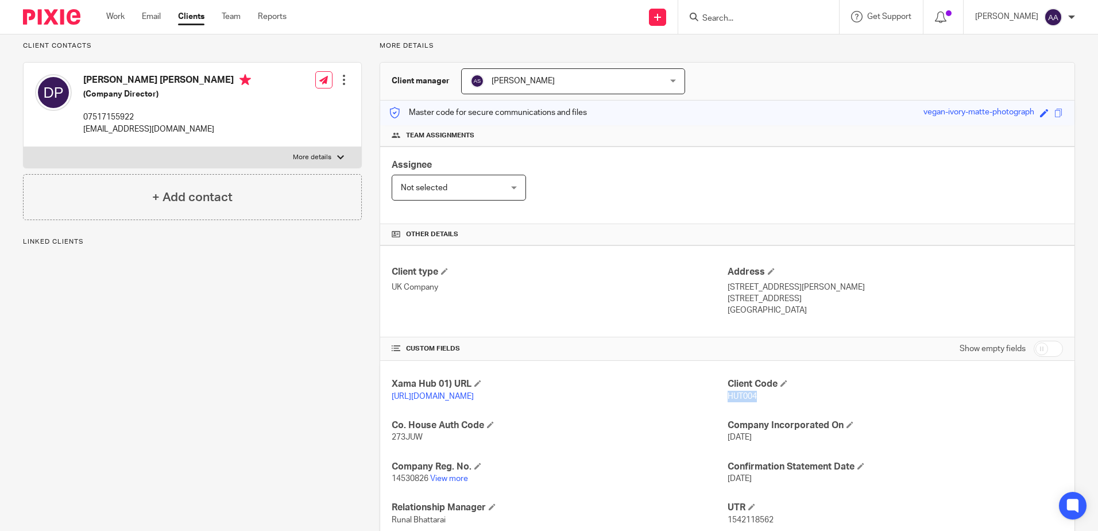
scroll to position [0, 0]
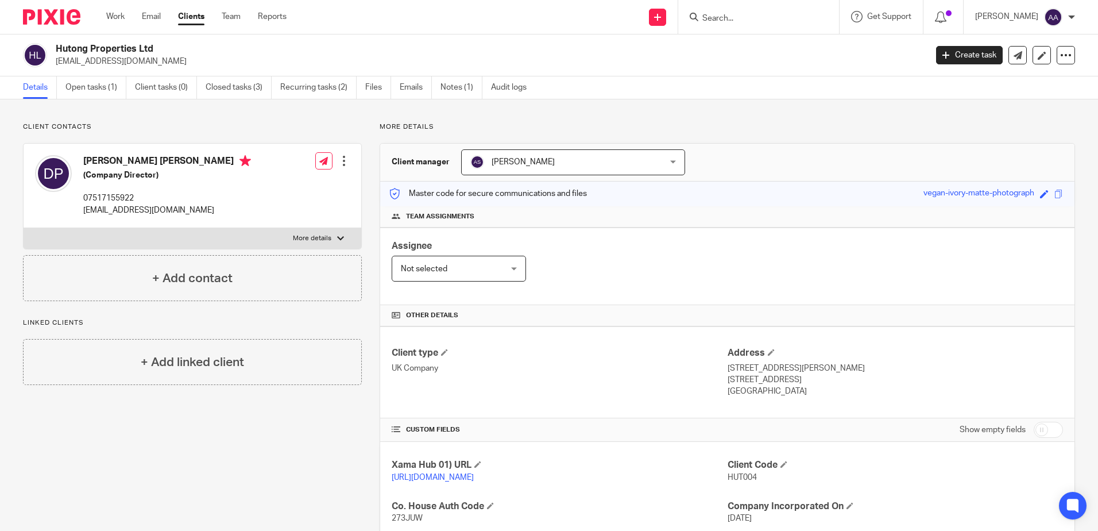
click at [637, 393] on div "Client type UK Company" at bounding box center [559, 372] width 335 height 51
click at [69, 20] on img at bounding box center [51, 17] width 57 height 16
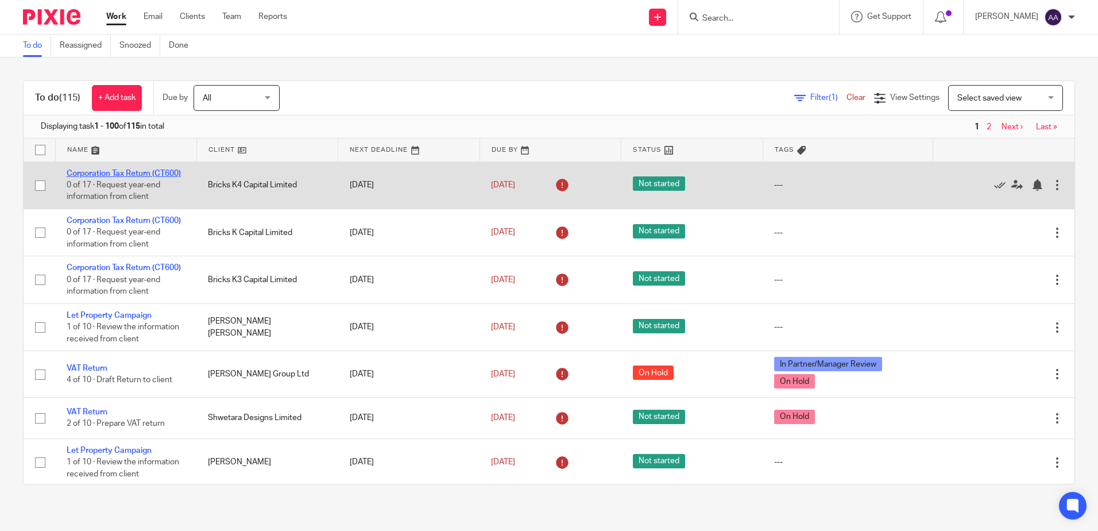
click at [108, 175] on link "Corporation Tax Return (CT600)" at bounding box center [124, 173] width 114 height 8
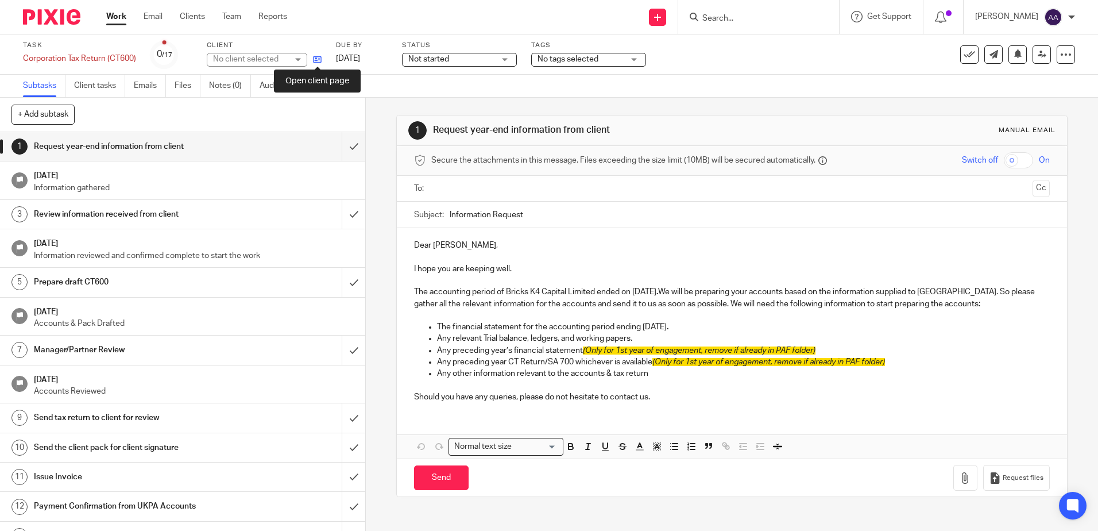
click at [318, 59] on icon at bounding box center [317, 59] width 9 height 9
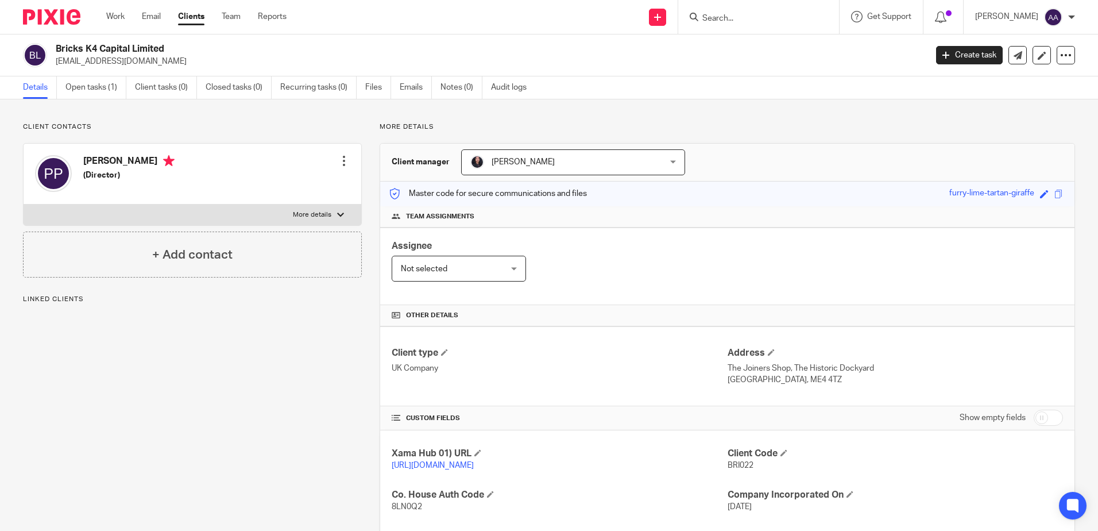
scroll to position [230, 0]
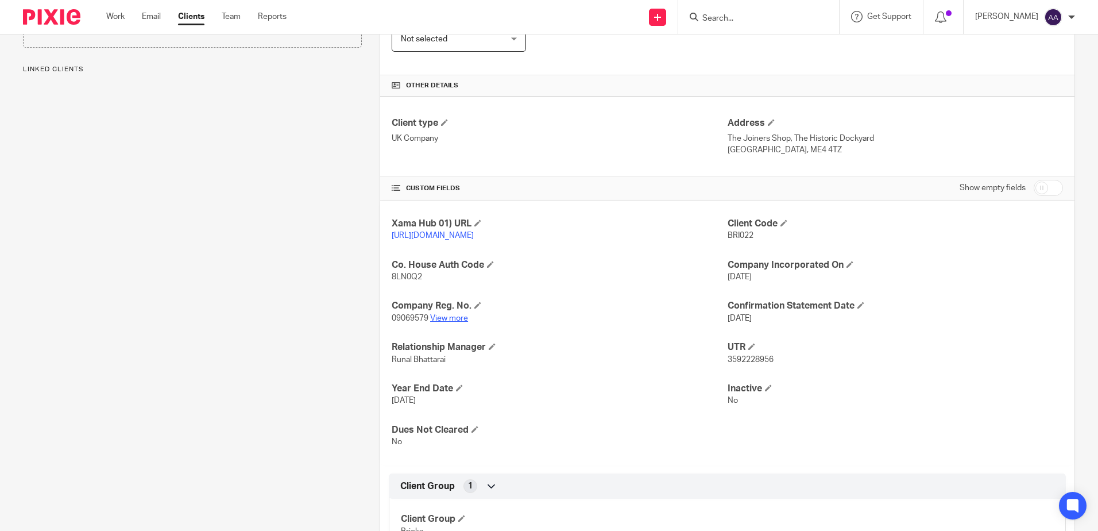
click at [460, 322] on link "View more" at bounding box center [449, 318] width 38 height 8
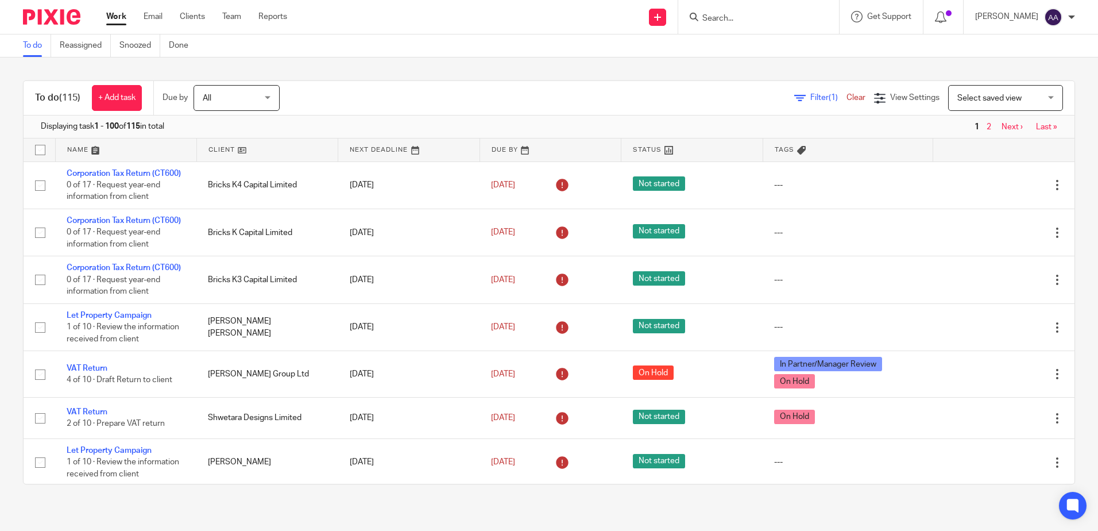
click at [721, 13] on form at bounding box center [762, 17] width 122 height 14
click at [721, 20] on input "Search" at bounding box center [752, 19] width 103 height 10
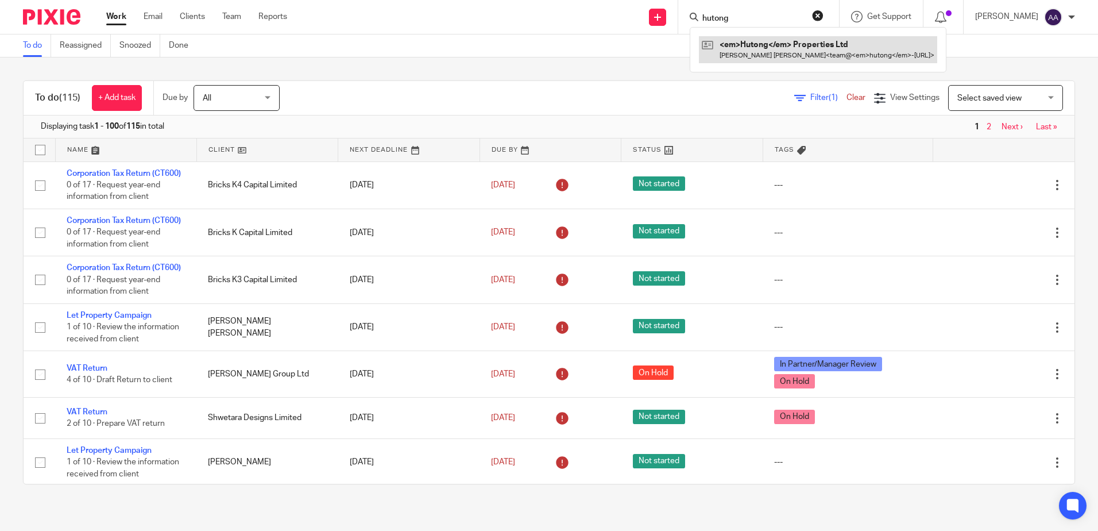
type input "hutong"
click at [768, 47] on link at bounding box center [818, 49] width 238 height 26
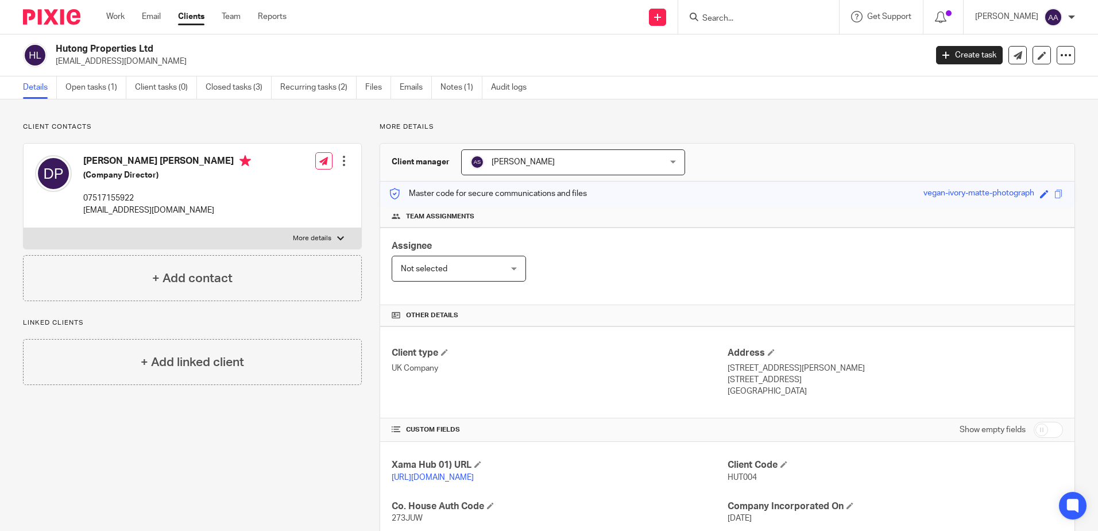
click at [775, 19] on input "Search" at bounding box center [752, 19] width 103 height 10
click at [44, 16] on img at bounding box center [51, 17] width 57 height 16
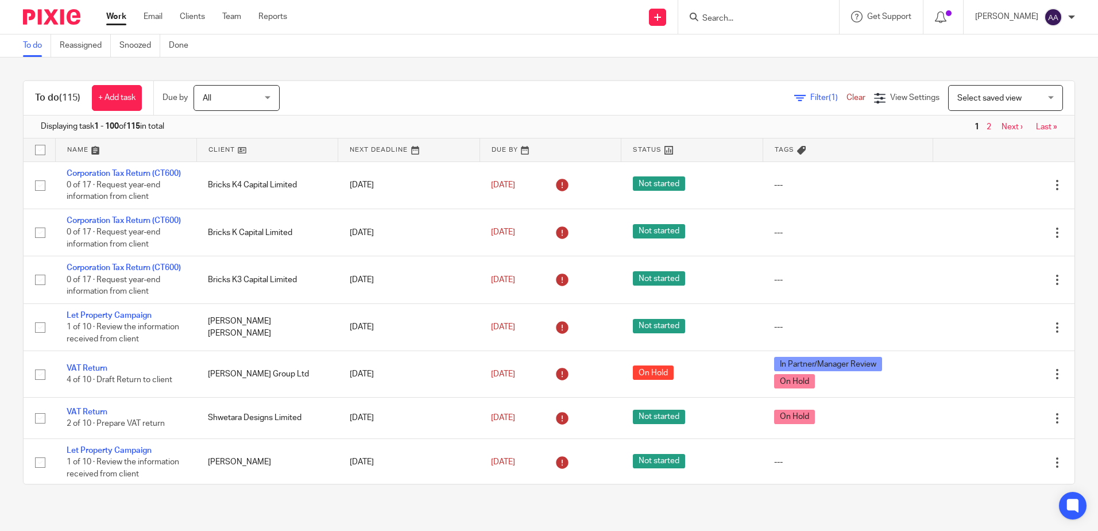
click at [810, 99] on span "Filter (1)" at bounding box center [828, 98] width 36 height 8
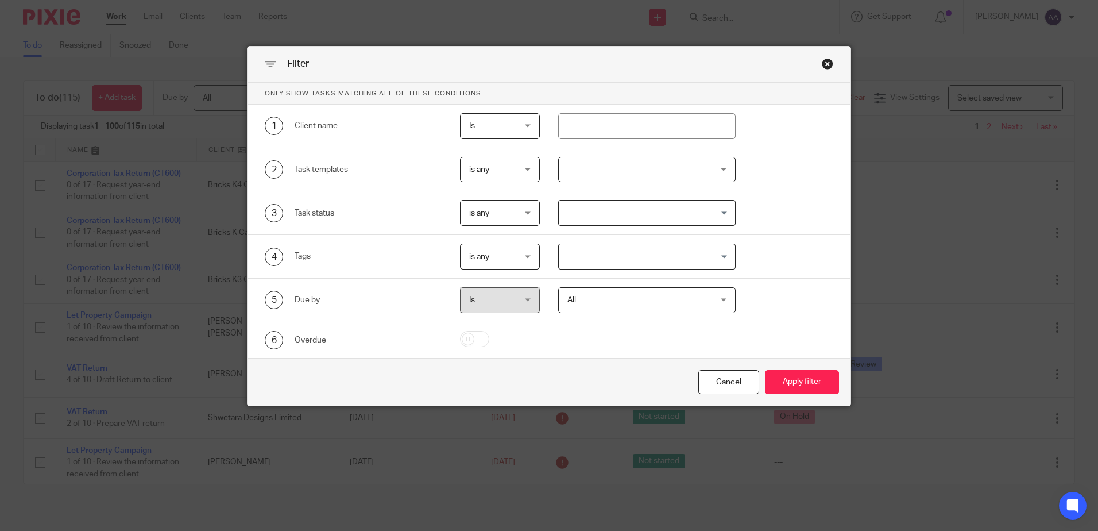
click at [660, 167] on div at bounding box center [646, 170] width 177 height 26
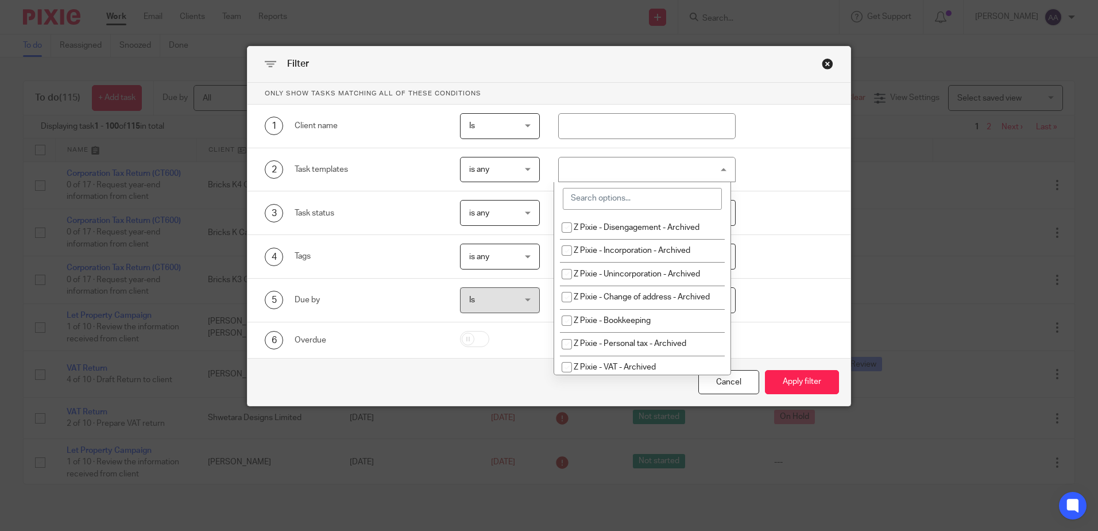
click at [639, 195] on input "search" at bounding box center [642, 199] width 159 height 22
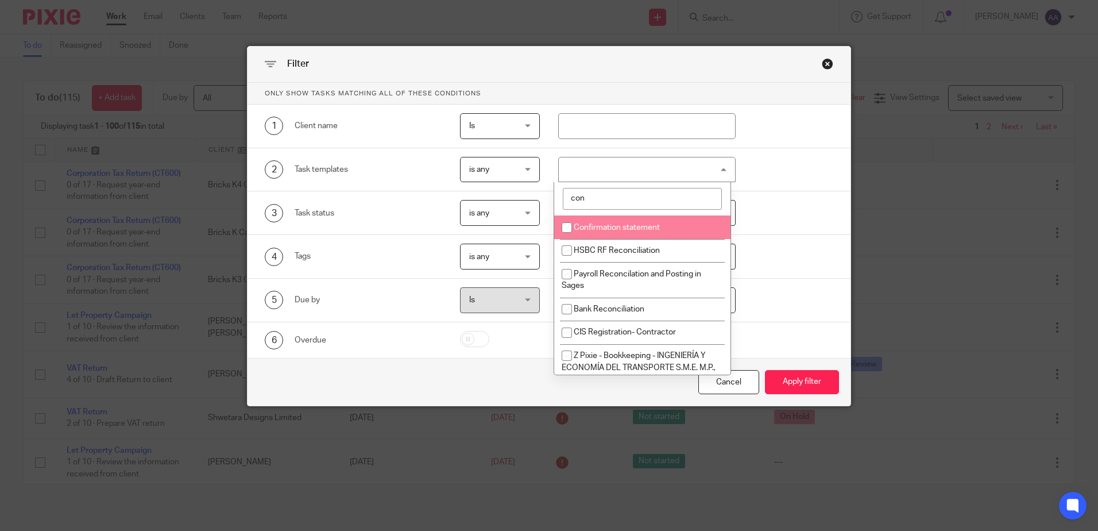
type input "con"
click at [563, 225] on input "checkbox" at bounding box center [567, 227] width 22 height 22
checkbox input "true"
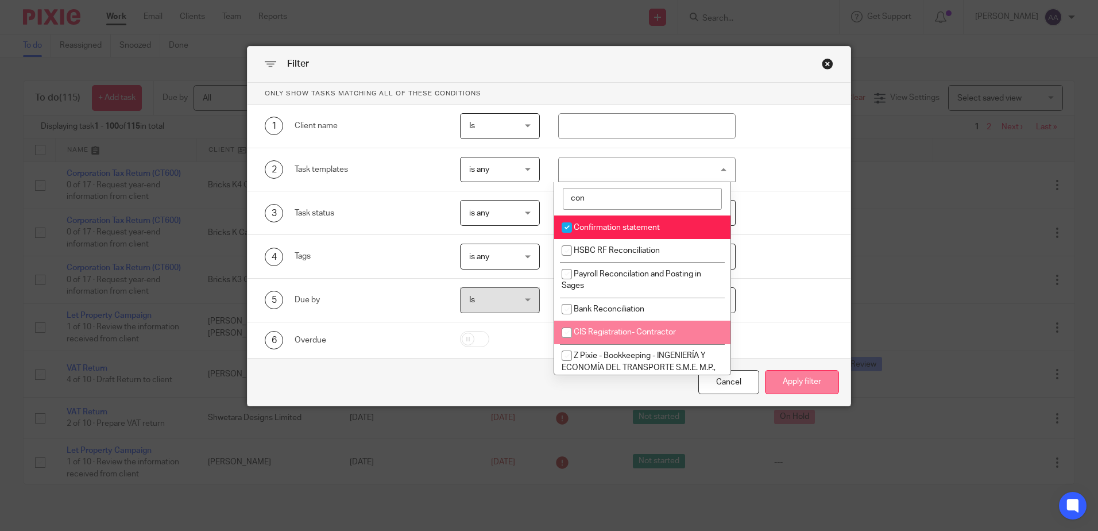
click at [790, 375] on button "Apply filter" at bounding box center [802, 382] width 74 height 25
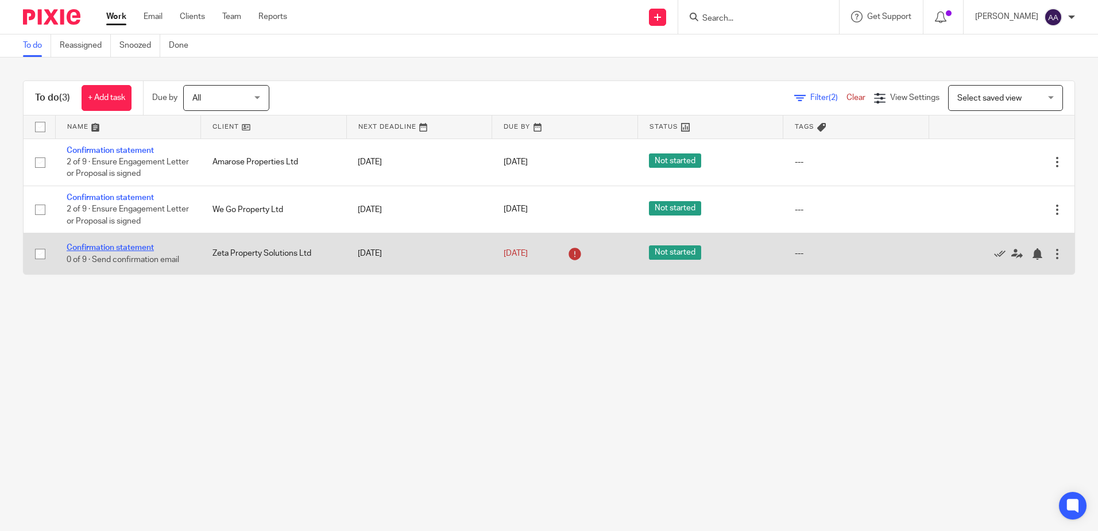
click at [149, 245] on link "Confirmation statement" at bounding box center [110, 247] width 87 height 8
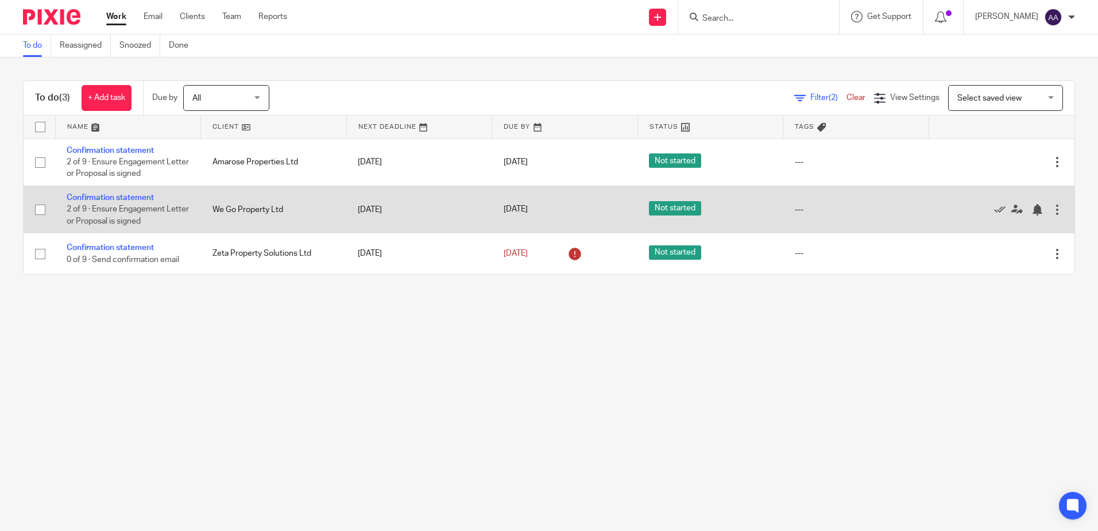
drag, startPoint x: 135, startPoint y: 151, endPoint x: 137, endPoint y: 209, distance: 58.0
click at [134, 151] on link "Confirmation statement" at bounding box center [110, 150] width 87 height 8
click at [142, 195] on link "Confirmation statement" at bounding box center [110, 197] width 87 height 8
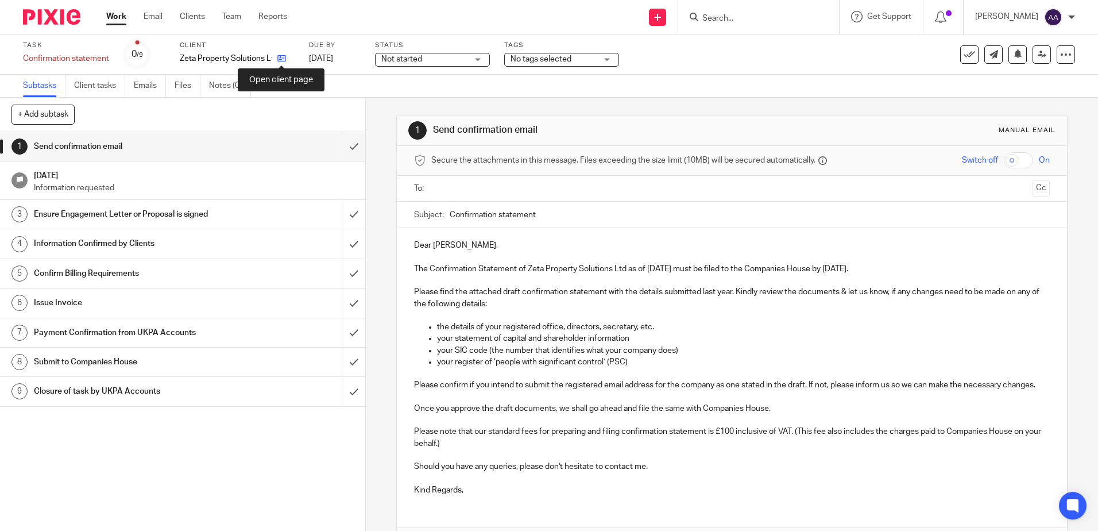
click at [277, 56] on icon at bounding box center [281, 58] width 9 height 9
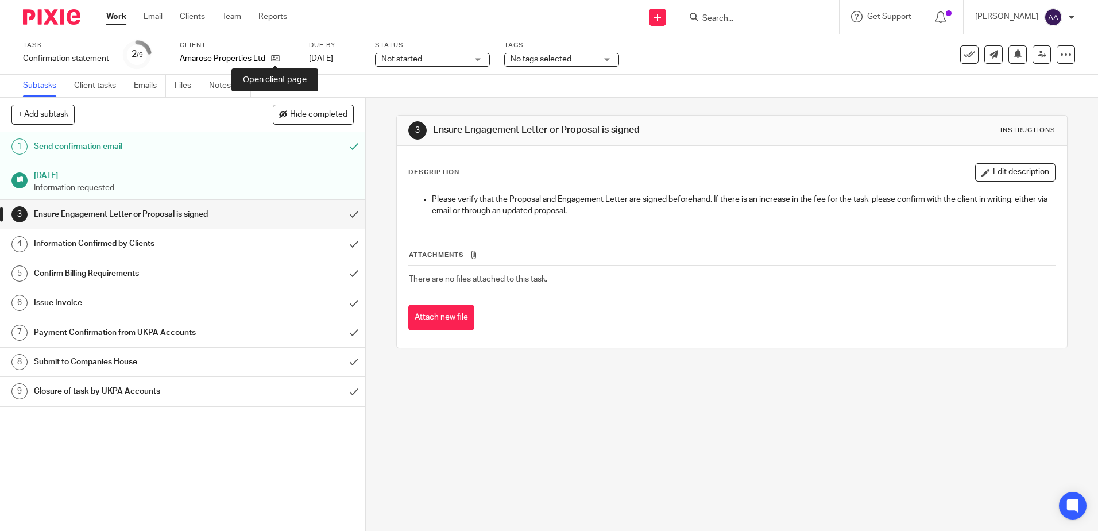
drag, startPoint x: 278, startPoint y: 56, endPoint x: 299, endPoint y: 37, distance: 28.9
click at [278, 56] on icon at bounding box center [275, 58] width 9 height 9
click at [258, 60] on icon at bounding box center [260, 58] width 9 height 9
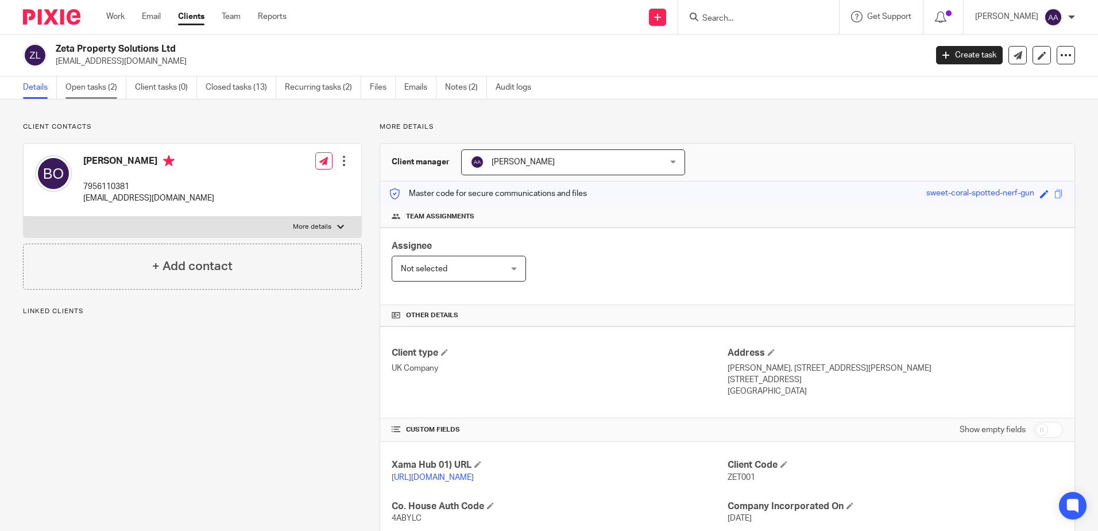
click at [109, 88] on link "Open tasks (2)" at bounding box center [95, 87] width 61 height 22
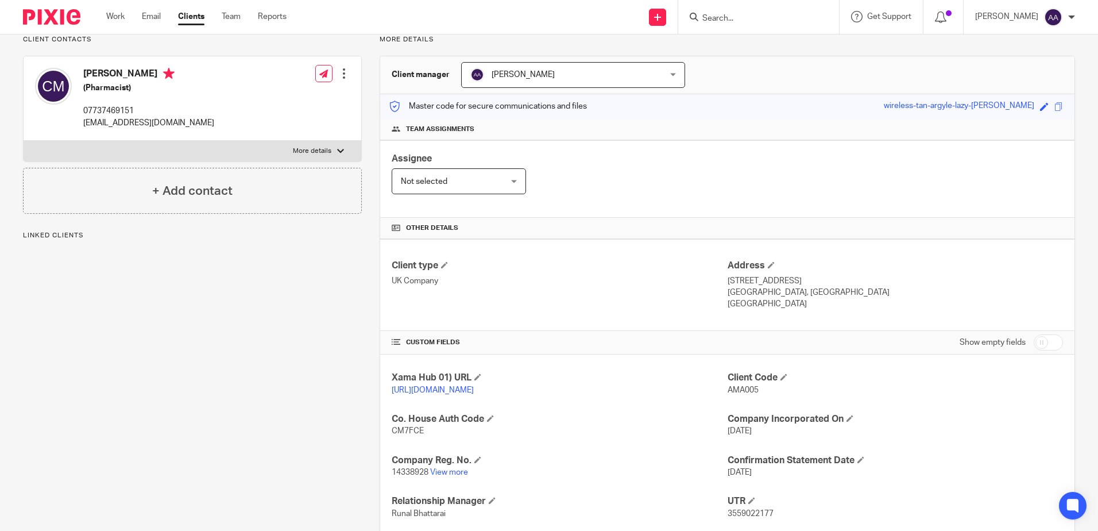
scroll to position [211, 0]
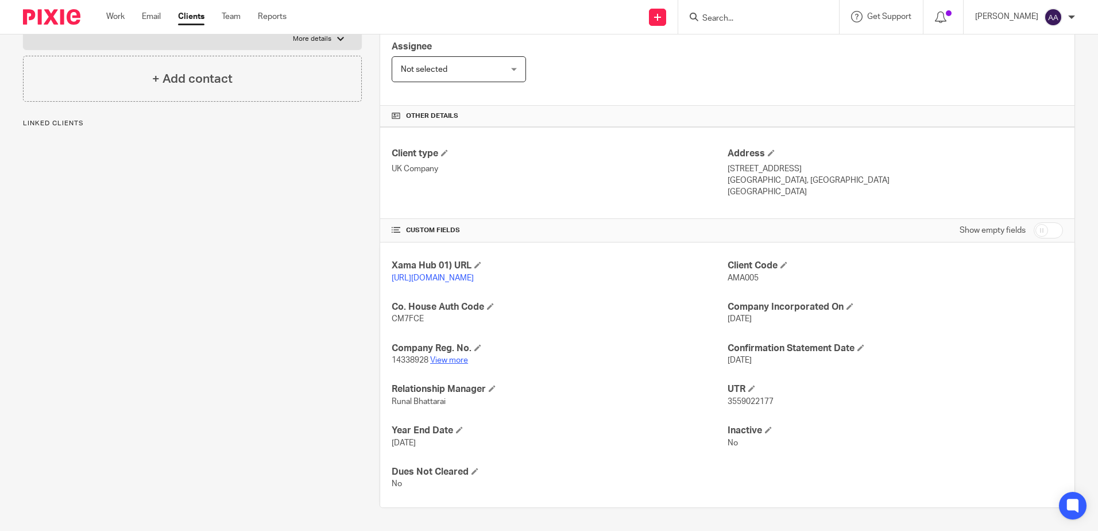
click at [435, 358] on link "View more" at bounding box center [449, 360] width 38 height 8
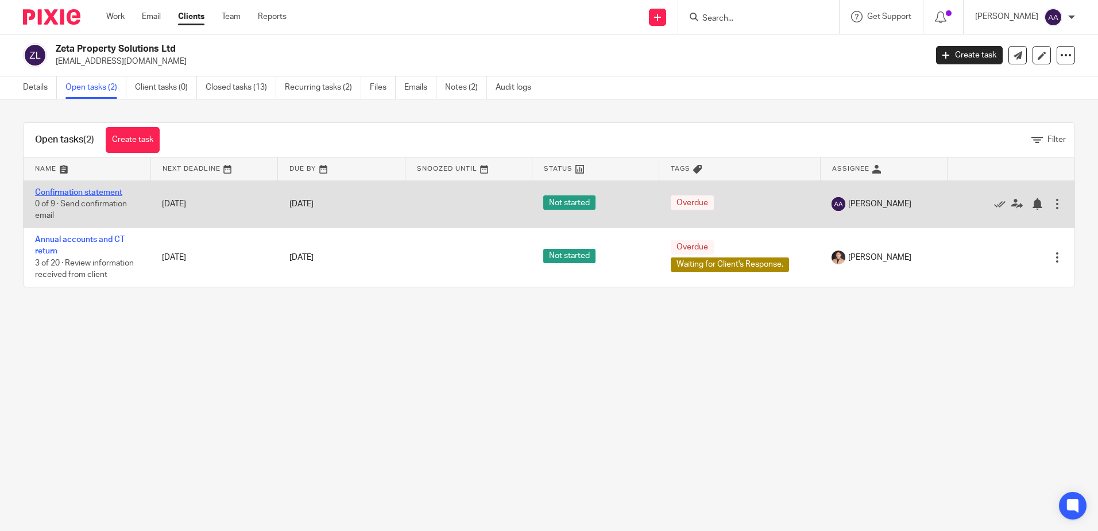
click at [86, 192] on link "Confirmation statement" at bounding box center [78, 192] width 87 height 8
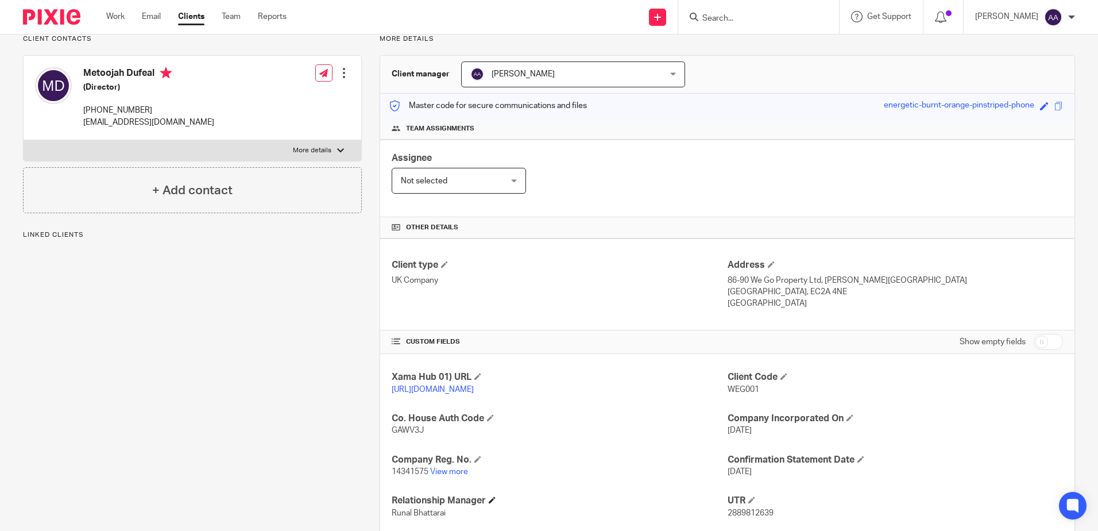
scroll to position [211, 0]
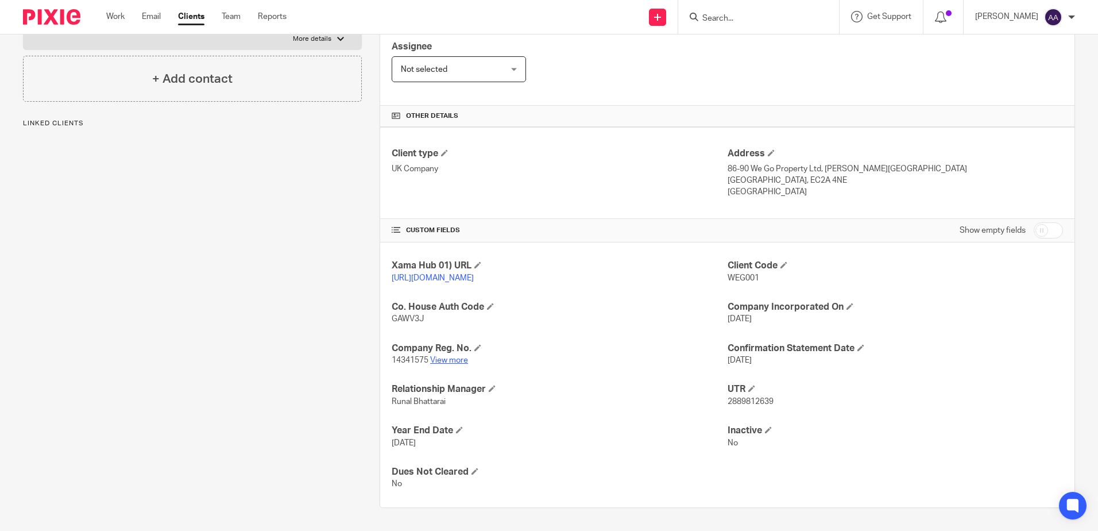
click at [460, 357] on link "View more" at bounding box center [449, 360] width 38 height 8
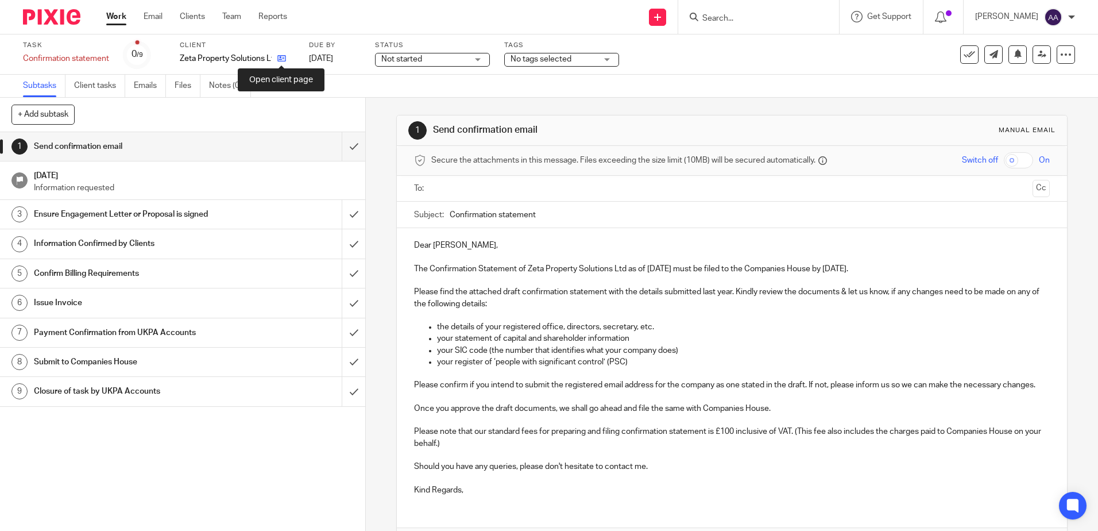
click at [280, 60] on icon at bounding box center [281, 58] width 9 height 9
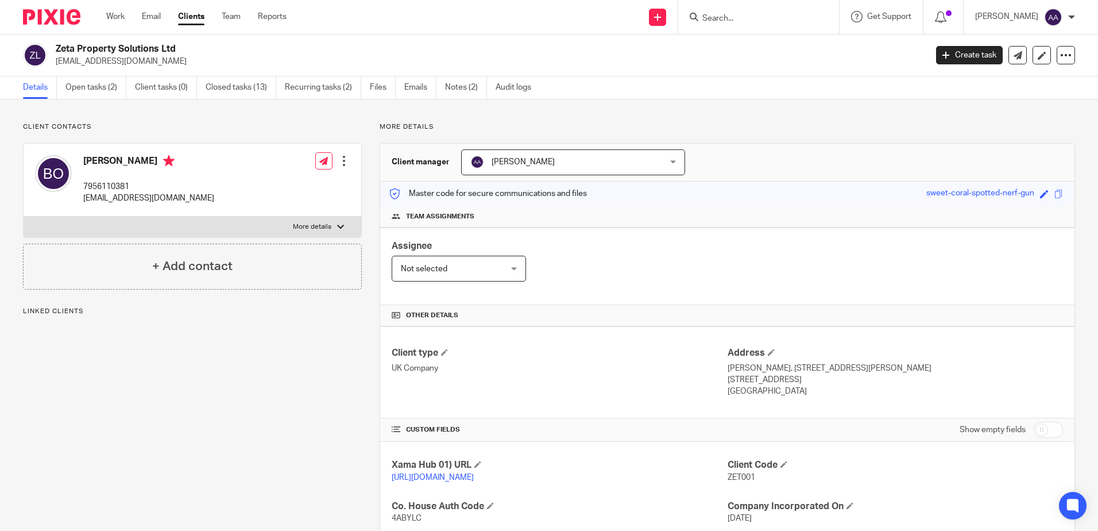
scroll to position [230, 0]
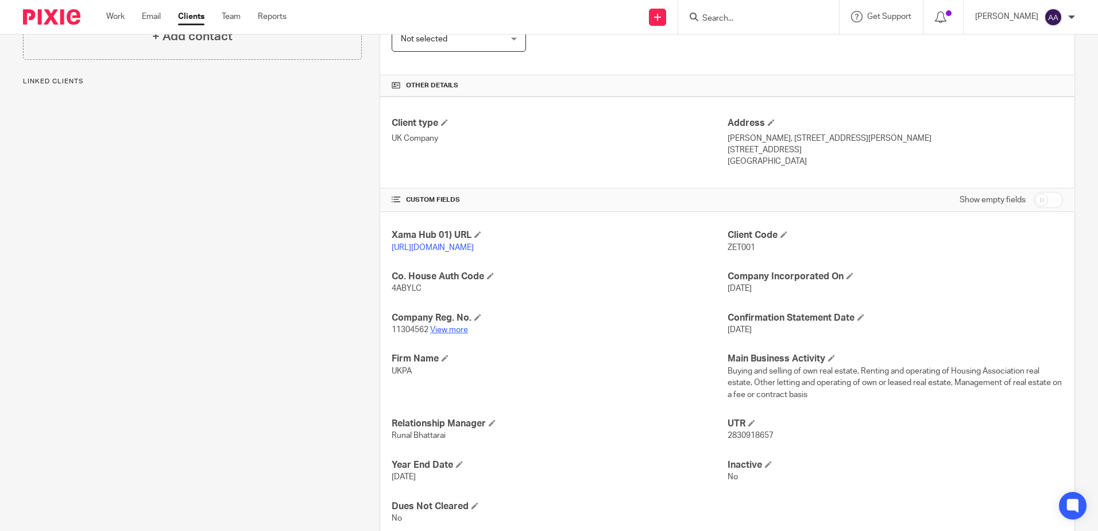
click at [438, 334] on link "View more" at bounding box center [449, 330] width 38 height 8
click at [447, 334] on link "View more" at bounding box center [449, 330] width 38 height 8
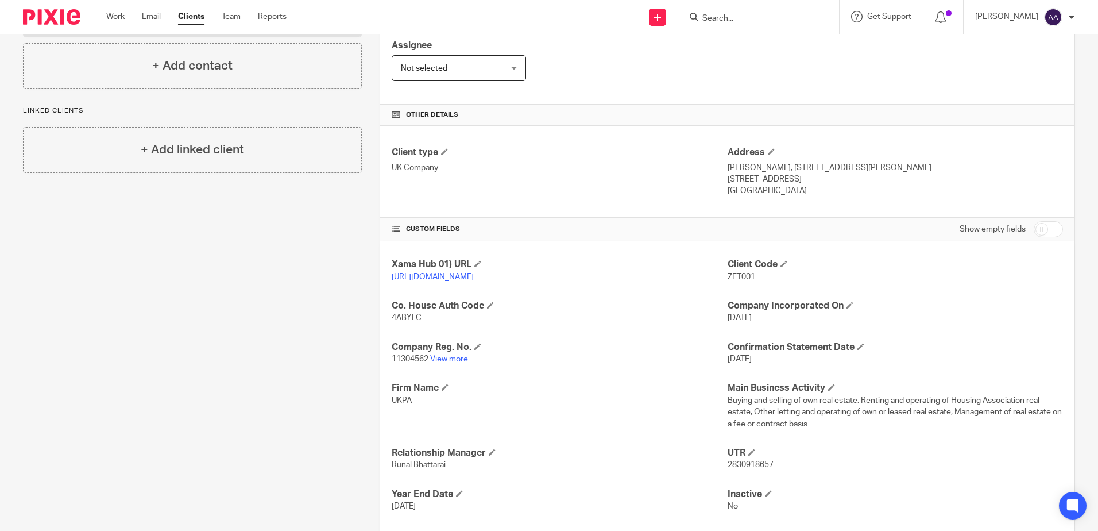
scroll to position [276, 0]
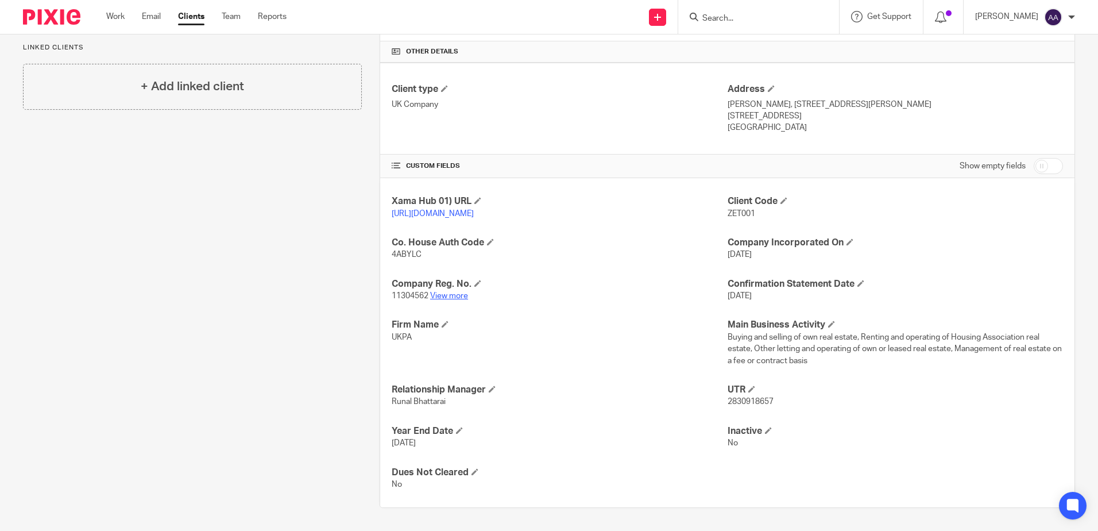
click at [458, 295] on link "View more" at bounding box center [449, 296] width 38 height 8
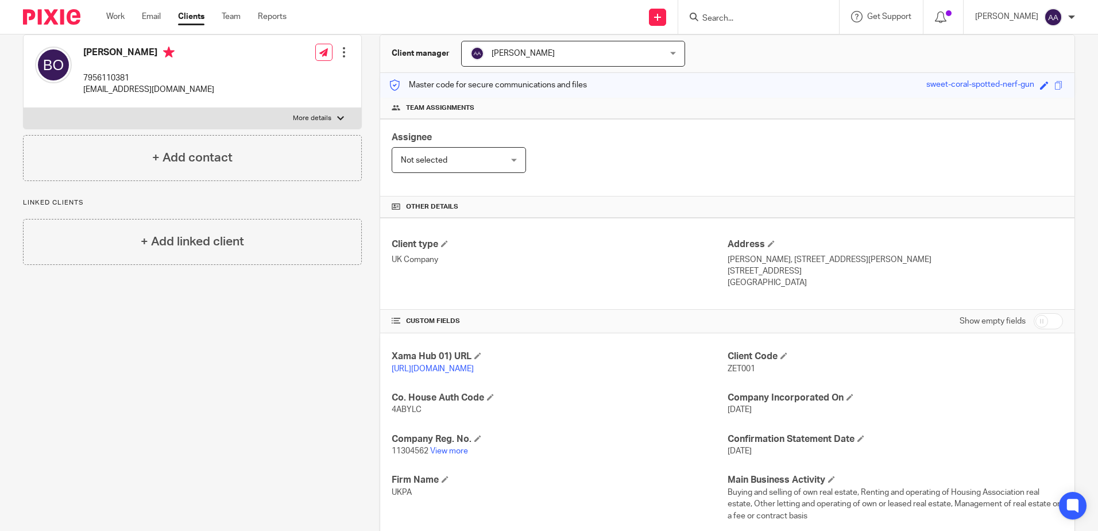
scroll to position [0, 0]
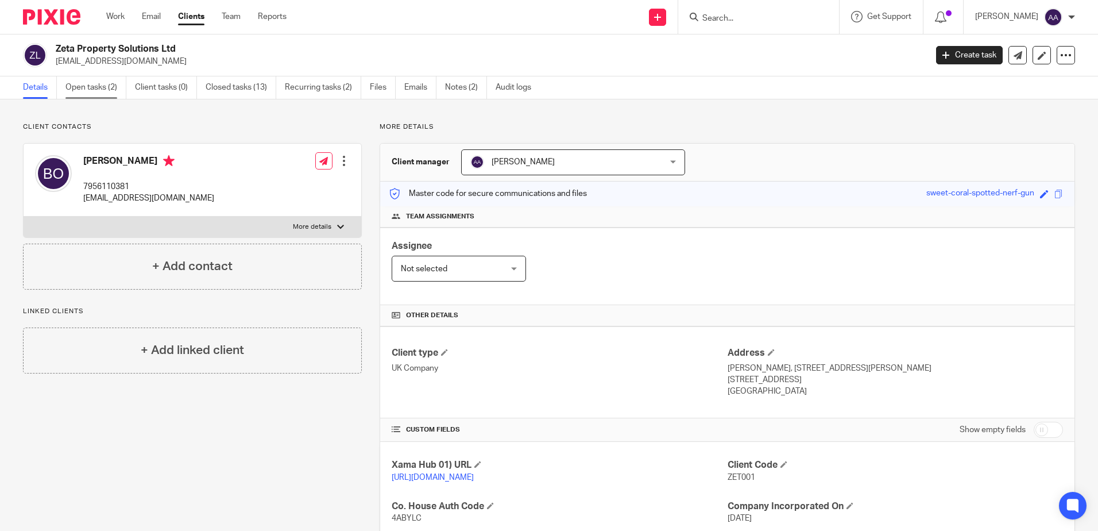
click at [83, 85] on link "Open tasks (2)" at bounding box center [95, 87] width 61 height 22
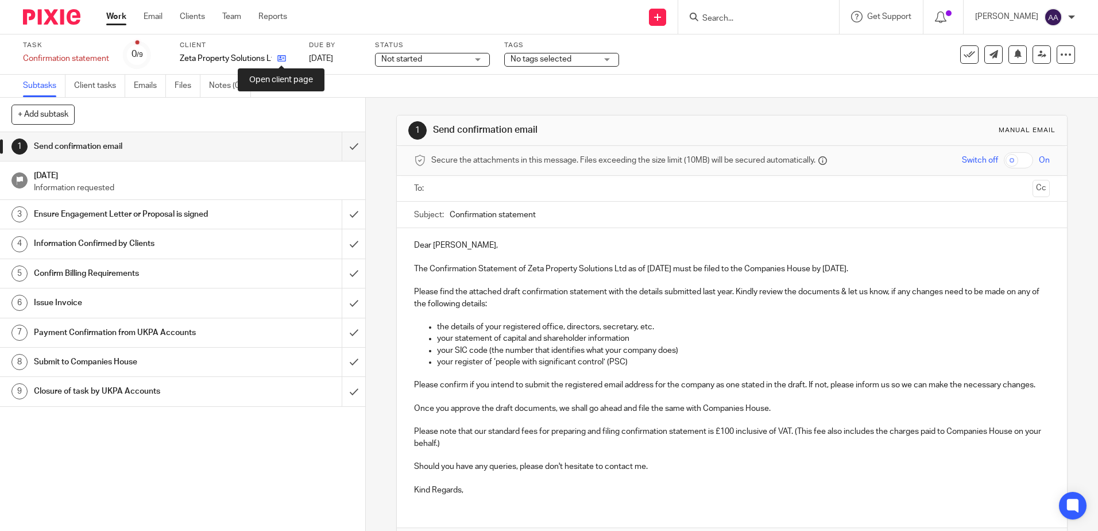
click at [280, 61] on icon at bounding box center [281, 58] width 9 height 9
click at [478, 190] on input "text" at bounding box center [731, 188] width 592 height 13
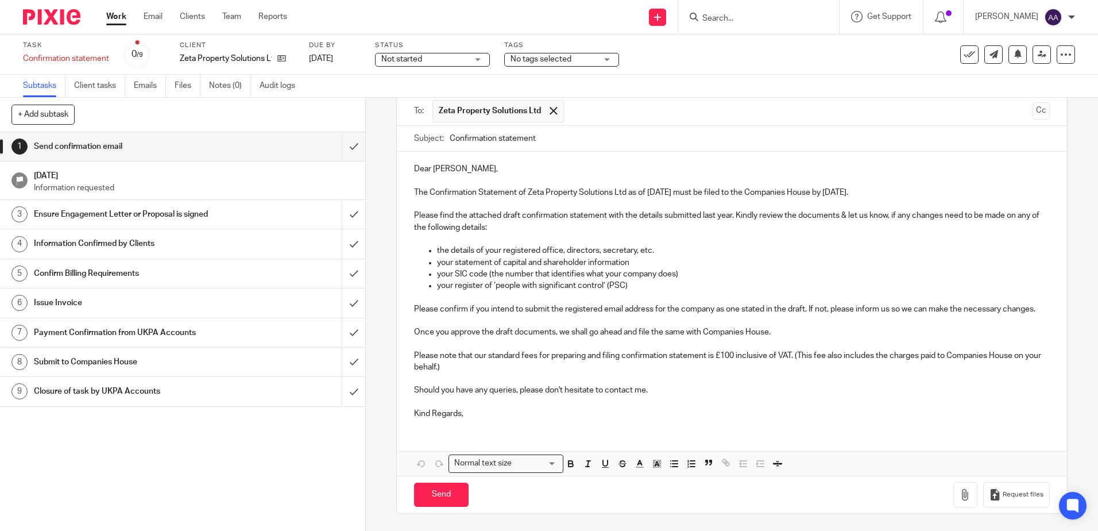
click at [434, 416] on p "Kind Regards," at bounding box center [731, 413] width 635 height 11
click at [505, 413] on p "Kind regards," at bounding box center [731, 413] width 635 height 11
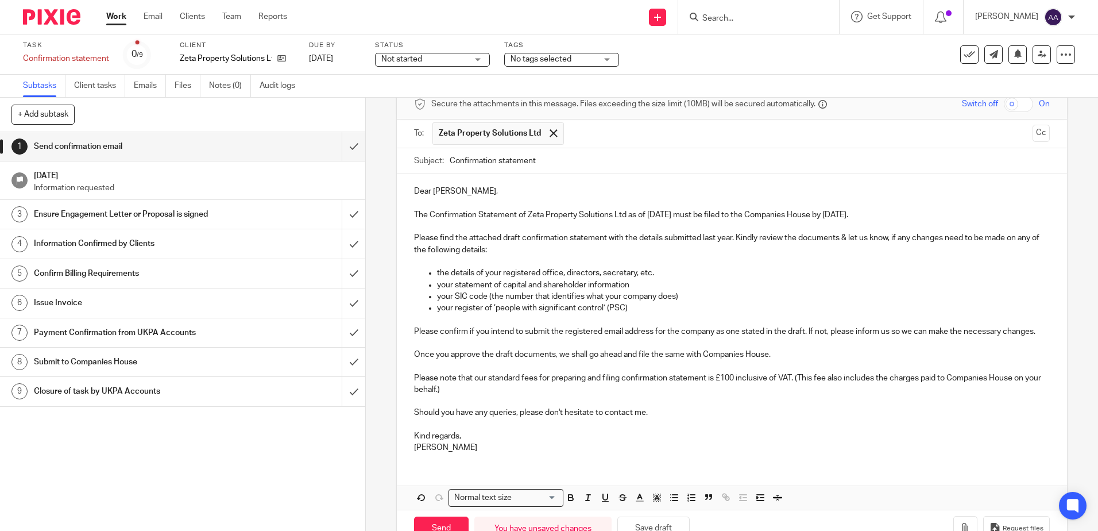
scroll to position [102, 0]
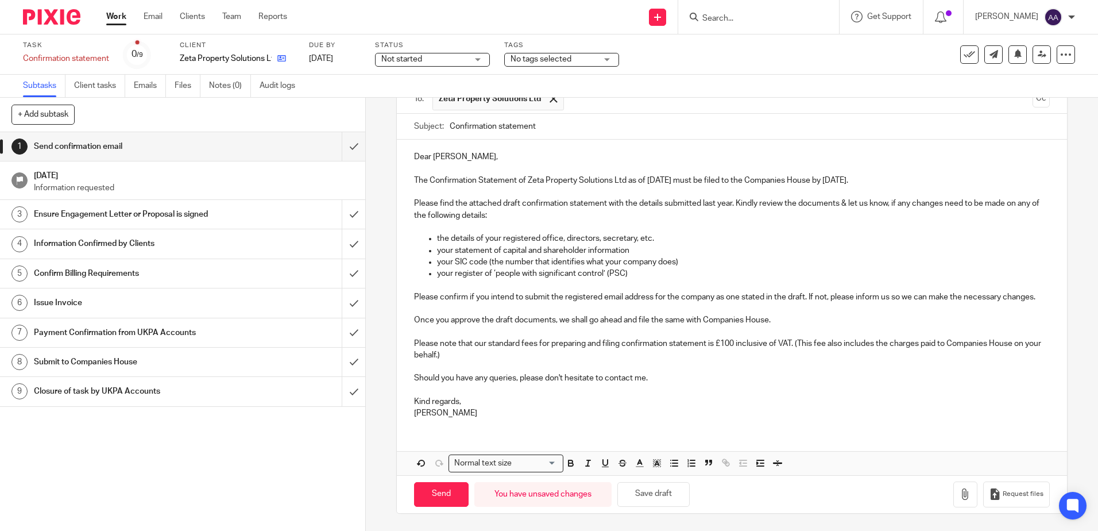
click at [282, 53] on link at bounding box center [279, 58] width 14 height 11
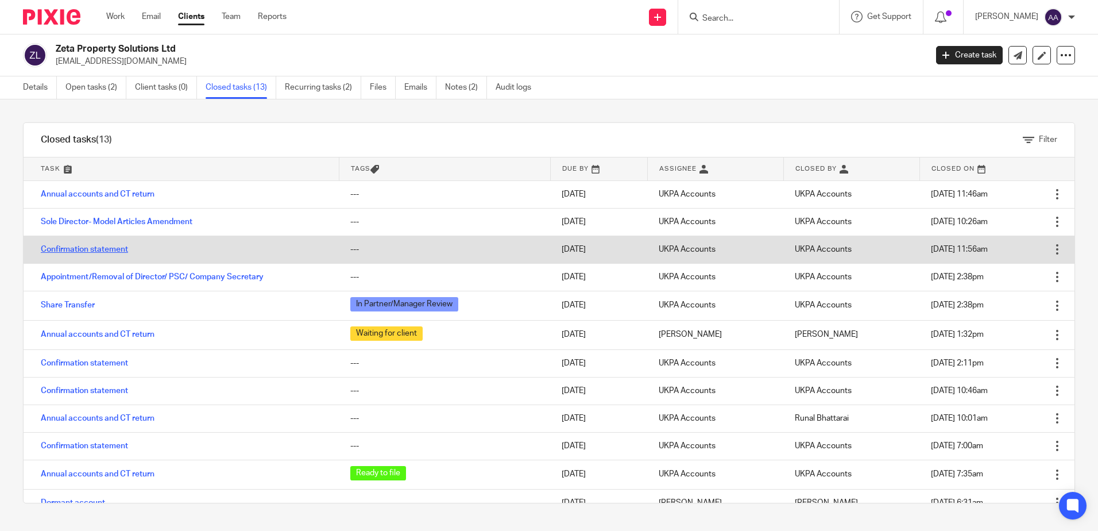
click at [107, 252] on link "Confirmation statement" at bounding box center [84, 249] width 87 height 8
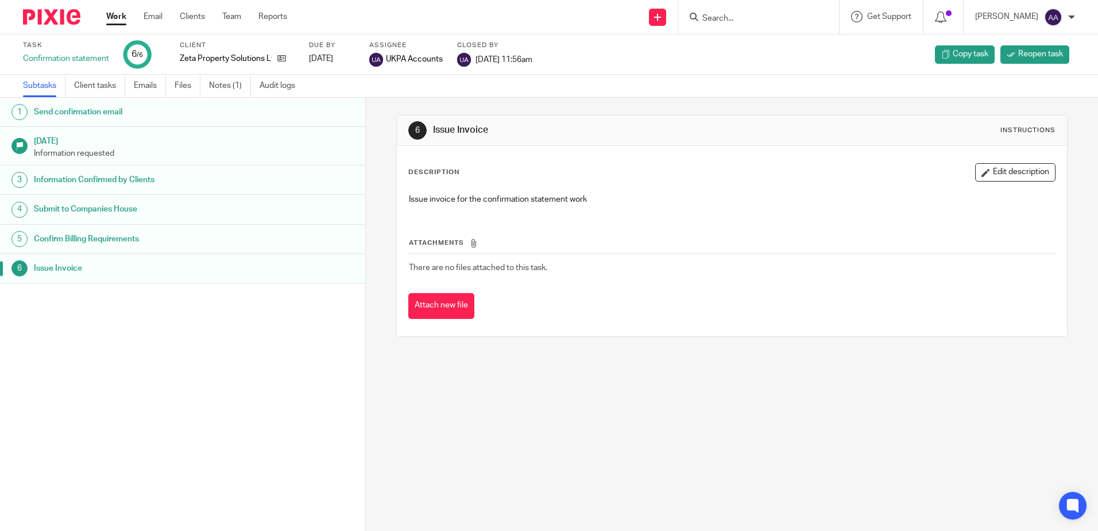
click at [234, 91] on link "Notes (1)" at bounding box center [230, 86] width 42 height 22
click at [285, 57] on icon at bounding box center [281, 58] width 9 height 9
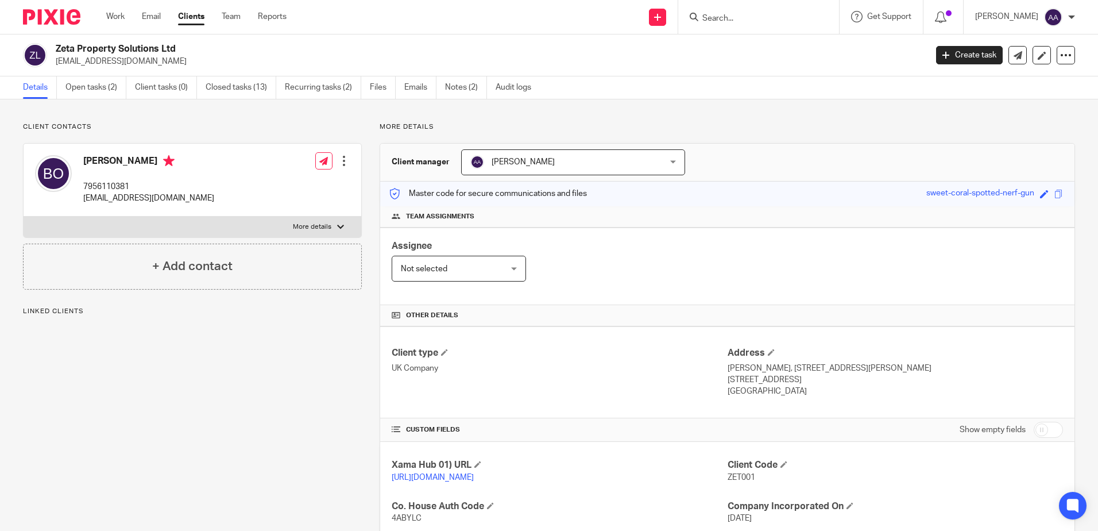
click at [254, 82] on link "Closed tasks (13)" at bounding box center [241, 87] width 71 height 22
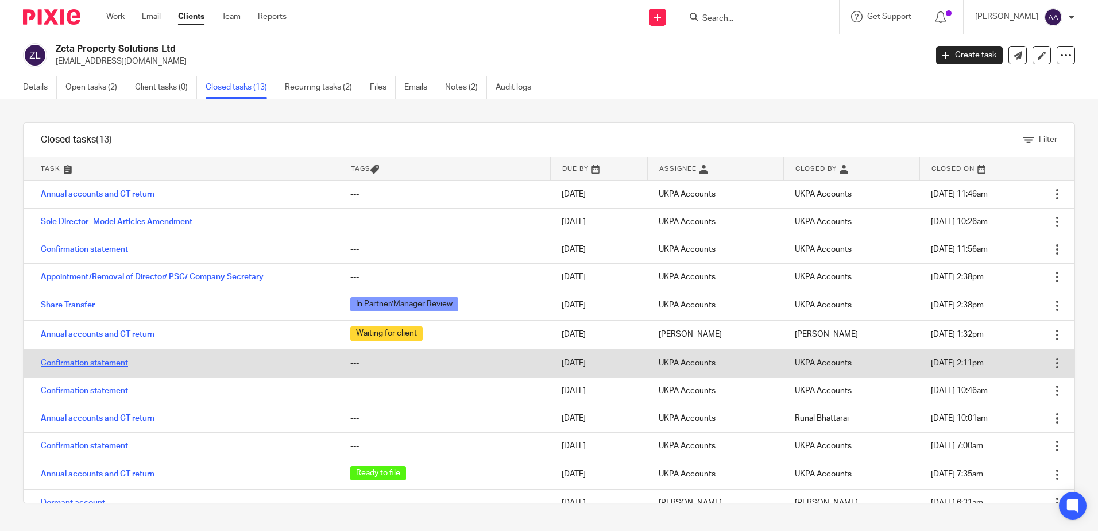
click at [82, 359] on link "Confirmation statement" at bounding box center [84, 363] width 87 height 8
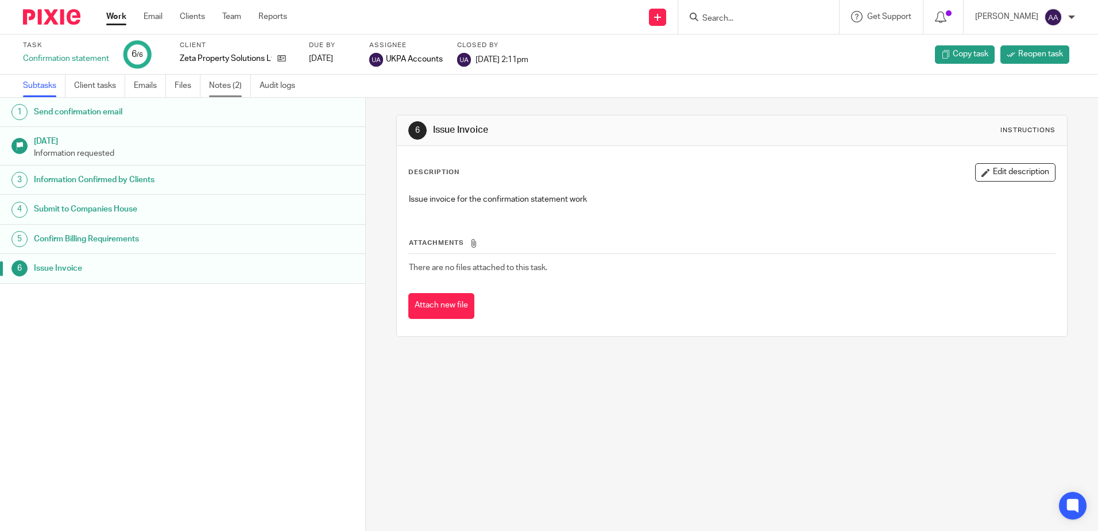
click at [237, 91] on link "Notes (2)" at bounding box center [230, 86] width 42 height 22
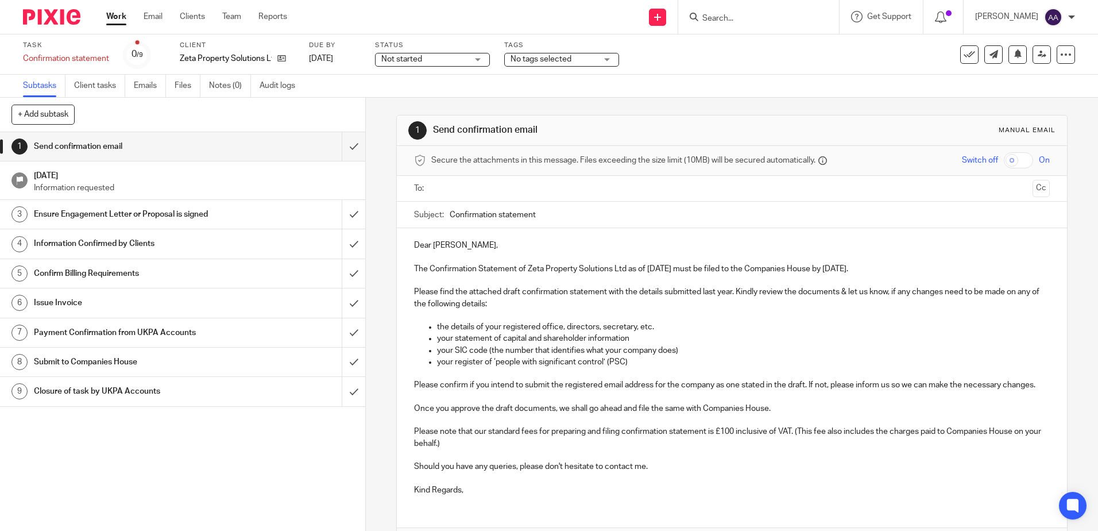
click at [473, 182] on input "text" at bounding box center [731, 188] width 592 height 13
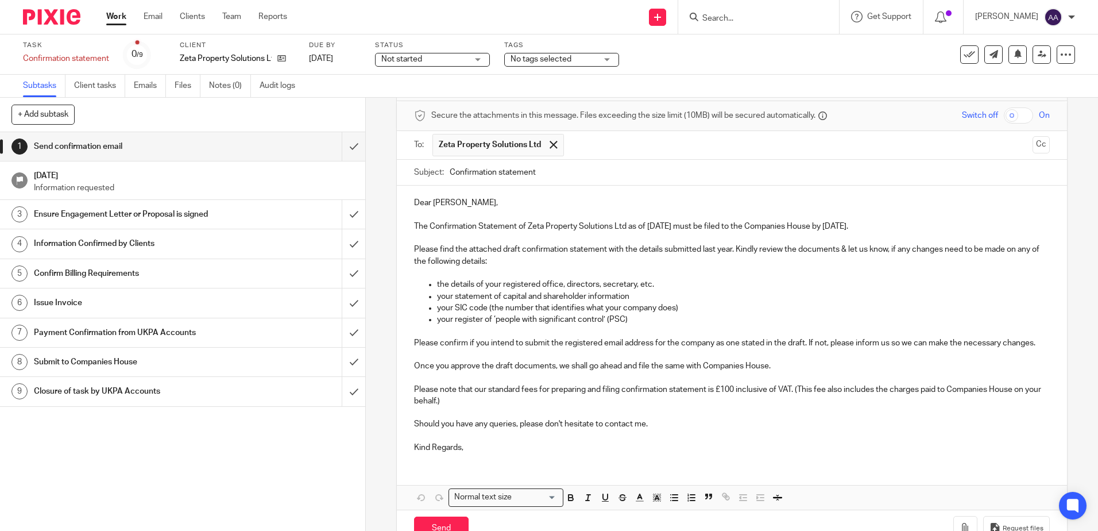
scroll to position [91, 0]
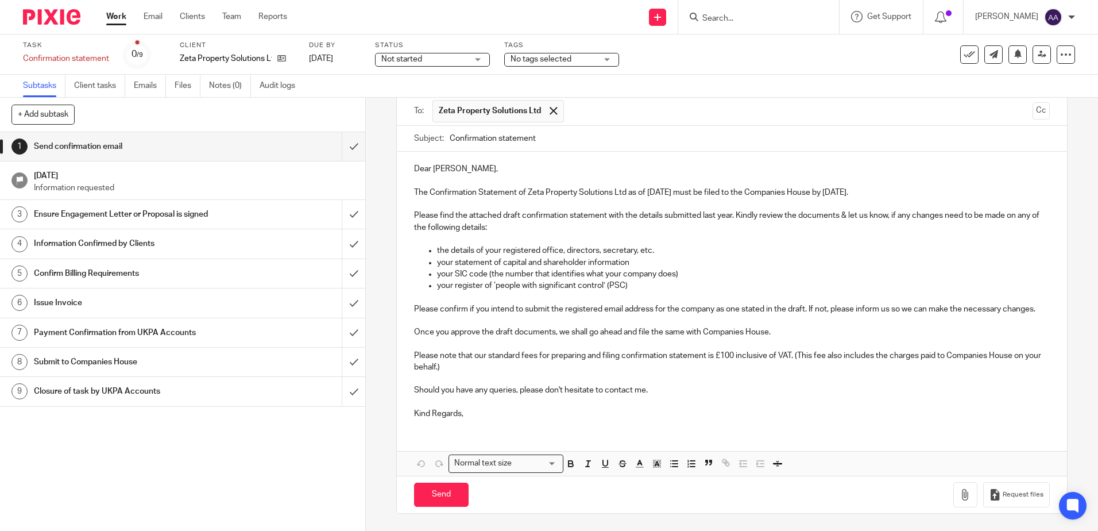
click at [452, 429] on div "Dear Babatunde, The Confirmation Statement of Zeta Property Solutions Ltd as of…" at bounding box center [731, 313] width 669 height 323
click at [471, 412] on p "Kind Regards," at bounding box center [731, 413] width 635 height 11
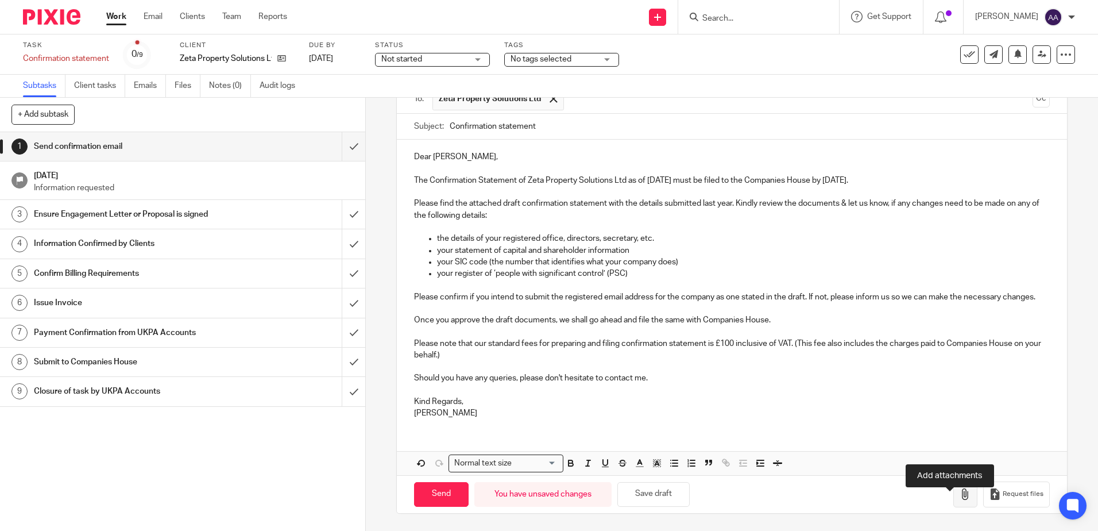
click at [959, 500] on icon "button" at bounding box center [964, 493] width 11 height 11
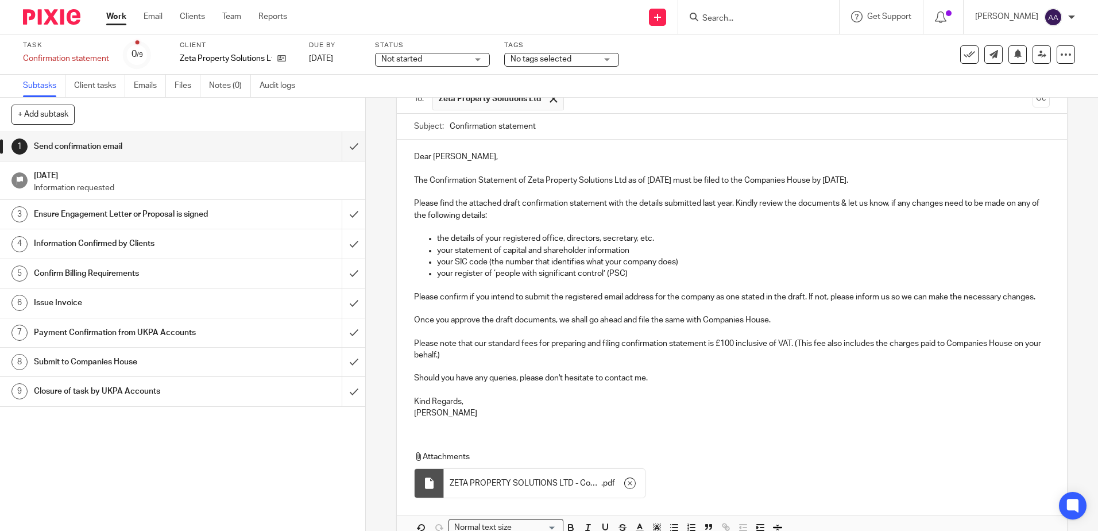
click at [435, 407] on p "Kind Regards," at bounding box center [731, 401] width 635 height 11
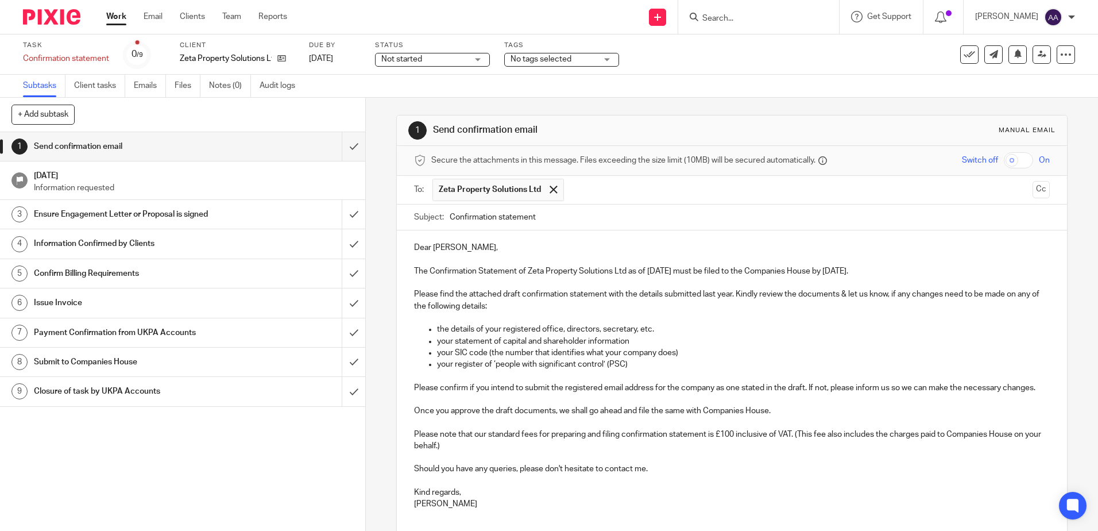
scroll to position [167, 0]
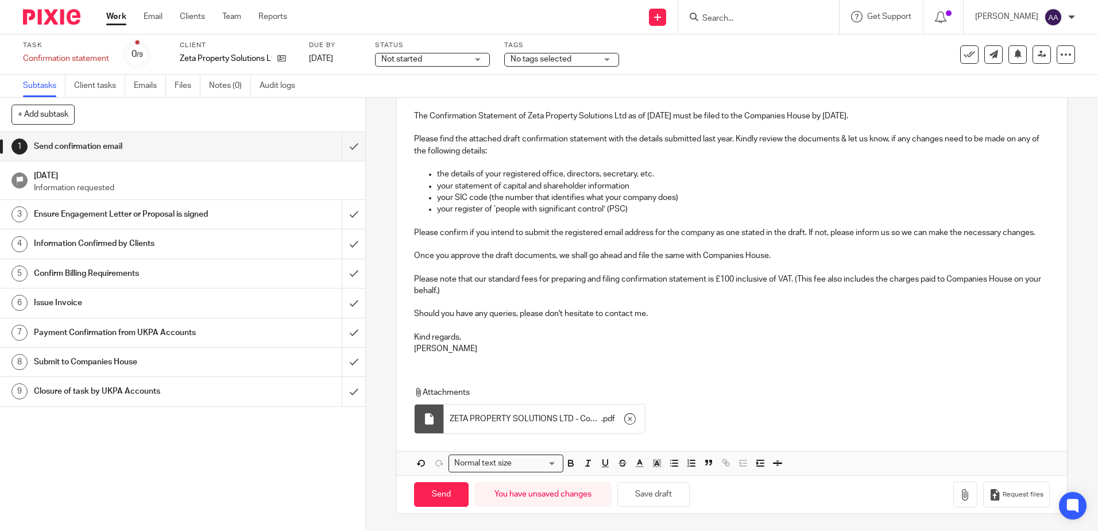
click at [534, 420] on span "ZETA PROPERTY SOLUTIONS LTD - Confirmation Statement details made up to 12.09.2…" at bounding box center [526, 418] width 152 height 11
click at [628, 421] on icon "button" at bounding box center [629, 418] width 11 height 11
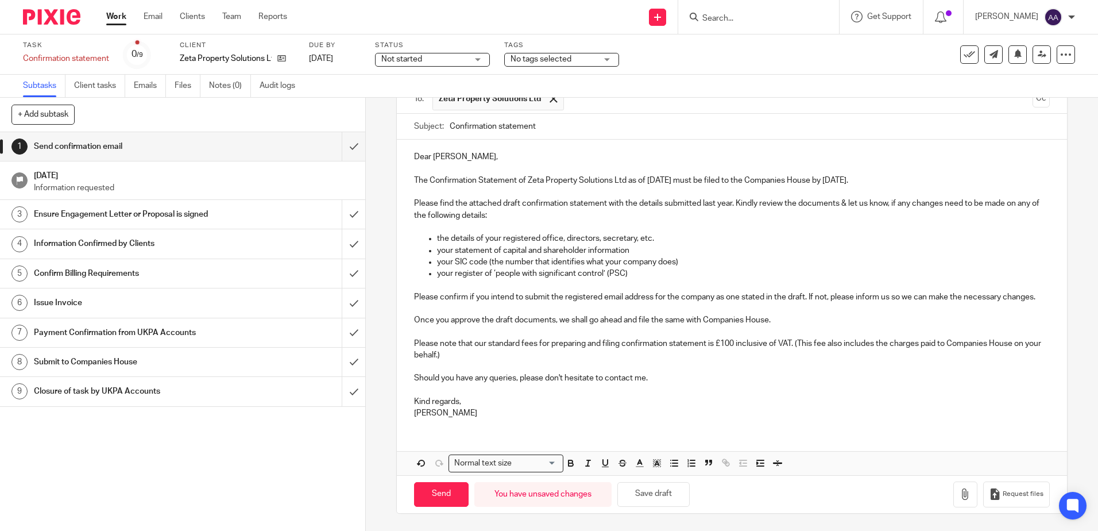
scroll to position [102, 0]
click at [959, 494] on icon "button" at bounding box center [964, 493] width 11 height 11
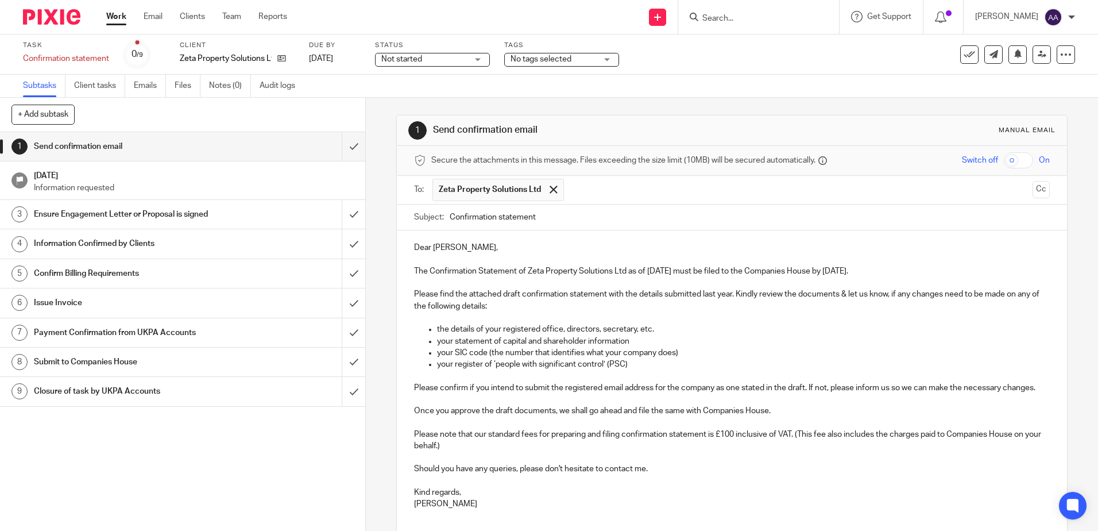
scroll to position [167, 0]
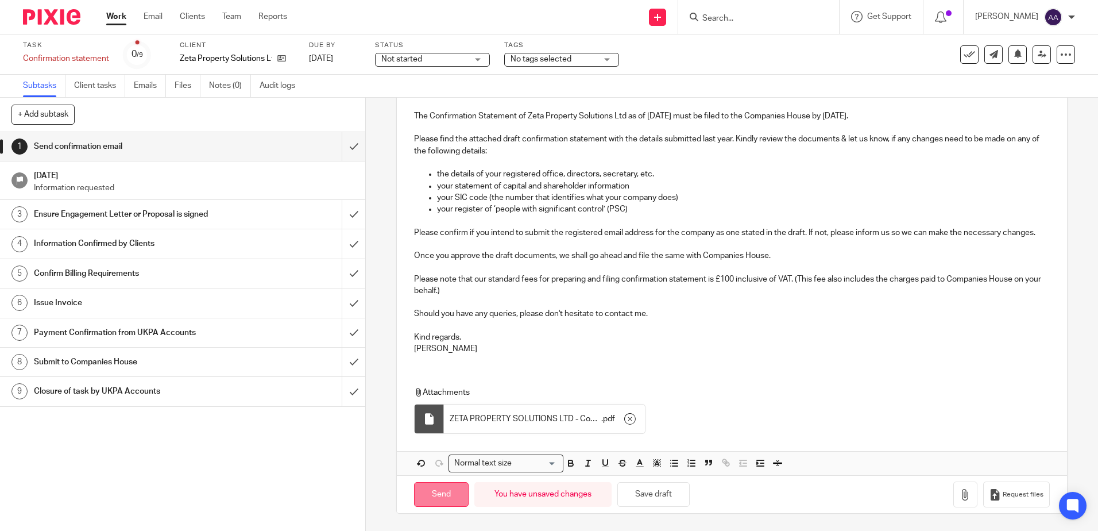
click at [435, 491] on input "Send" at bounding box center [441, 494] width 55 height 25
type input "Sent"
click at [254, 178] on h1 "[DATE]" at bounding box center [194, 174] width 320 height 14
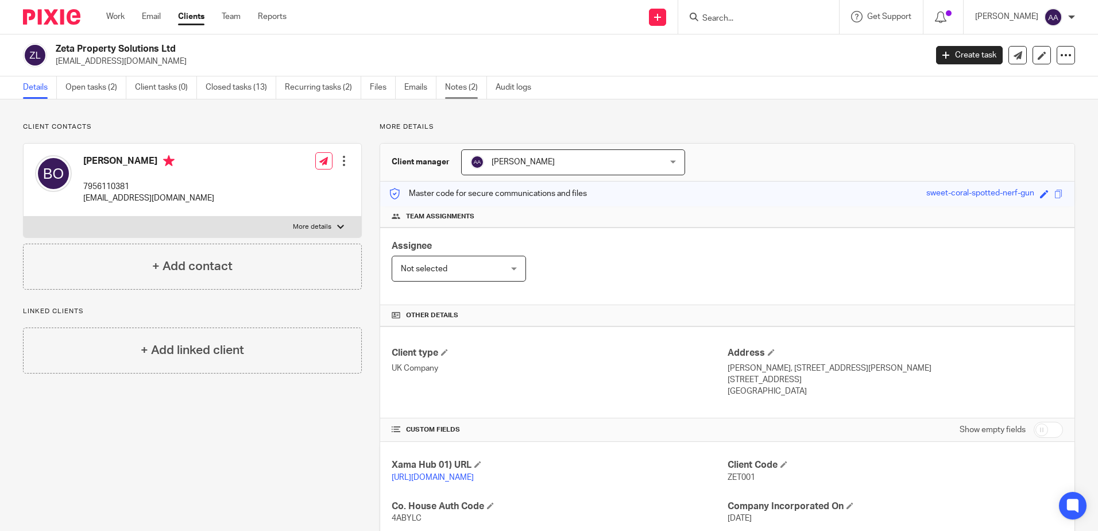
click at [481, 89] on link "Notes (2)" at bounding box center [466, 87] width 42 height 22
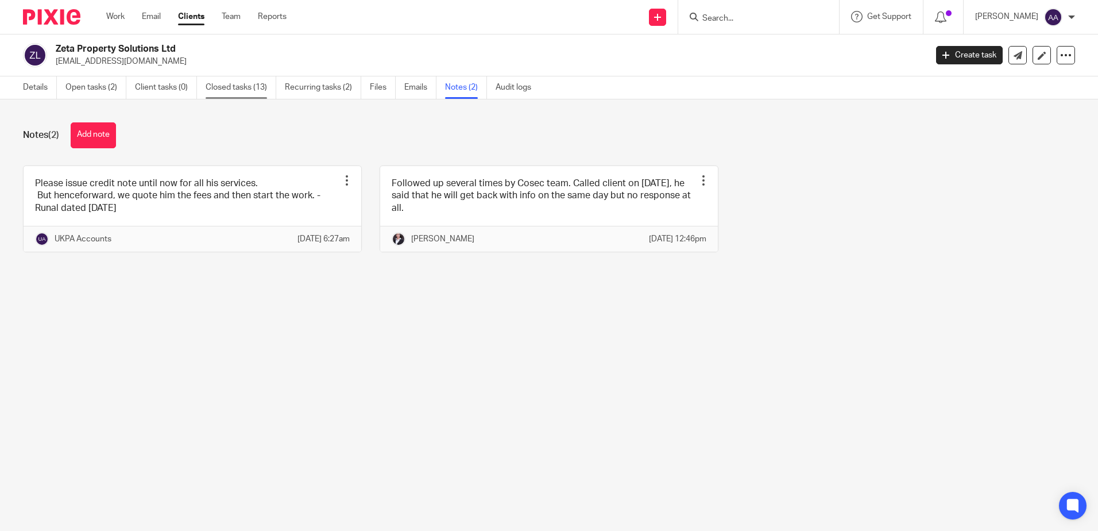
click at [261, 86] on link "Closed tasks (13)" at bounding box center [241, 87] width 71 height 22
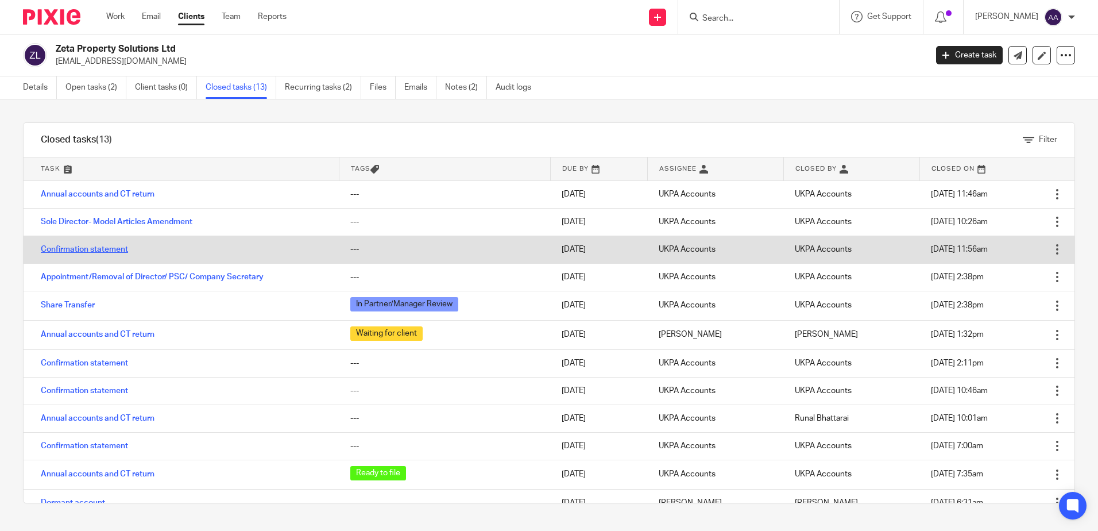
click at [114, 248] on link "Confirmation statement" at bounding box center [84, 249] width 87 height 8
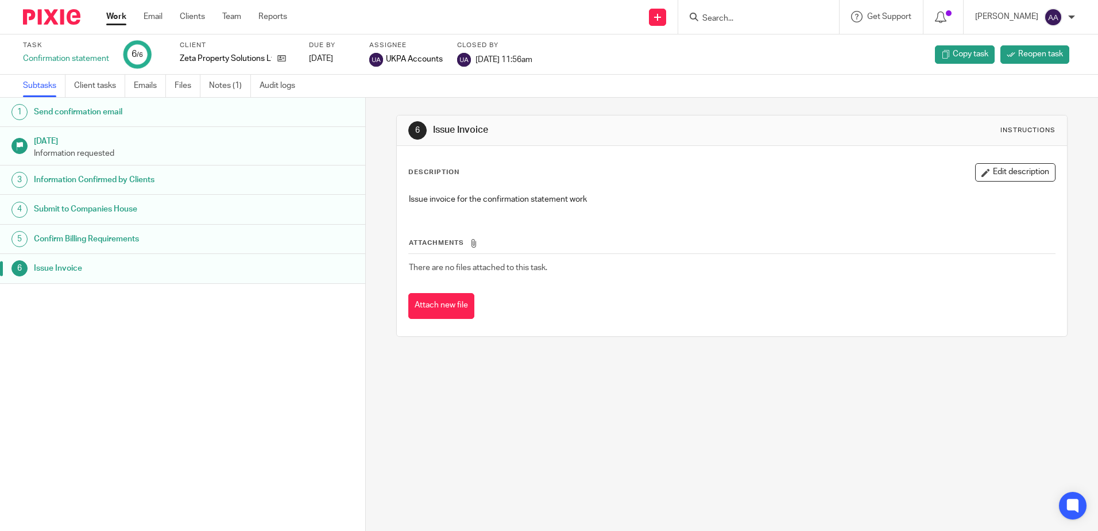
click at [230, 80] on link "Notes (1)" at bounding box center [230, 86] width 42 height 22
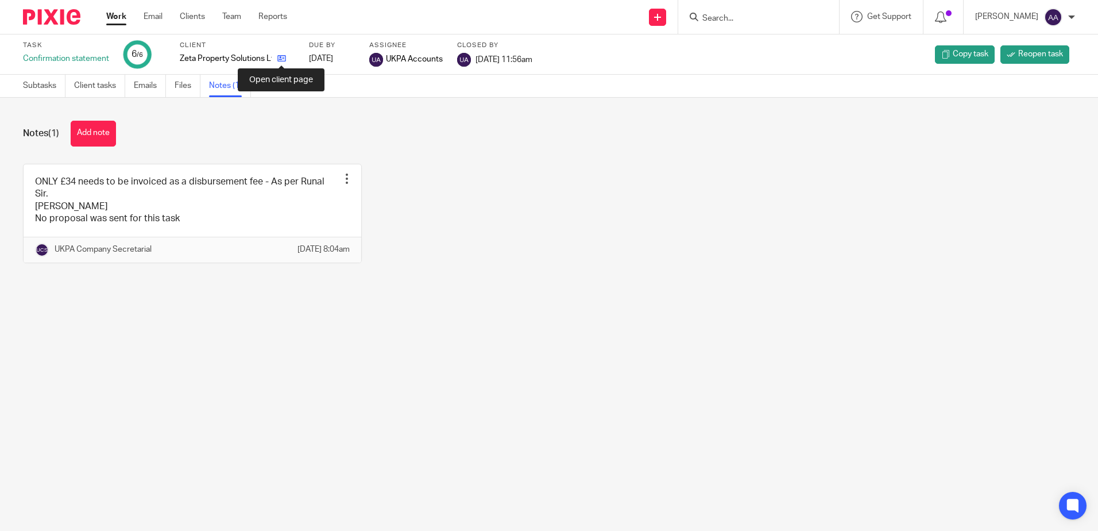
click at [285, 59] on icon at bounding box center [281, 58] width 9 height 9
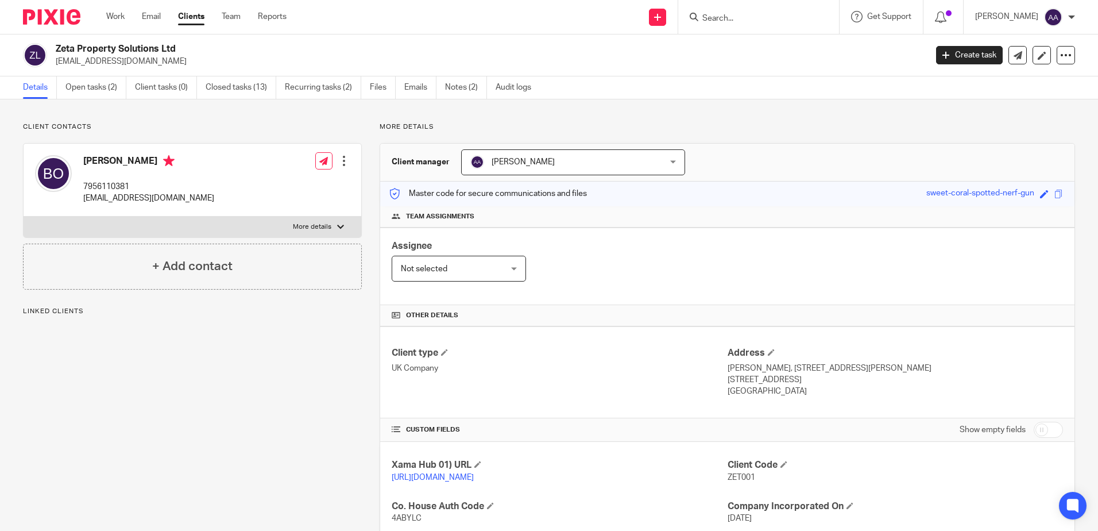
click at [56, 63] on p "[EMAIL_ADDRESS][DOMAIN_NAME]" at bounding box center [487, 61] width 863 height 11
copy p "[EMAIL_ADDRESS][DOMAIN_NAME]"
click at [771, 20] on input "Search" at bounding box center [752, 19] width 103 height 10
paste input "[EMAIL_ADDRESS][DOMAIN_NAME]"
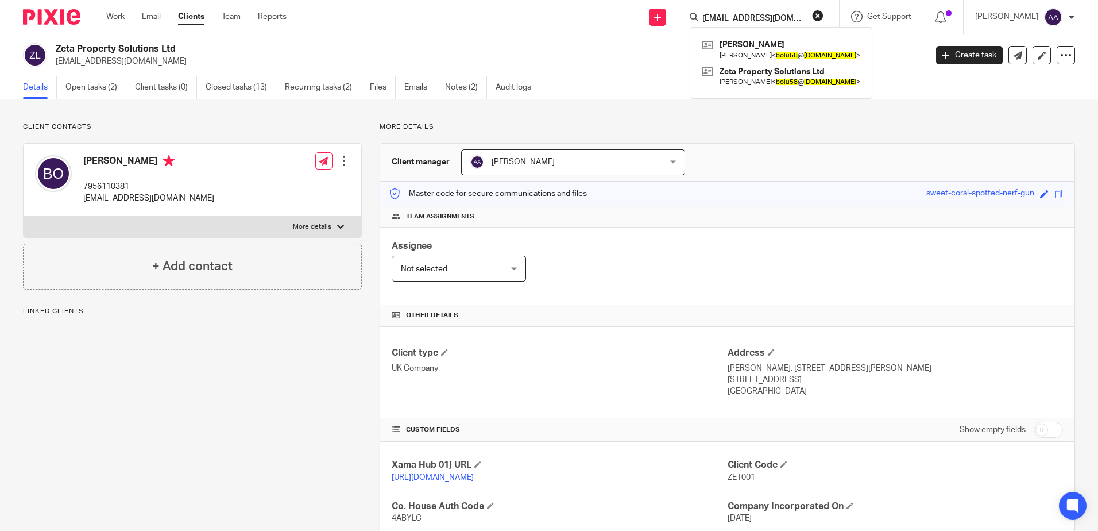
type input "[EMAIL_ADDRESS][DOMAIN_NAME]"
click at [540, 47] on h2 "Zeta Property Solutions Ltd" at bounding box center [401, 49] width 690 height 12
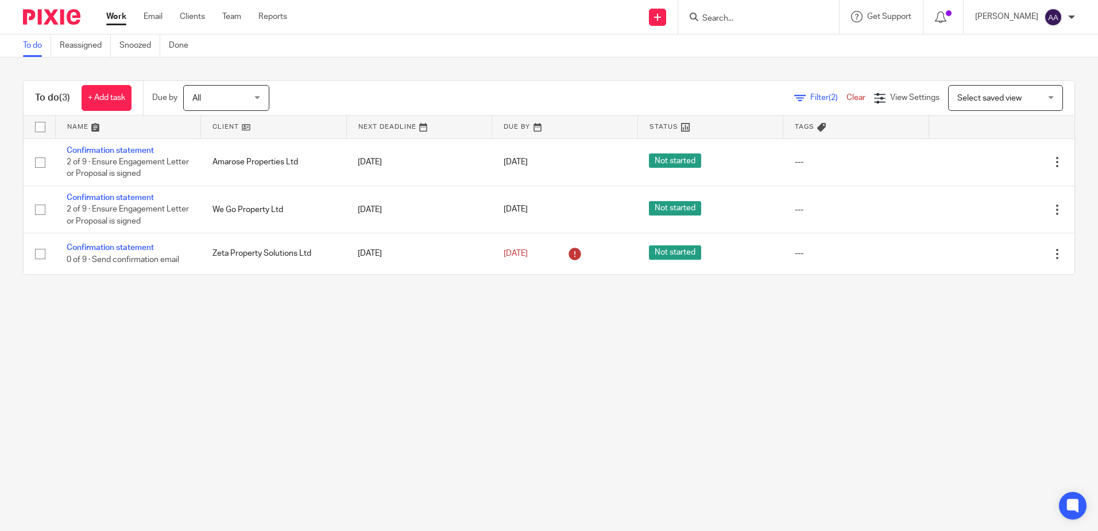
click at [42, 20] on img at bounding box center [51, 17] width 57 height 16
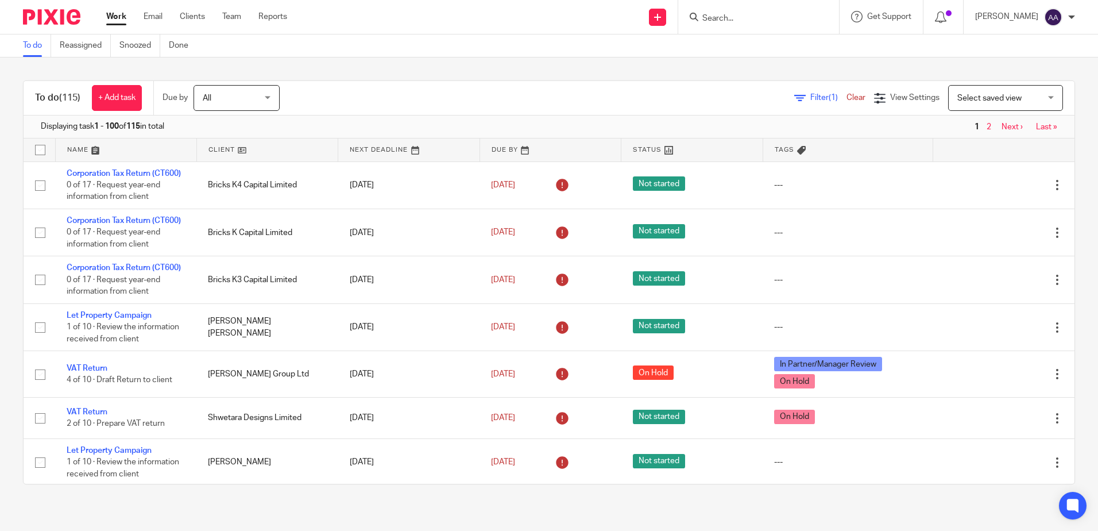
click at [745, 19] on input "Search" at bounding box center [752, 19] width 103 height 10
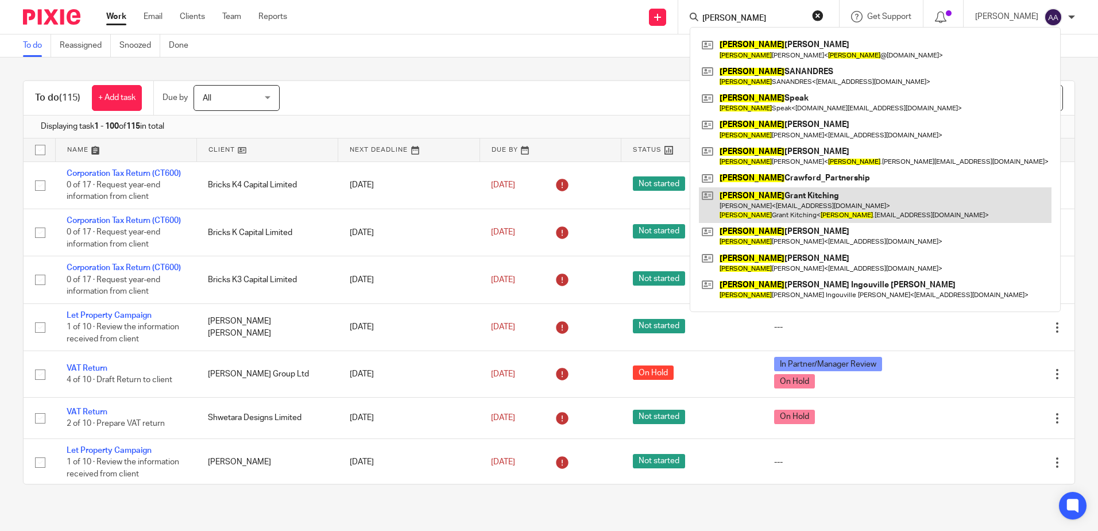
type input "david"
click at [781, 206] on link at bounding box center [875, 205] width 353 height 36
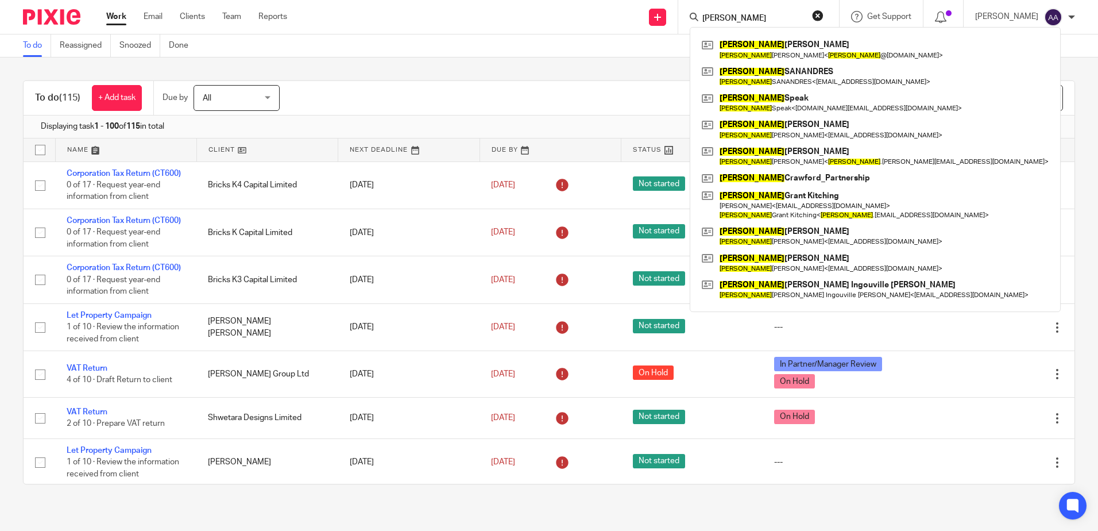
drag, startPoint x: 749, startPoint y: 17, endPoint x: 692, endPoint y: 8, distance: 57.5
click at [692, 8] on div "david David Connor David Connor < david @cubitthomes.co.uk > DAVID SANANDRES DA…" at bounding box center [758, 17] width 161 height 34
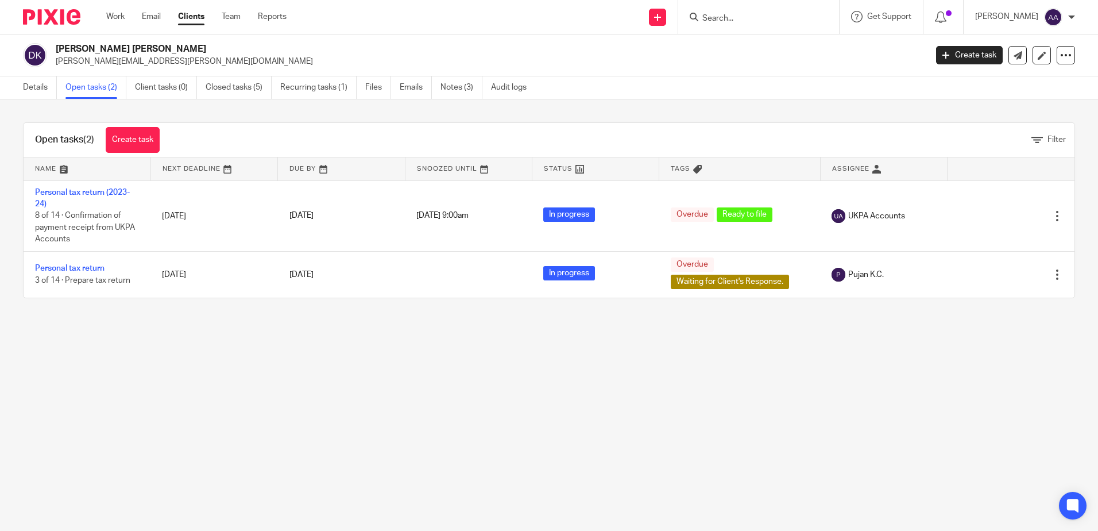
click at [72, 191] on link "Personal tax return (2023-24)" at bounding box center [82, 198] width 95 height 20
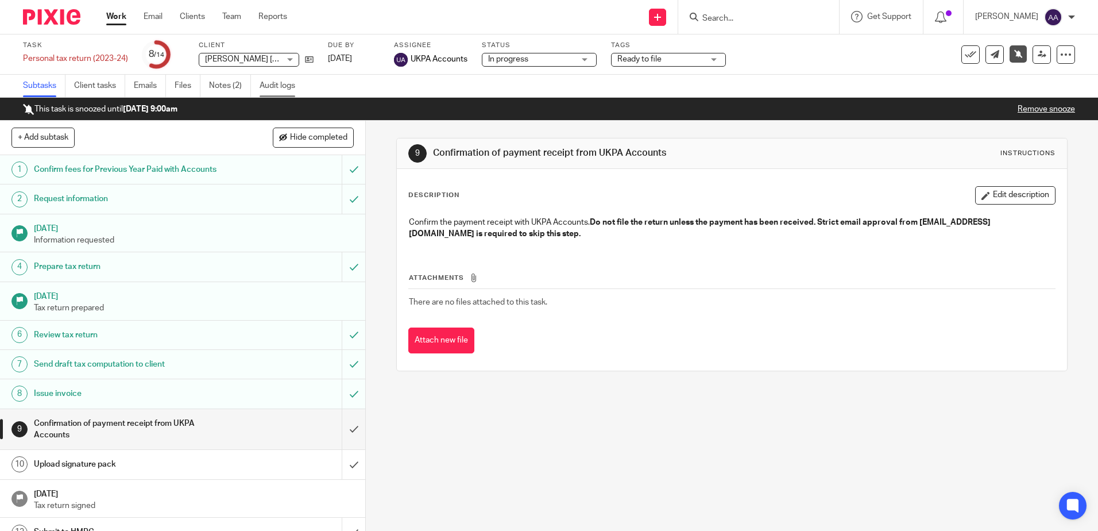
click at [264, 88] on link "Audit logs" at bounding box center [282, 86] width 44 height 22
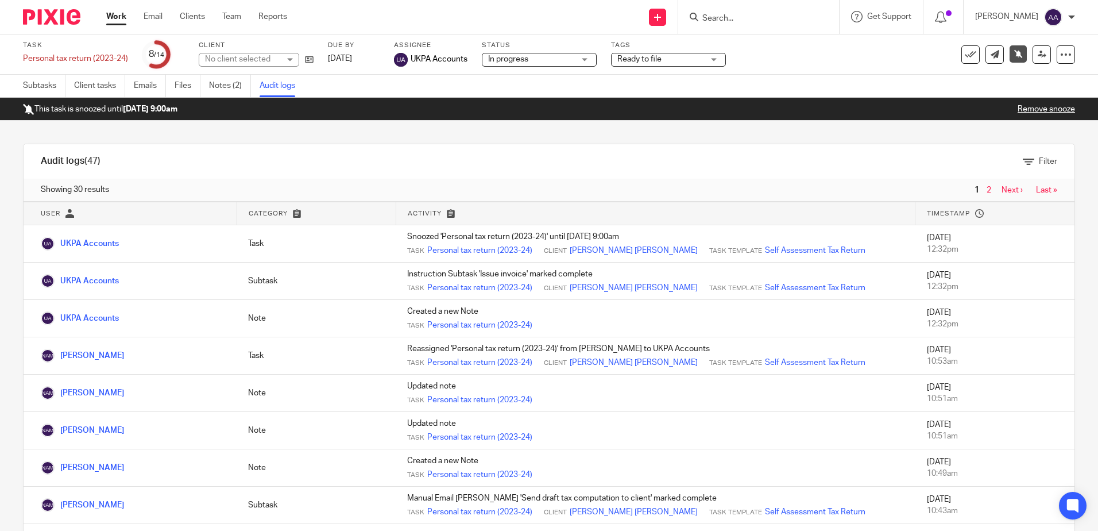
scroll to position [57, 0]
